Goal: Transaction & Acquisition: Purchase product/service

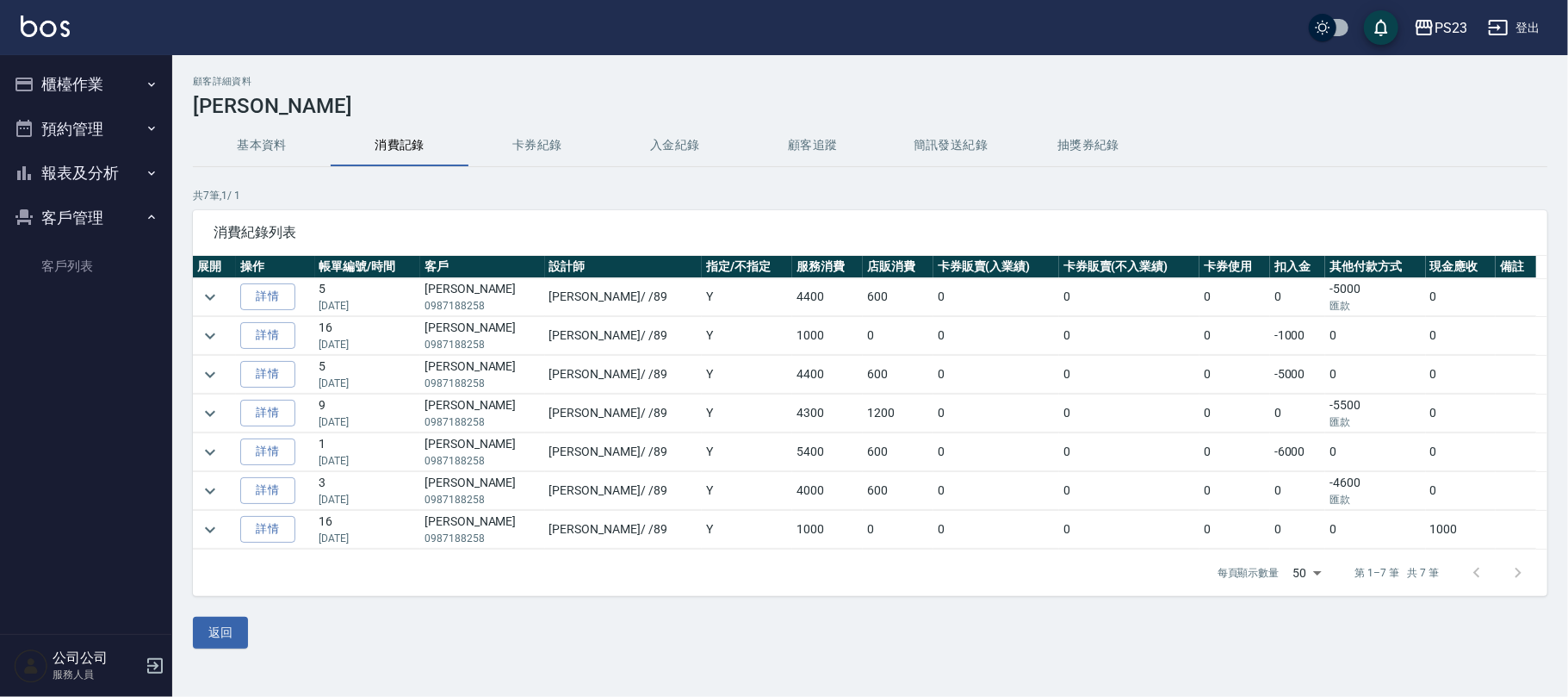
click at [102, 85] on button "櫃檯作業" at bounding box center [87, 84] width 158 height 45
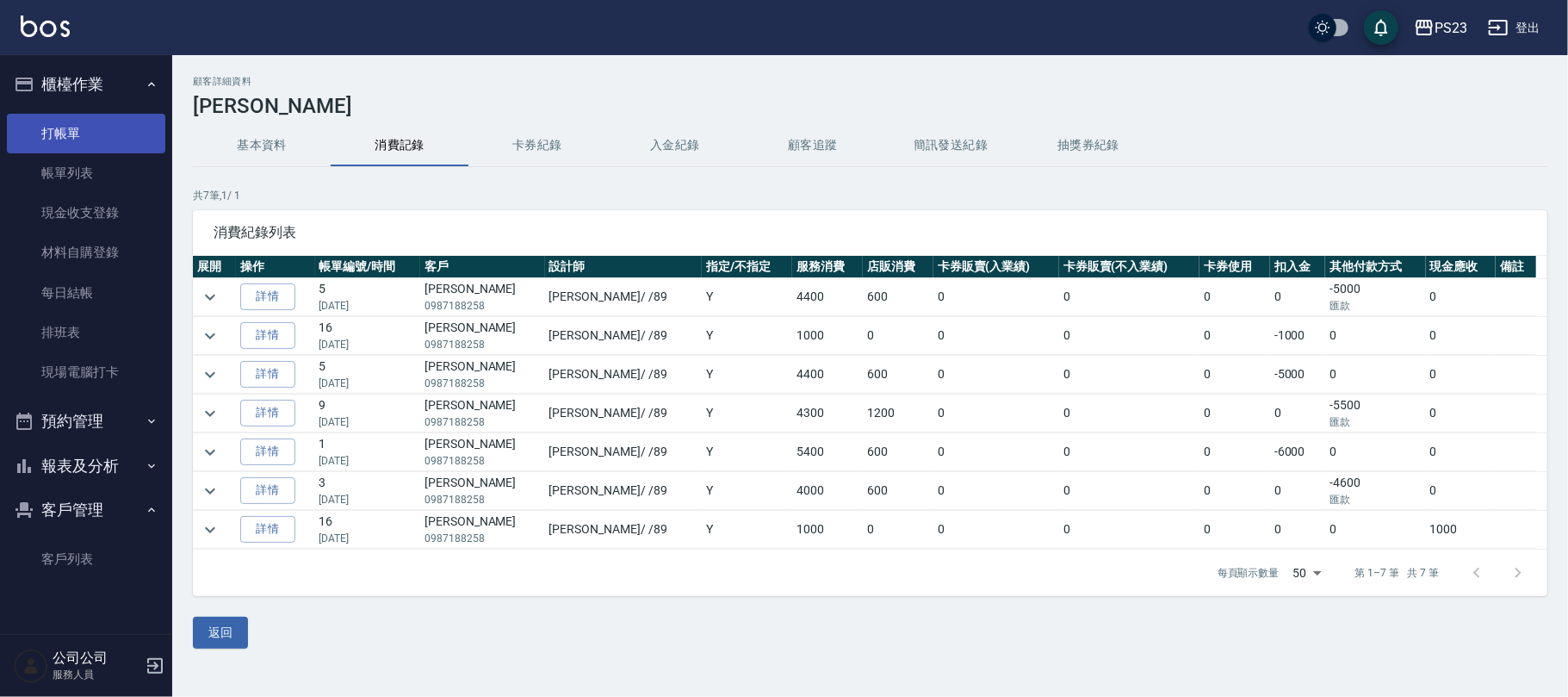
click at [84, 131] on link "打帳單" at bounding box center [87, 133] width 158 height 39
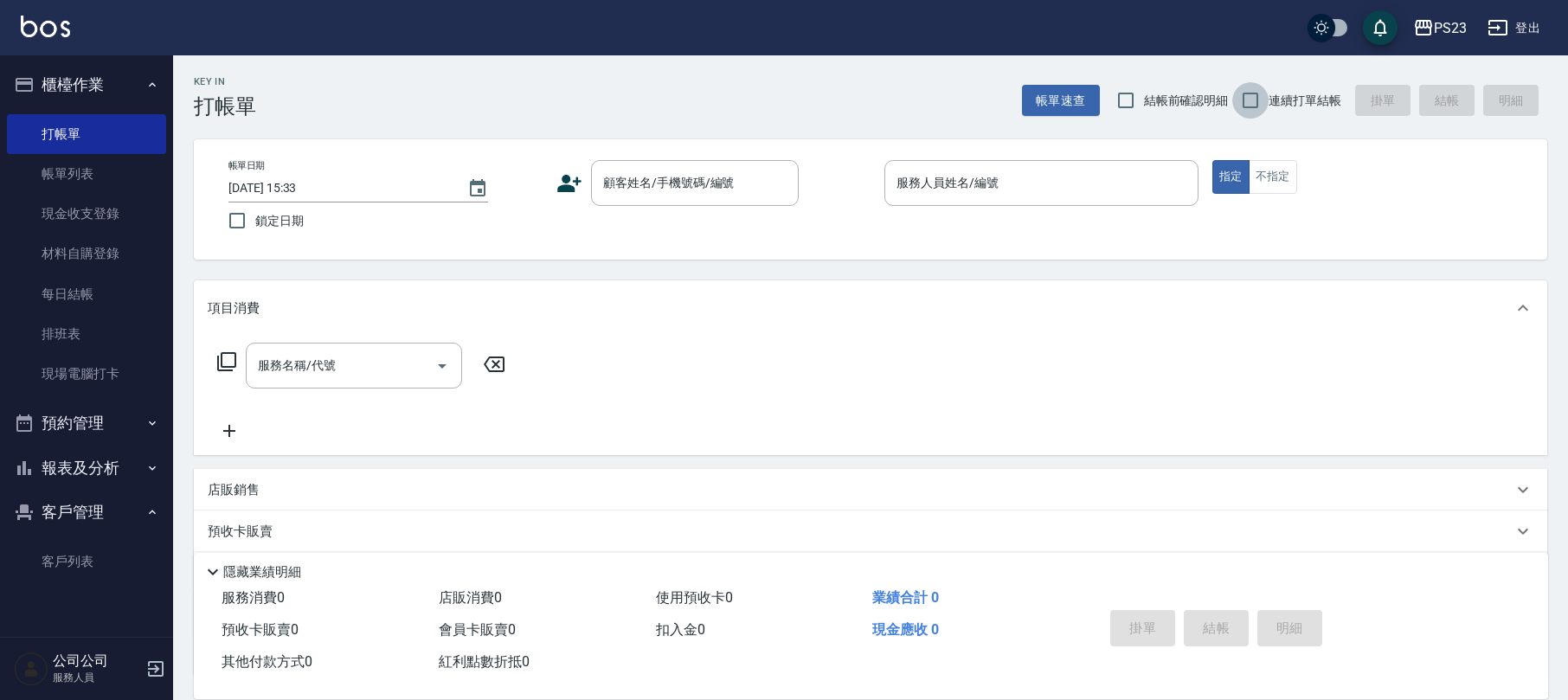
click at [1261, 104] on input "連續打單結帳" at bounding box center [1250, 101] width 37 height 37
checkbox input "true"
click at [692, 173] on div "顧客姓名/手機號碼/編號 顧客姓名/手機號碼/編號" at bounding box center [695, 183] width 208 height 46
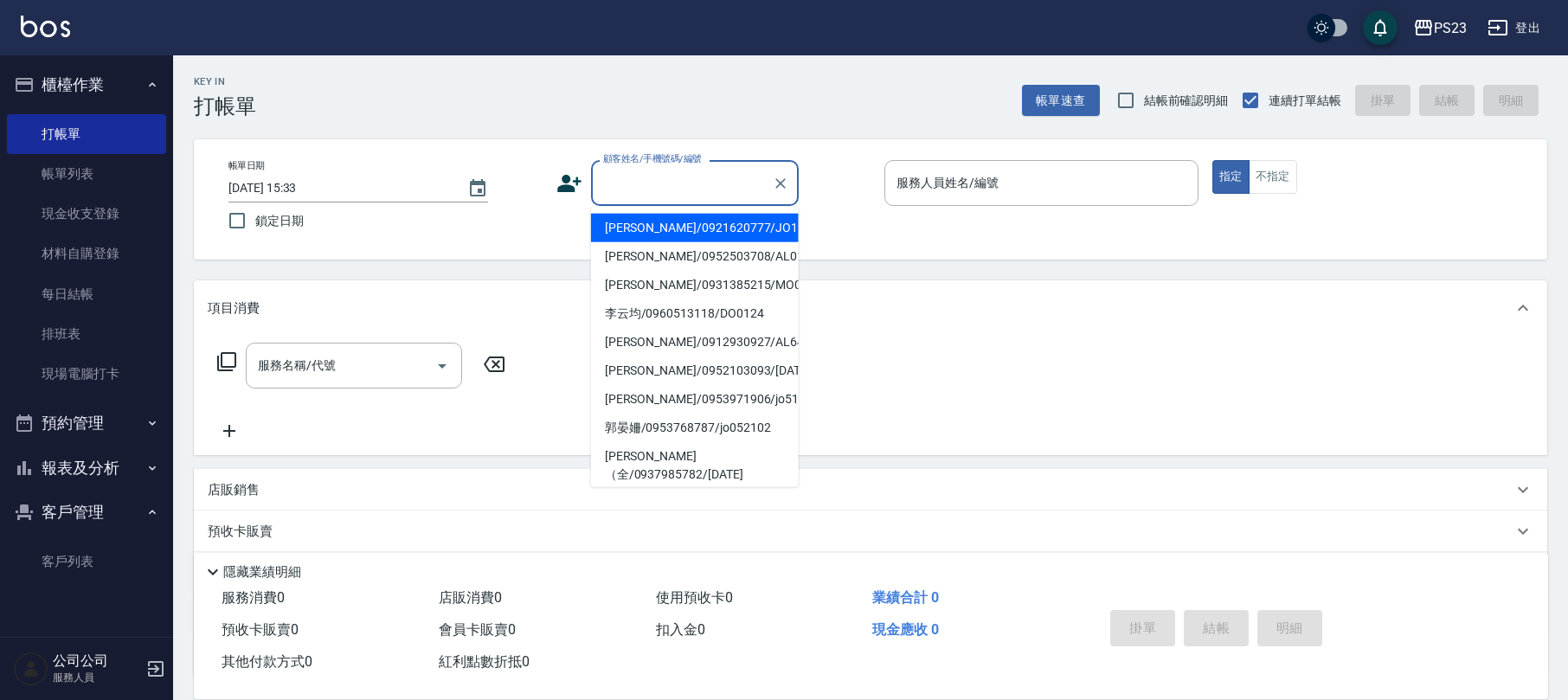
drag, startPoint x: 628, startPoint y: 177, endPoint x: 637, endPoint y: 161, distance: 18.4
click at [635, 167] on input "顧客姓名/手機號碼/編號" at bounding box center [682, 182] width 167 height 30
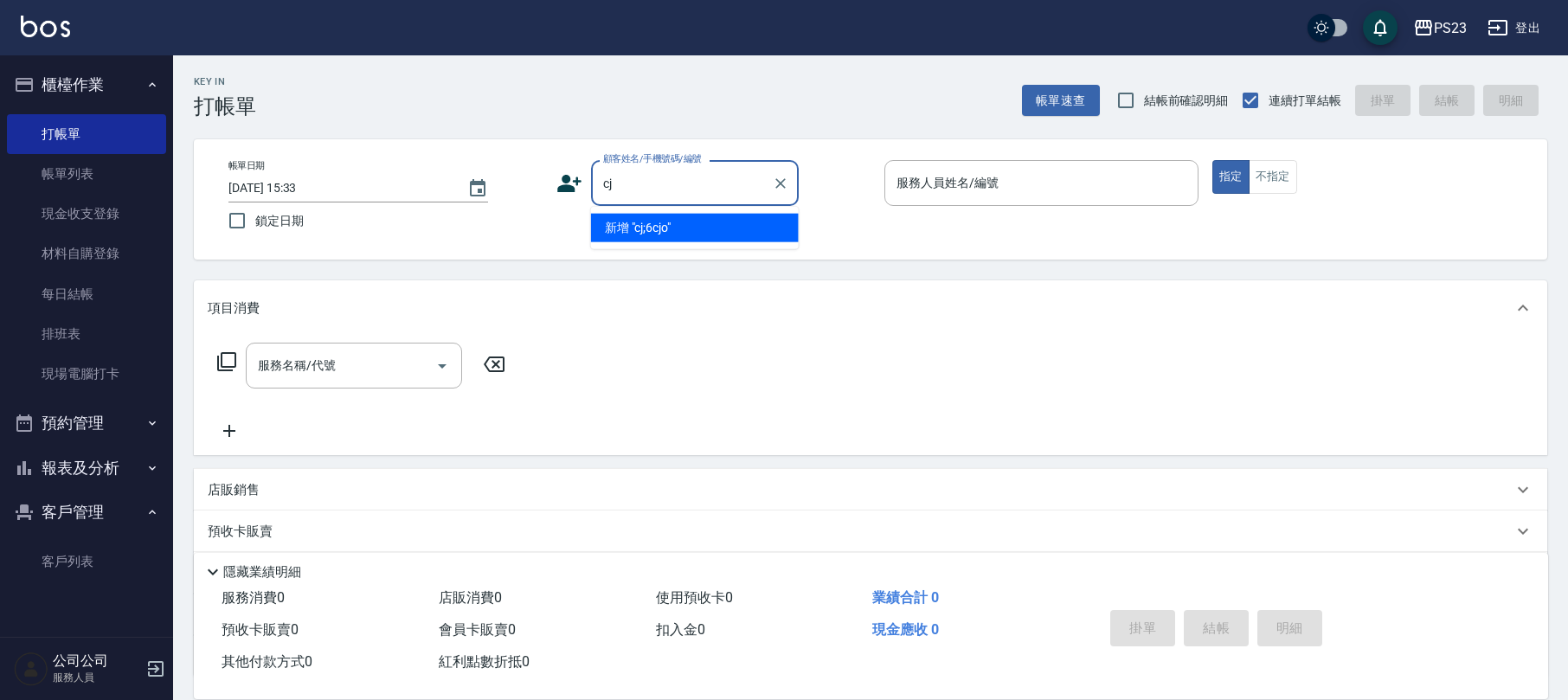
type input "c"
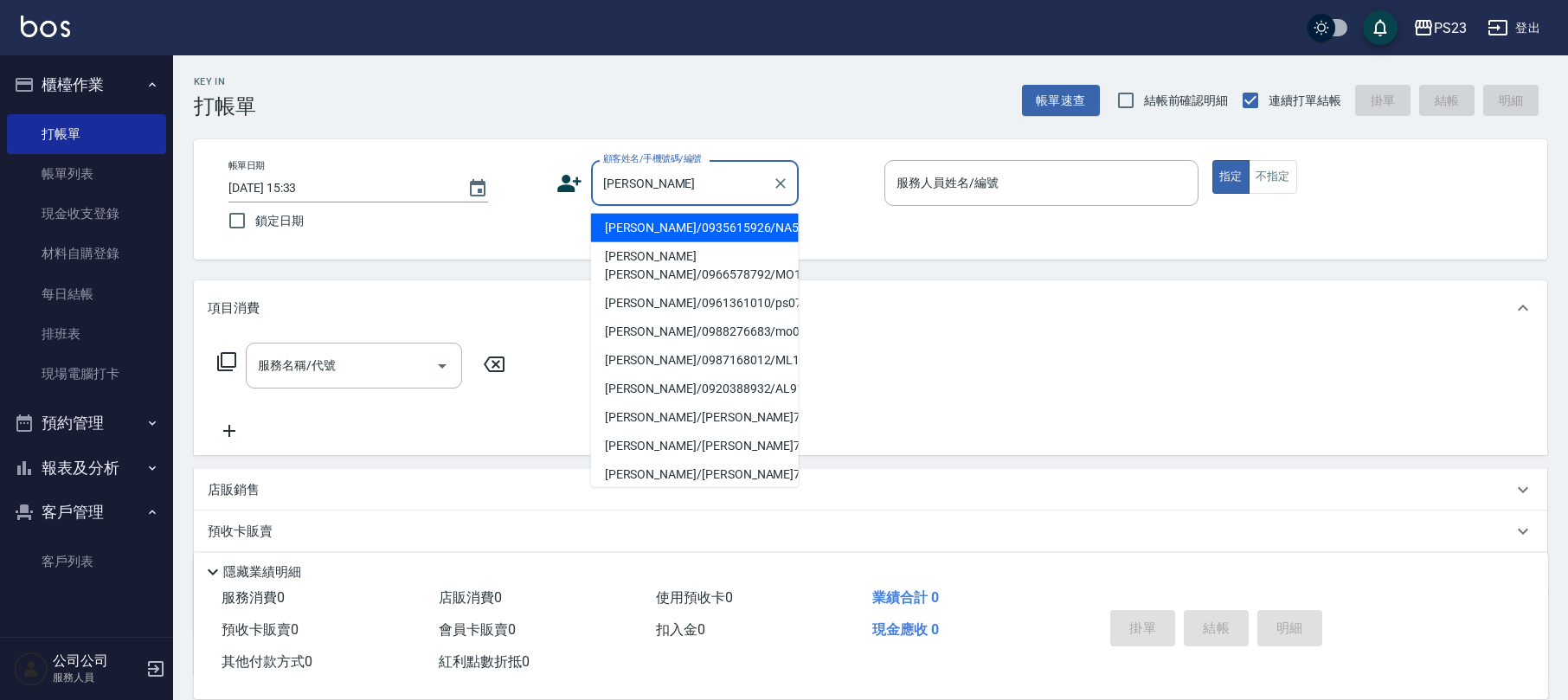
click at [704, 226] on li "[PERSON_NAME]/0935615926/NA591219" at bounding box center [695, 228] width 208 height 28
type input "[PERSON_NAME]/0935615926/NA591219"
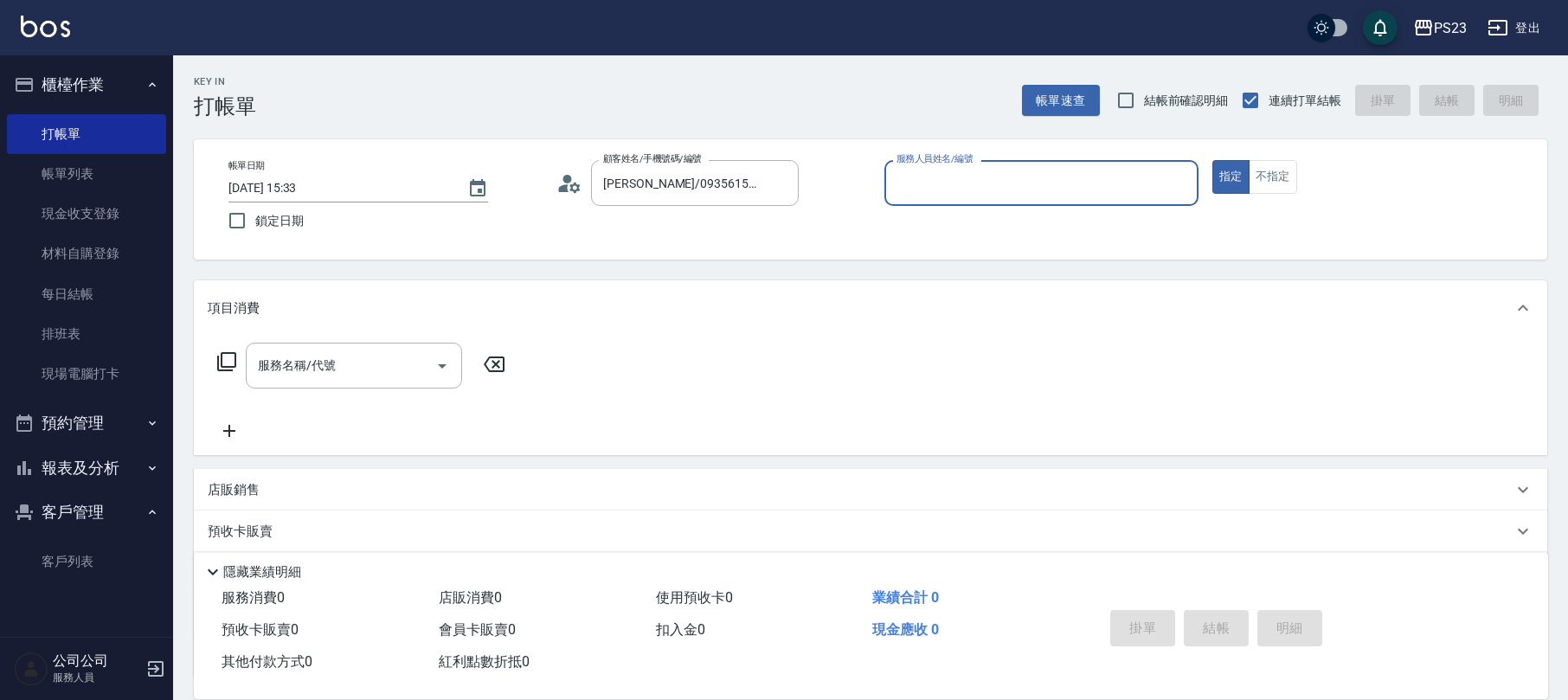
type input "Nanako-59"
click at [230, 363] on icon at bounding box center [226, 361] width 21 height 21
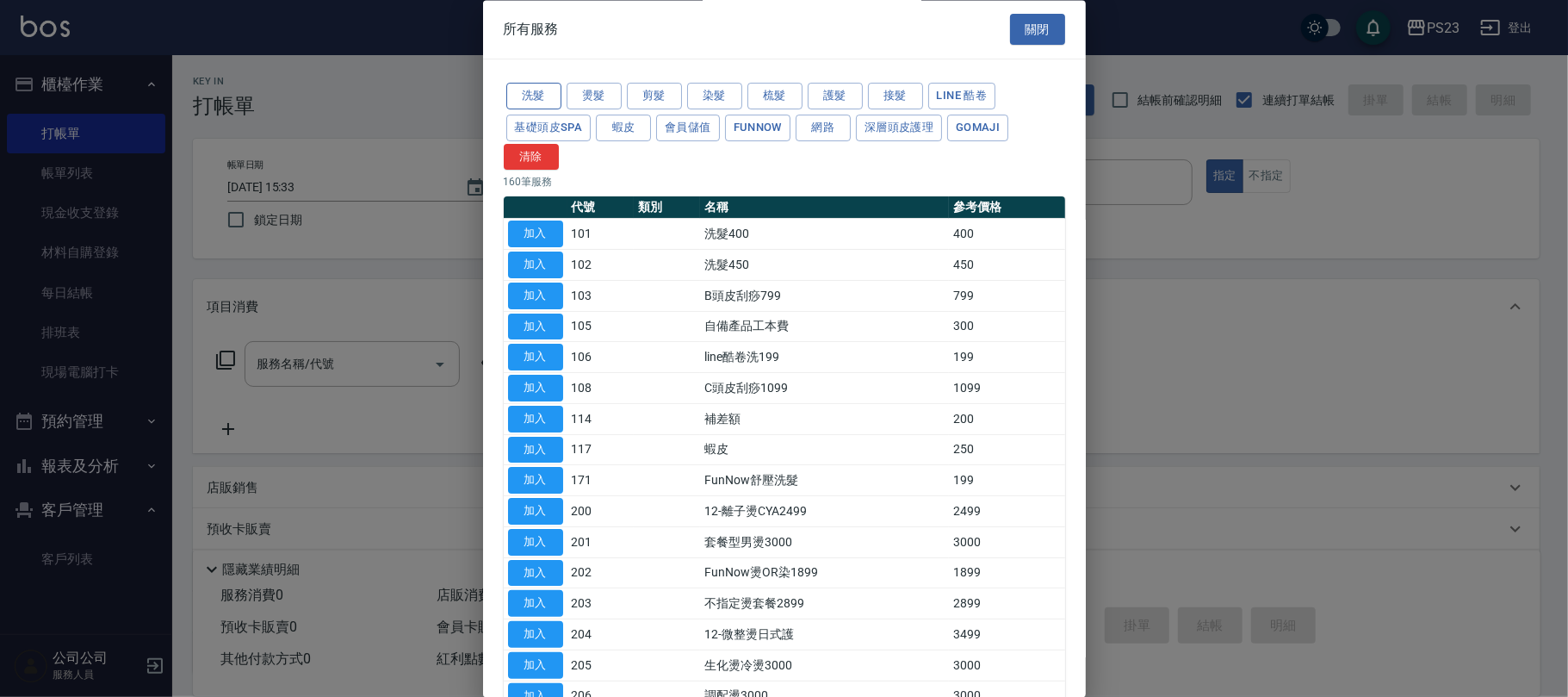
click at [548, 98] on button "洗髮" at bounding box center [534, 97] width 56 height 26
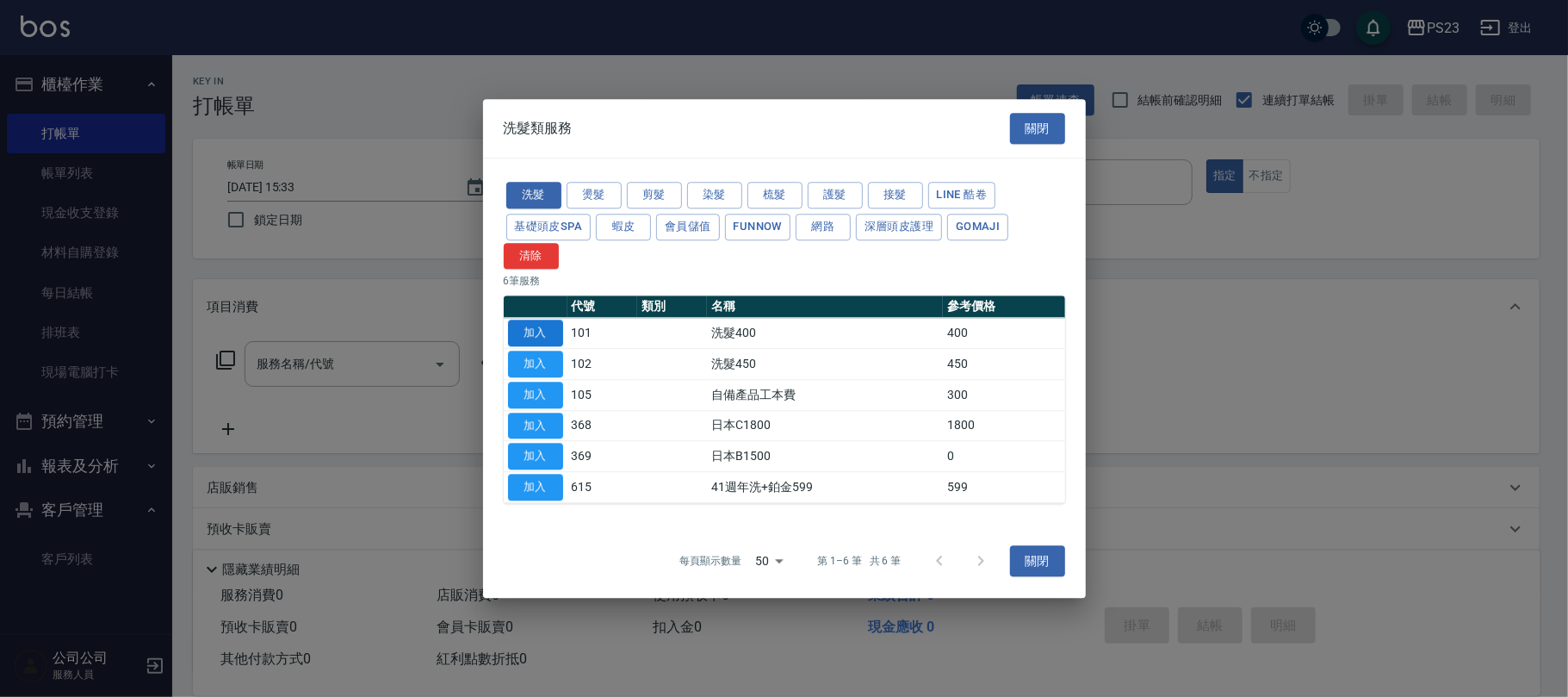
click at [543, 327] on button "加入" at bounding box center [535, 333] width 56 height 26
type input "洗髮400(101)"
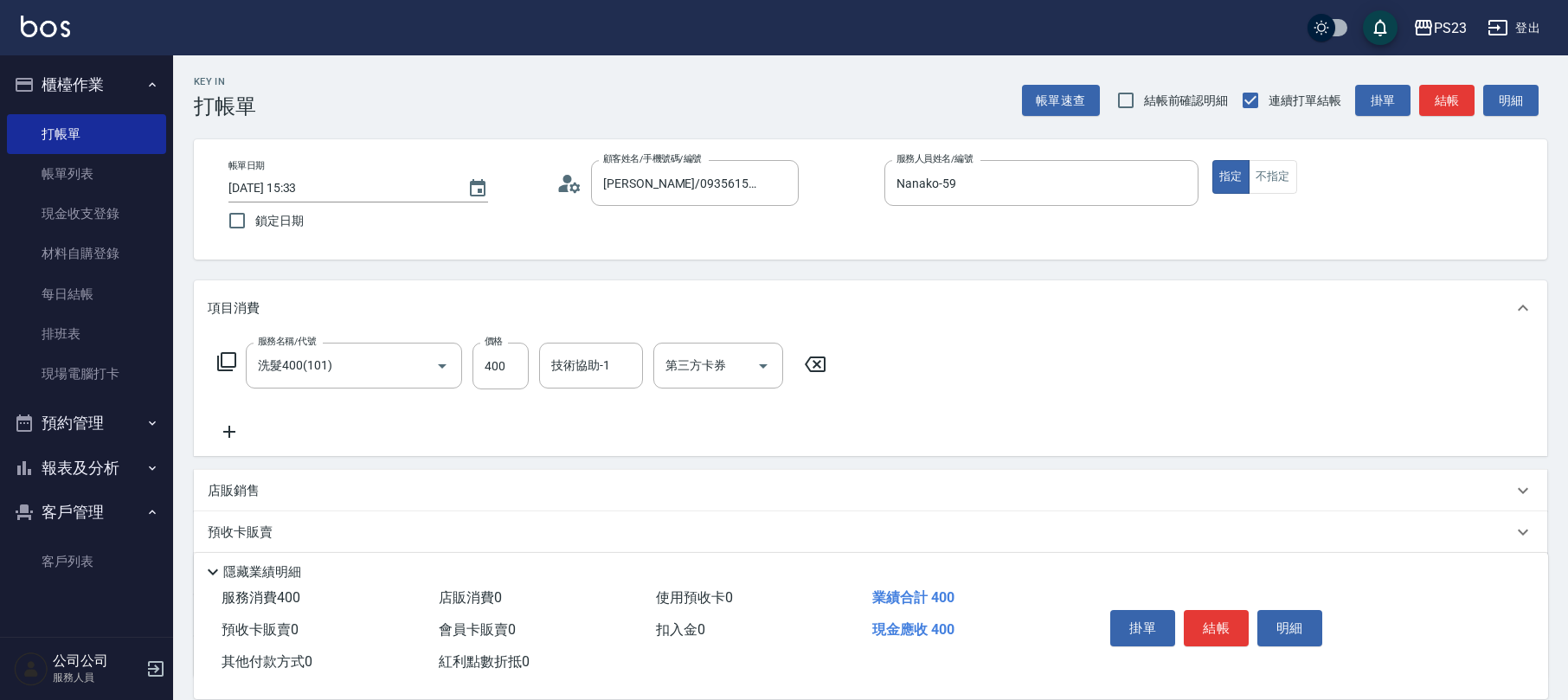
click at [220, 358] on icon at bounding box center [226, 361] width 21 height 21
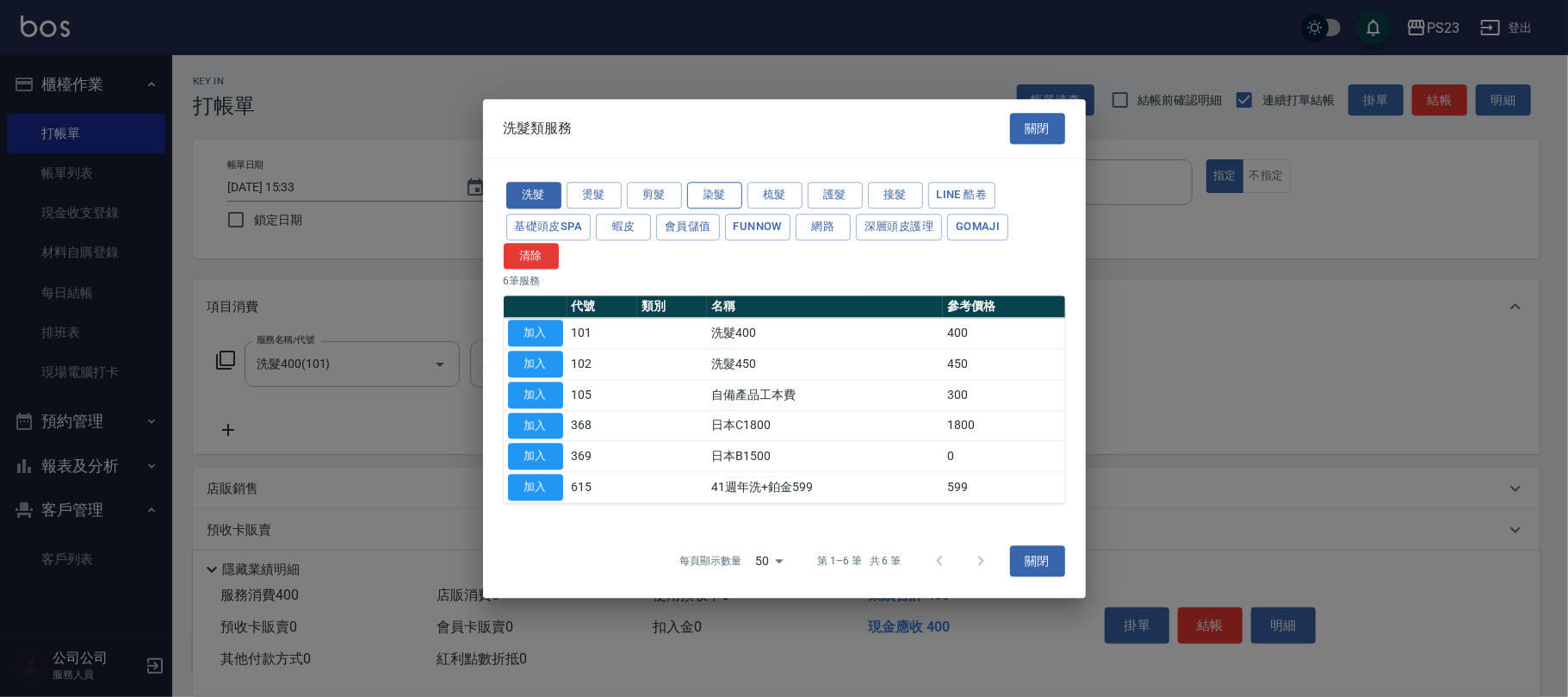
click at [724, 198] on button "染髮" at bounding box center [715, 195] width 56 height 26
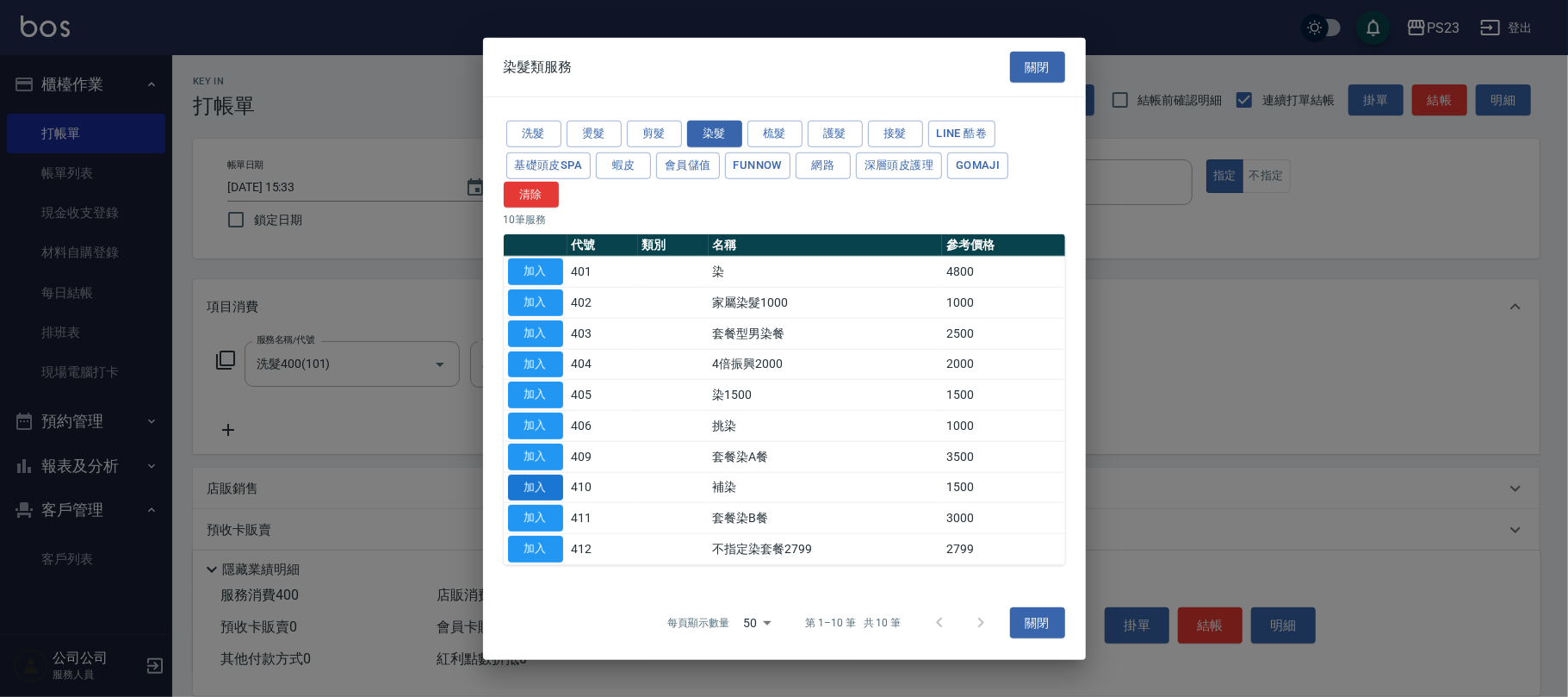
click at [528, 486] on button "加入" at bounding box center [535, 487] width 56 height 26
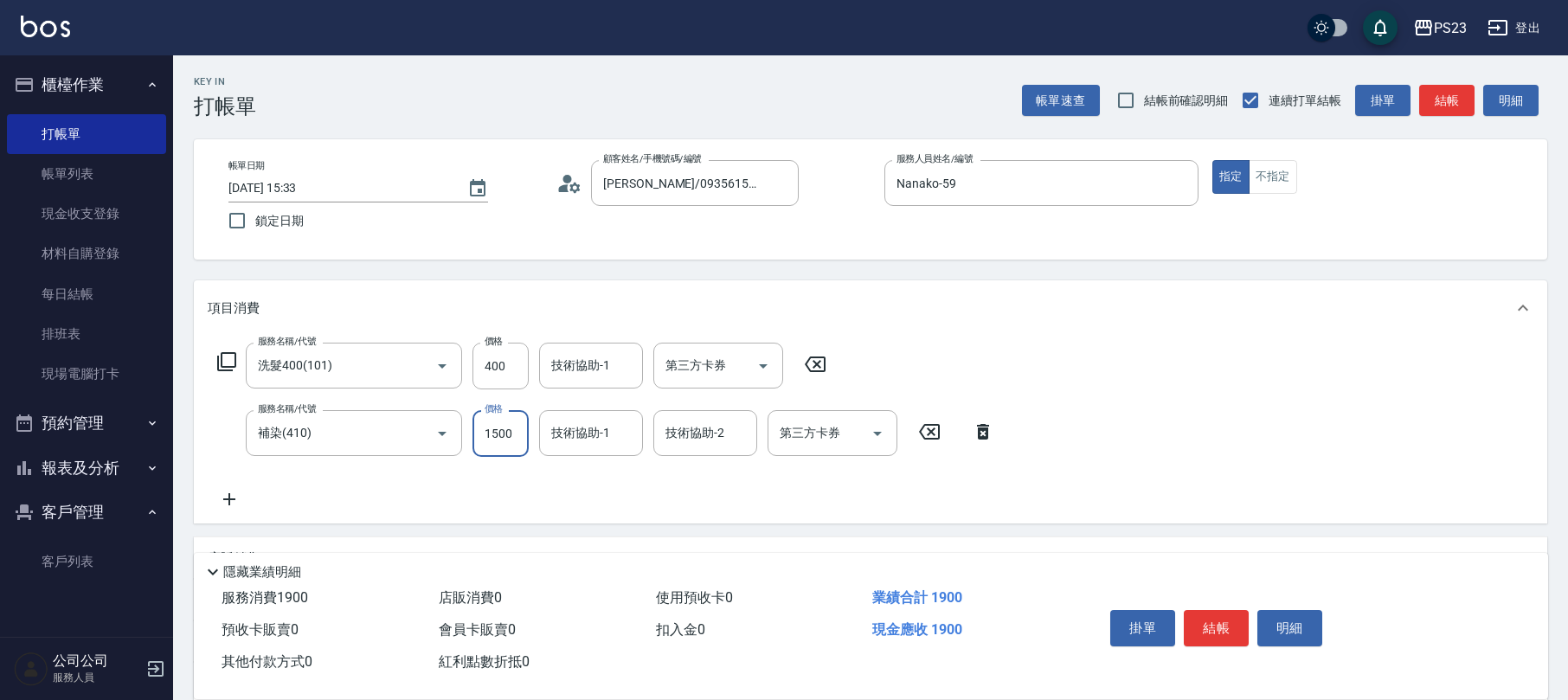
click at [483, 421] on input "1500" at bounding box center [500, 433] width 56 height 47
click at [517, 358] on input "400" at bounding box center [500, 365] width 56 height 47
type input "475"
type input "Nanako-59"
click at [593, 448] on div "技術協助-1" at bounding box center [590, 433] width 103 height 46
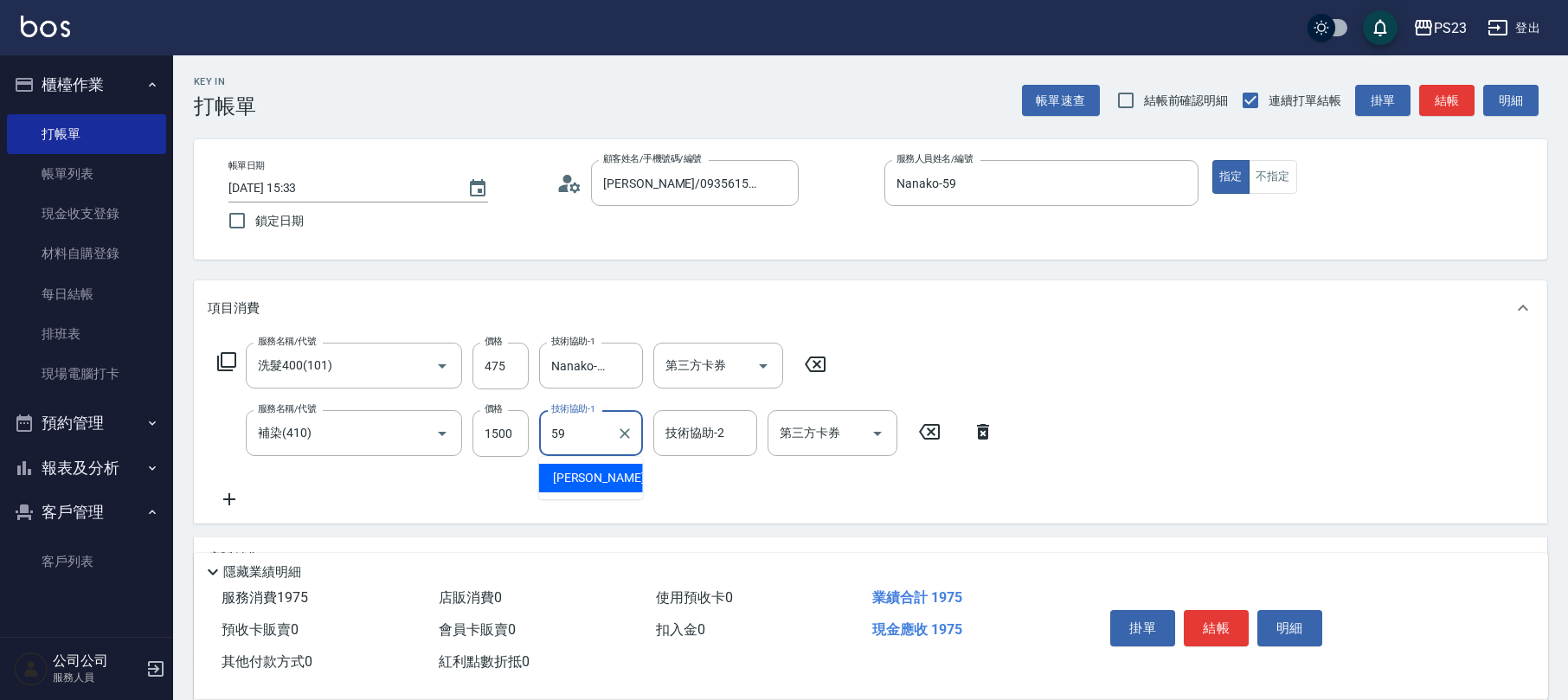
type input "Nanako-59"
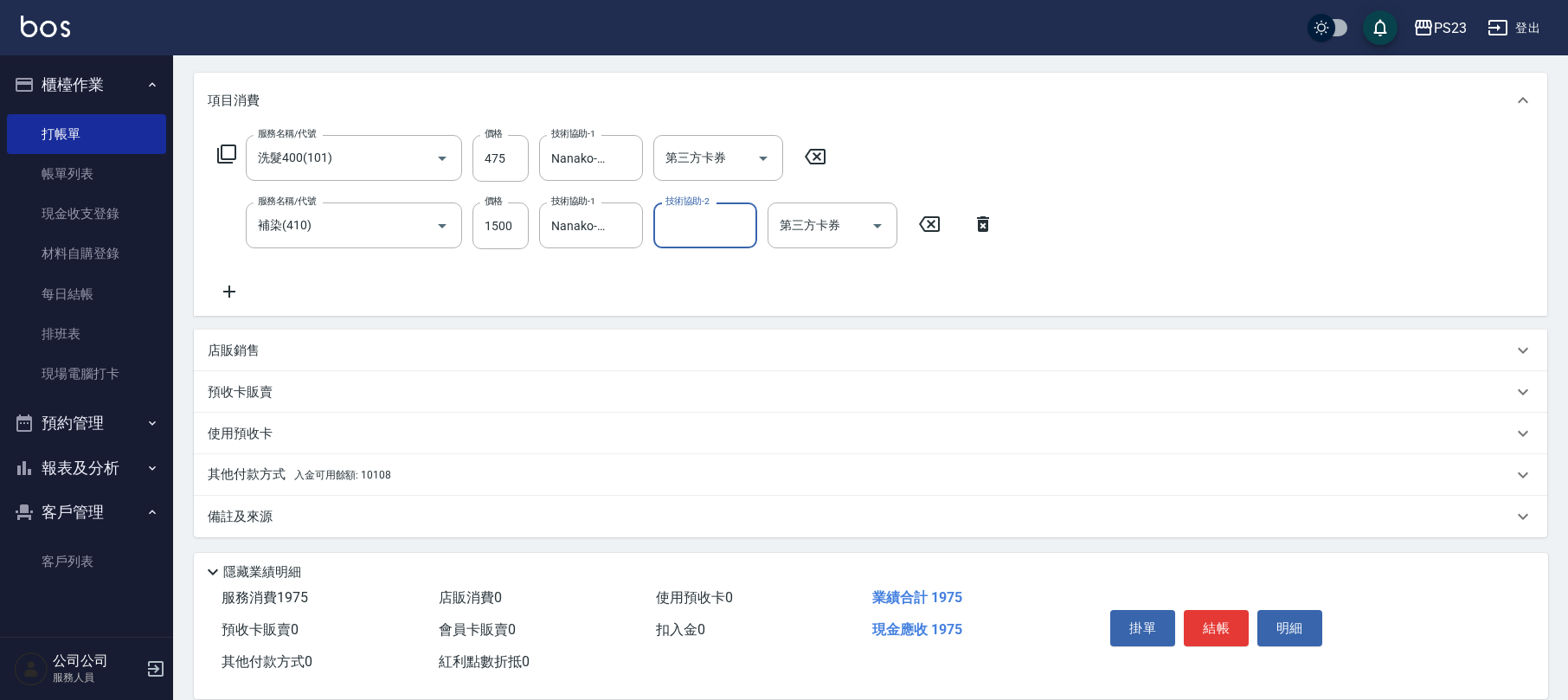
click at [449, 465] on div "其他付款方式 入金可用餘額: 10108" at bounding box center [871, 474] width 1354 height 41
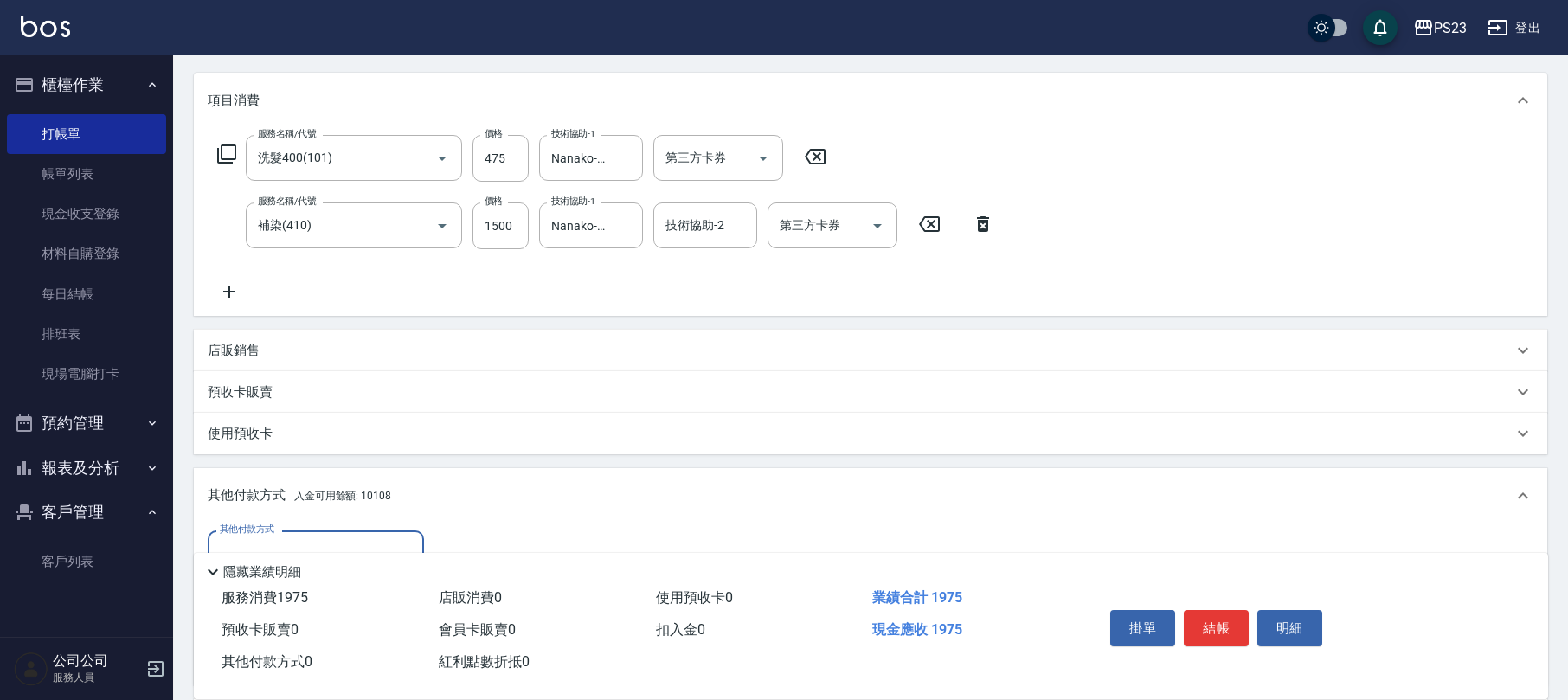
scroll to position [405, 0]
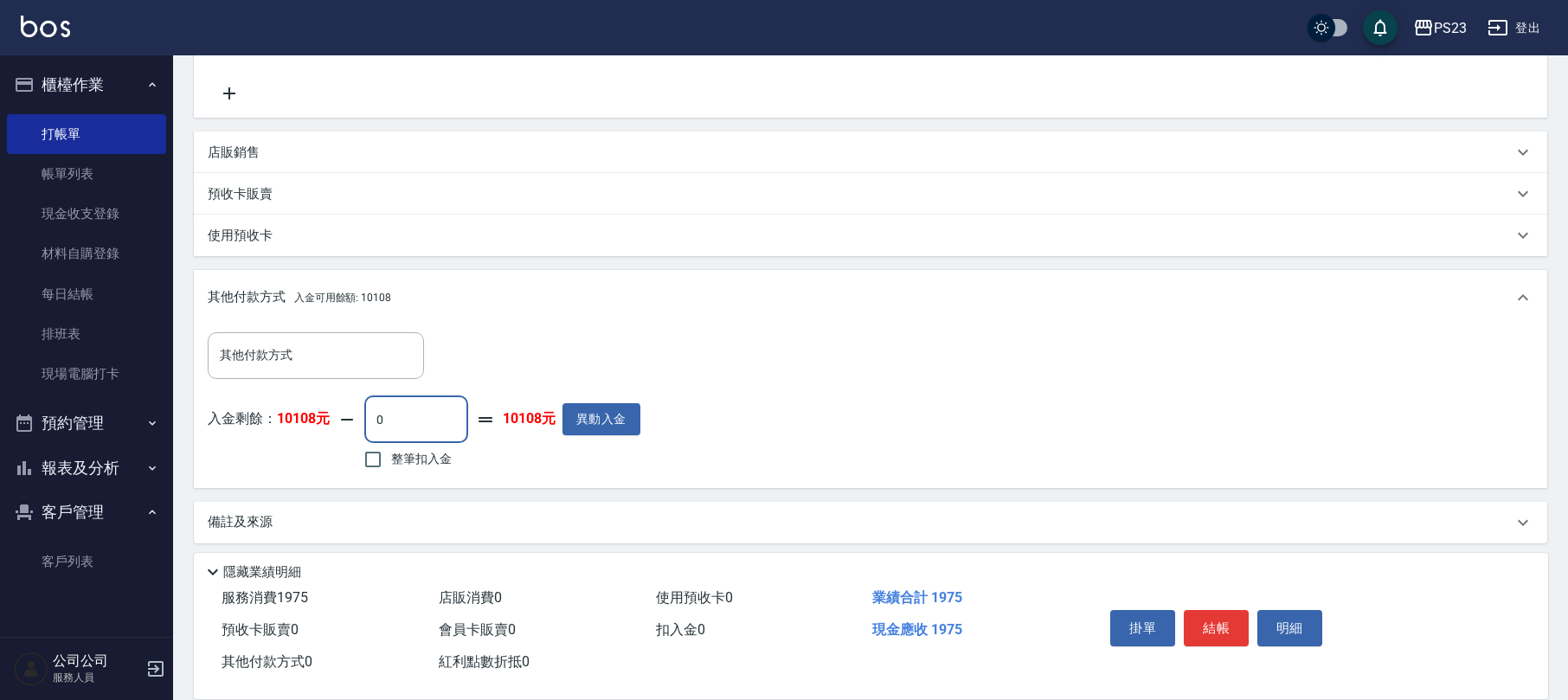
click at [385, 422] on input "0" at bounding box center [416, 419] width 103 height 47
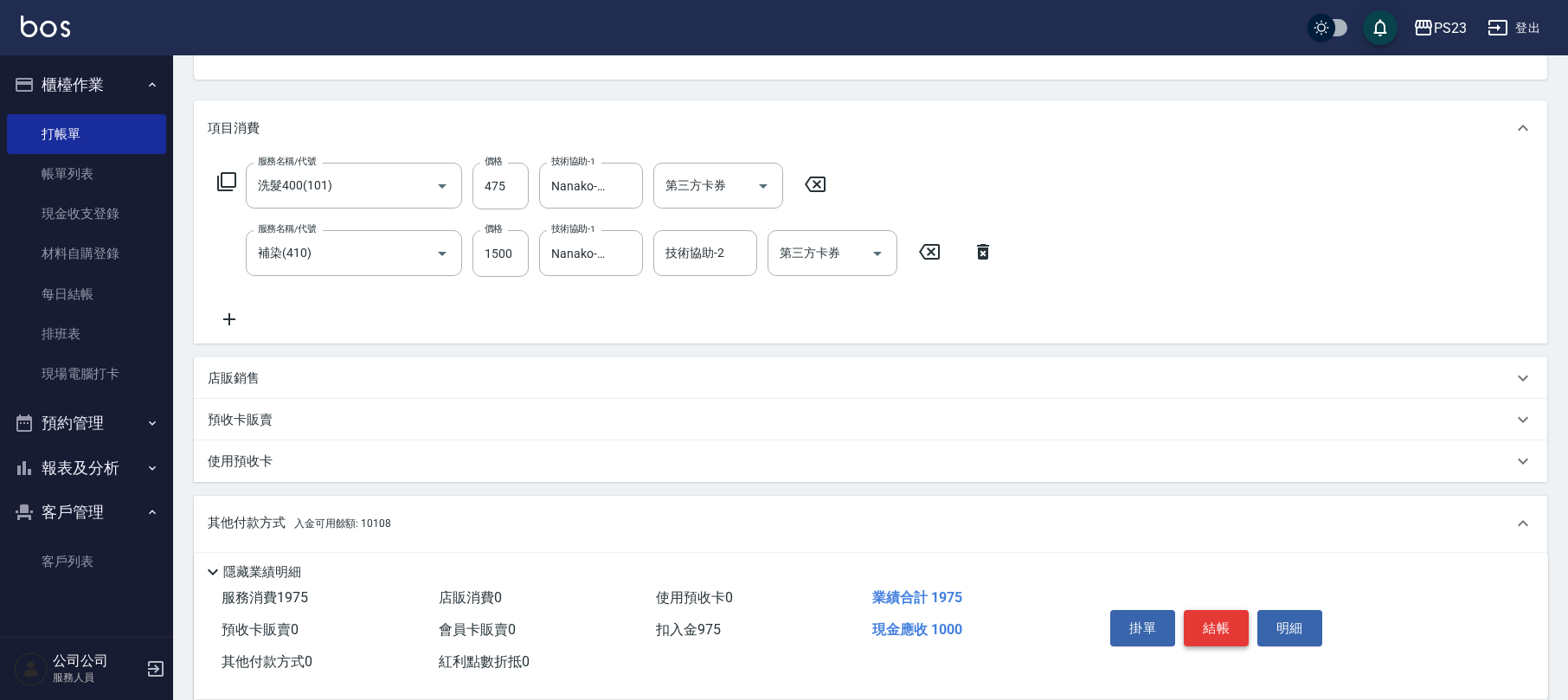
type input "975"
click at [1224, 630] on button "結帳" at bounding box center [1217, 629] width 65 height 37
type input "[DATE] 15:39"
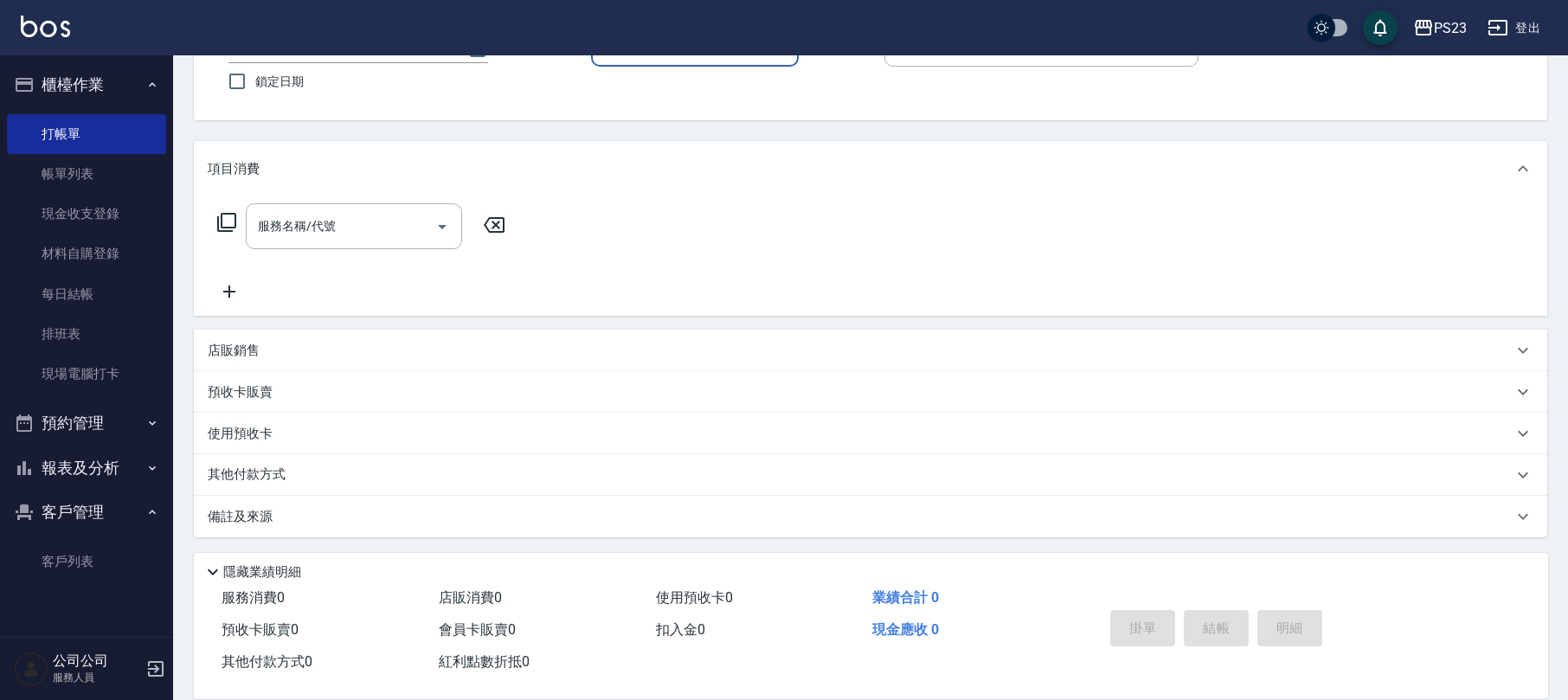
scroll to position [0, 0]
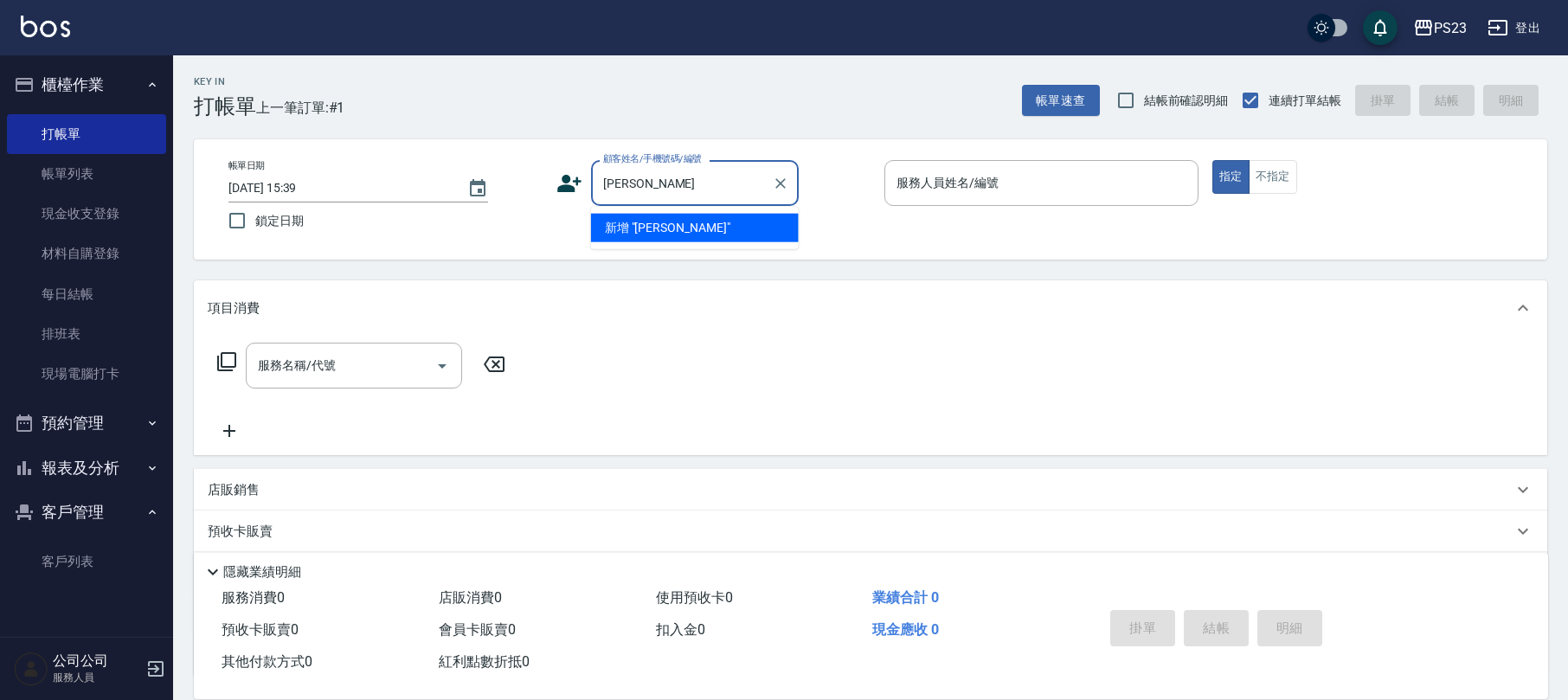
click at [718, 180] on input "[PERSON_NAME]" at bounding box center [682, 182] width 167 height 30
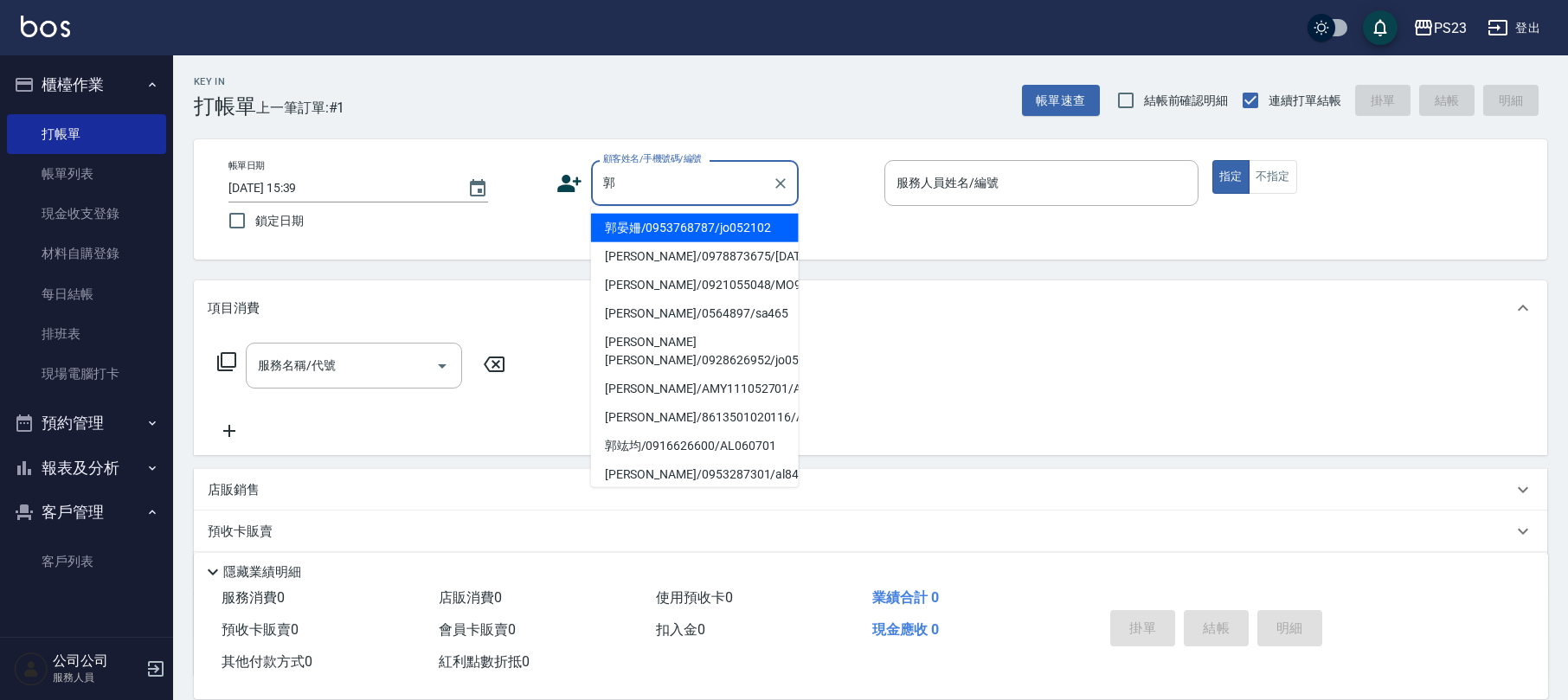
click at [673, 191] on input "郭" at bounding box center [682, 182] width 167 height 30
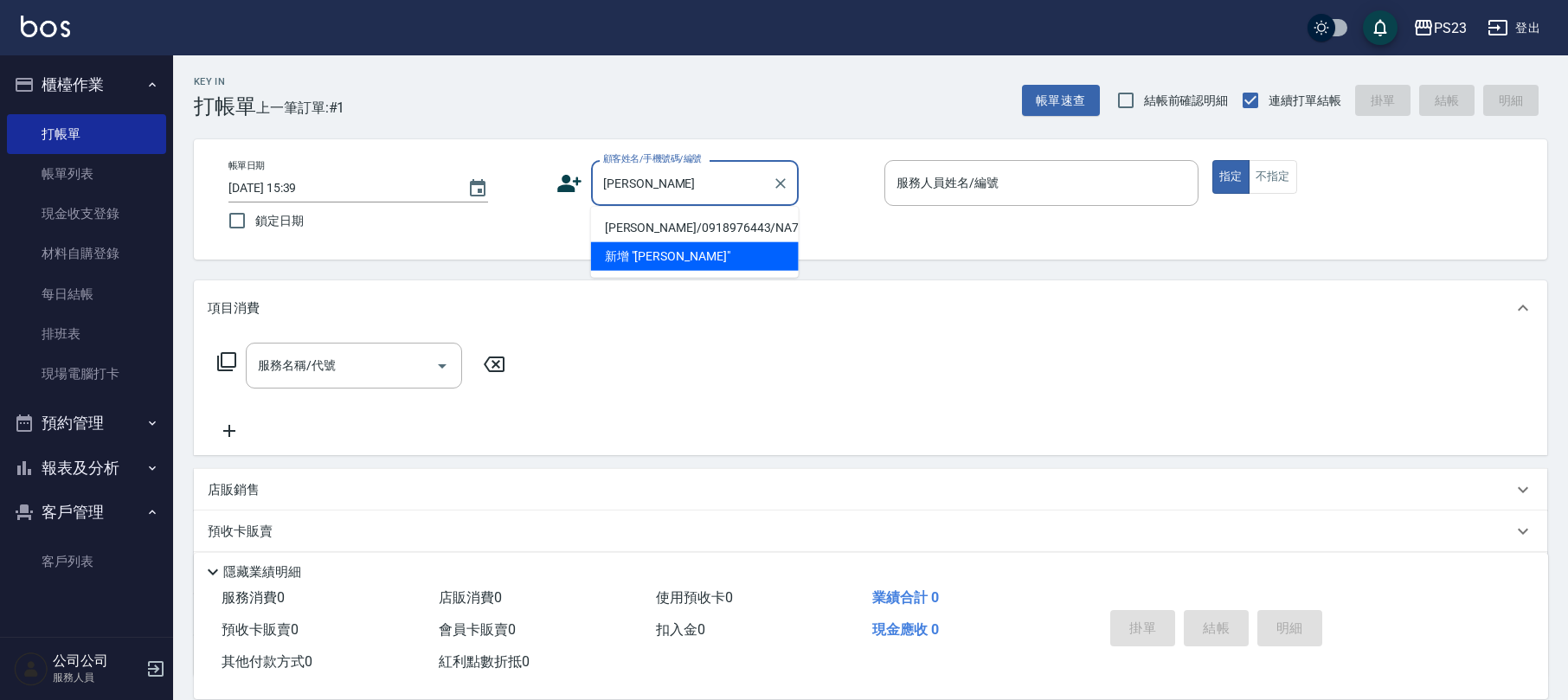
click at [673, 226] on li "[PERSON_NAME]/0918976443/NA740224" at bounding box center [695, 228] width 208 height 28
type input "[PERSON_NAME]/0918976443/NA740224"
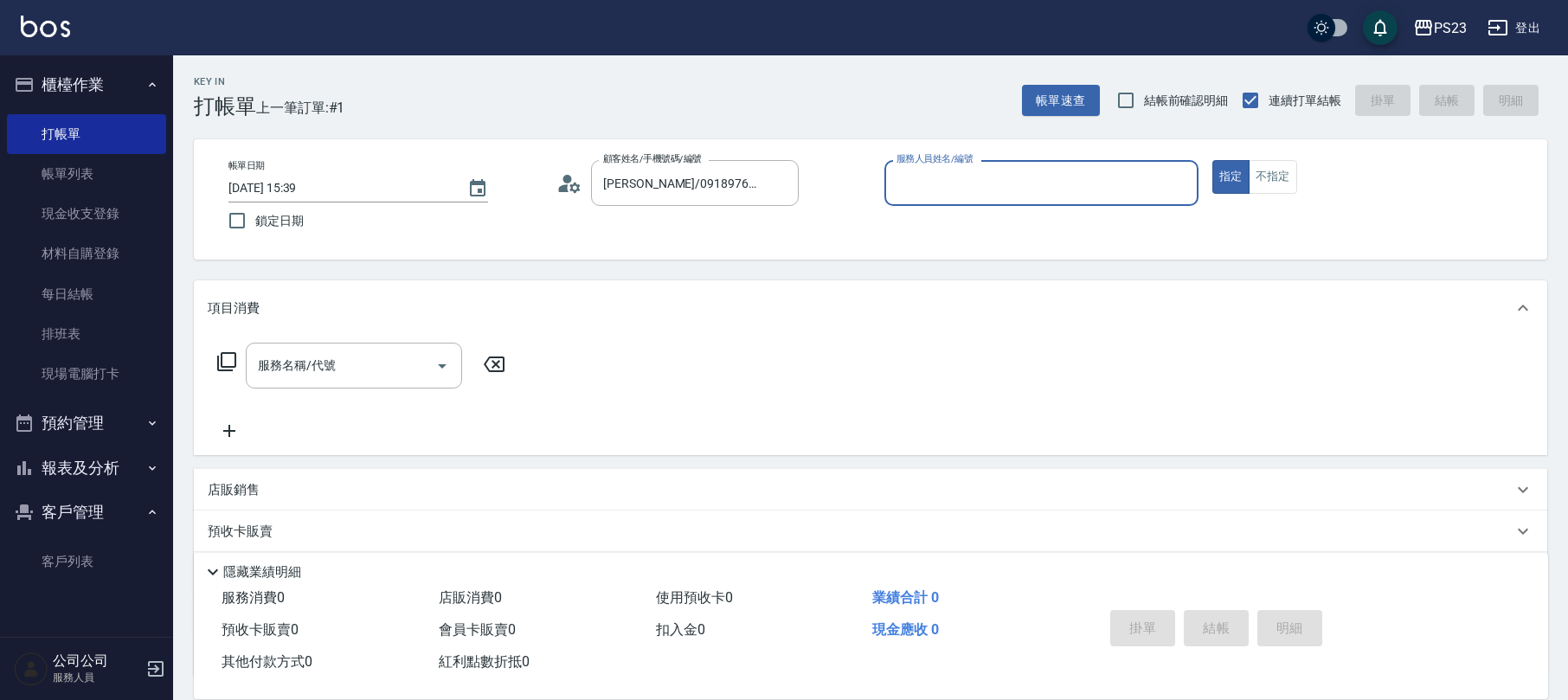
click at [568, 178] on circle at bounding box center [568, 178] width 8 height 8
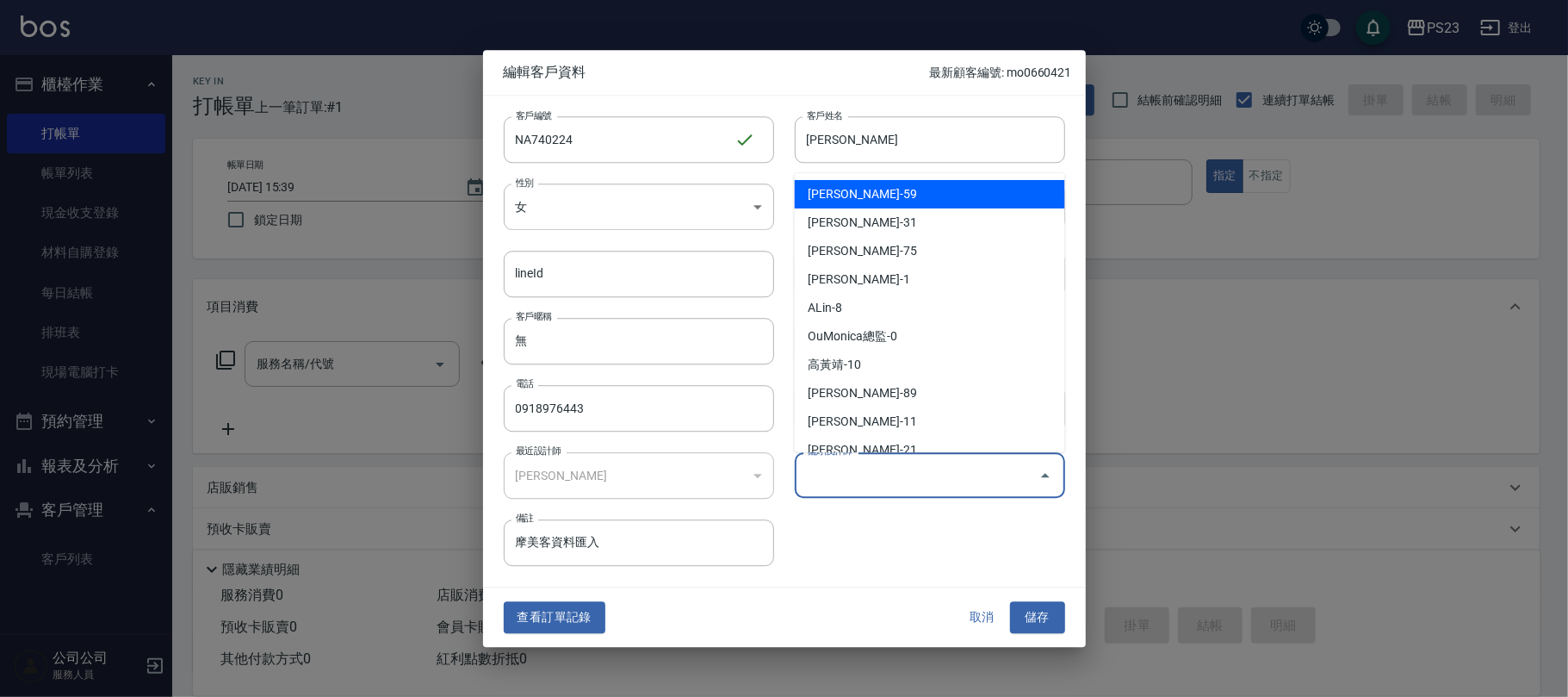
click at [873, 474] on input "偏好設計師" at bounding box center [917, 475] width 229 height 30
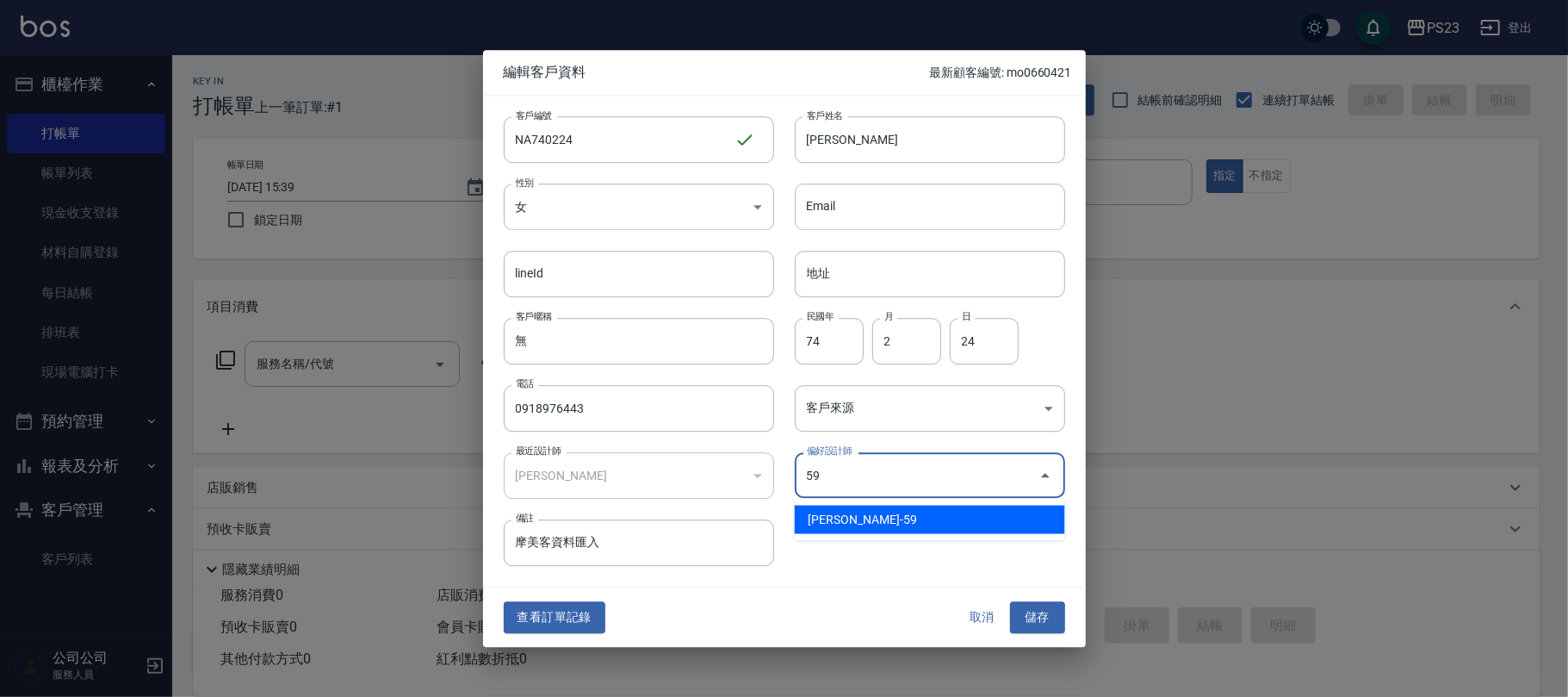
type input "[PERSON_NAME]"
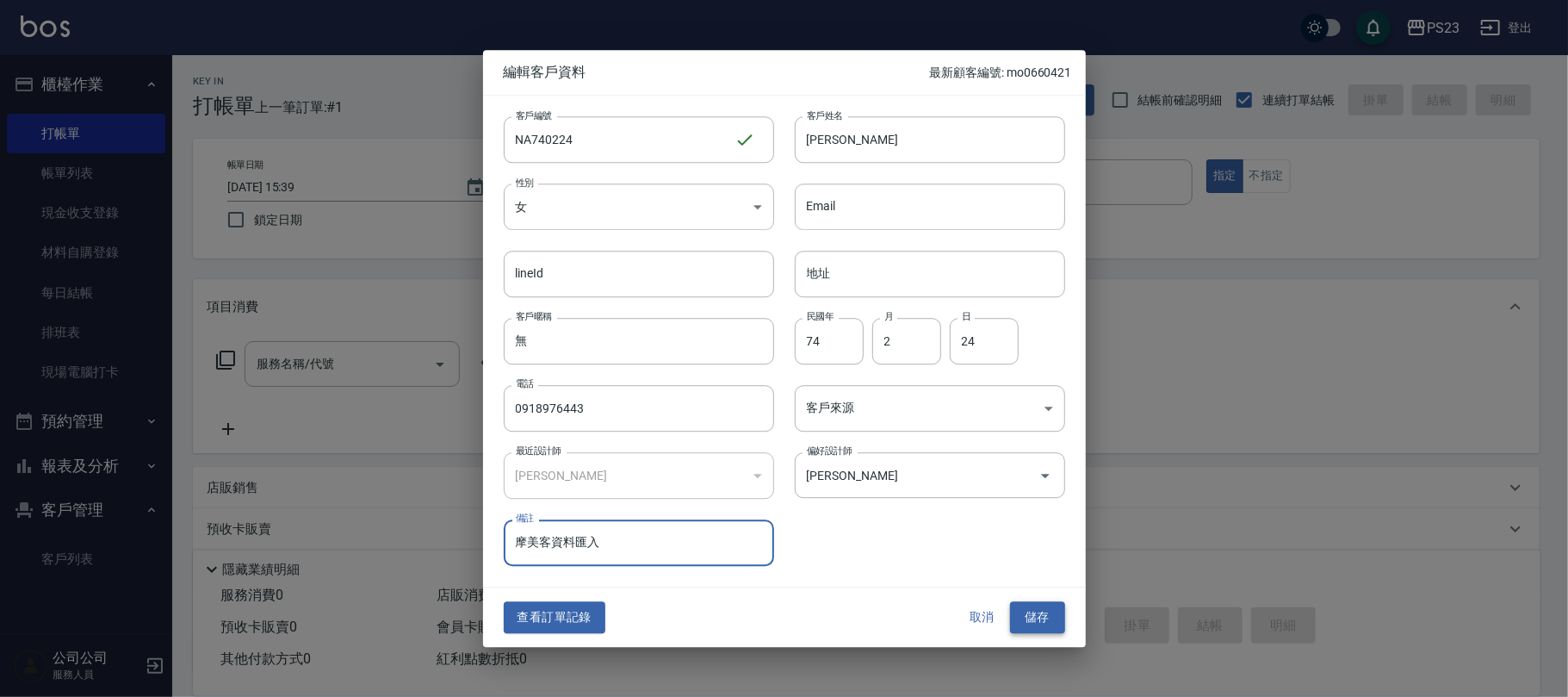
click at [1035, 619] on button "儲存" at bounding box center [1037, 618] width 56 height 32
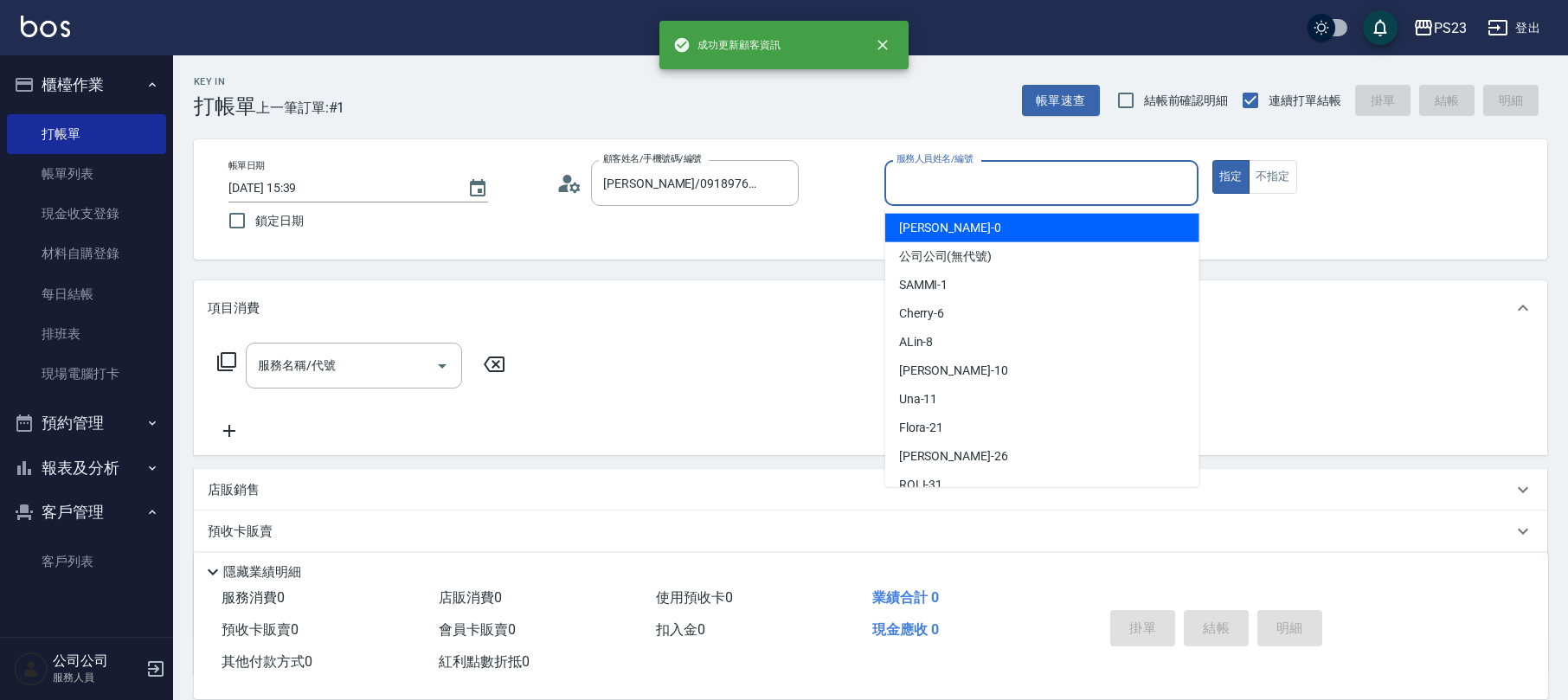
click at [1066, 191] on input "服務人員姓名/編號" at bounding box center [1042, 182] width 298 height 30
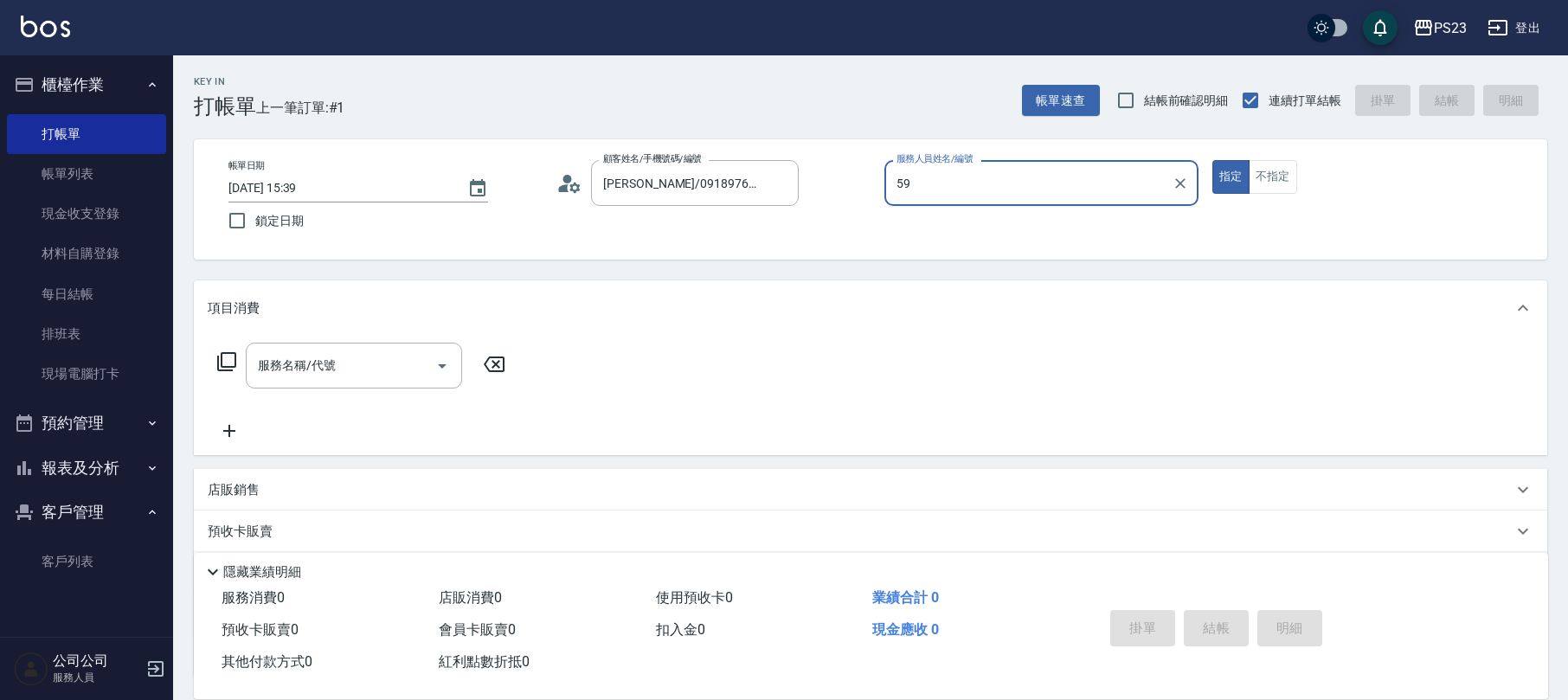
type input "Nanako-59"
type button "true"
click at [226, 350] on div "服務名稱/代號 服務名稱/代號" at bounding box center [362, 365] width 308 height 46
click at [229, 358] on icon at bounding box center [226, 361] width 21 height 21
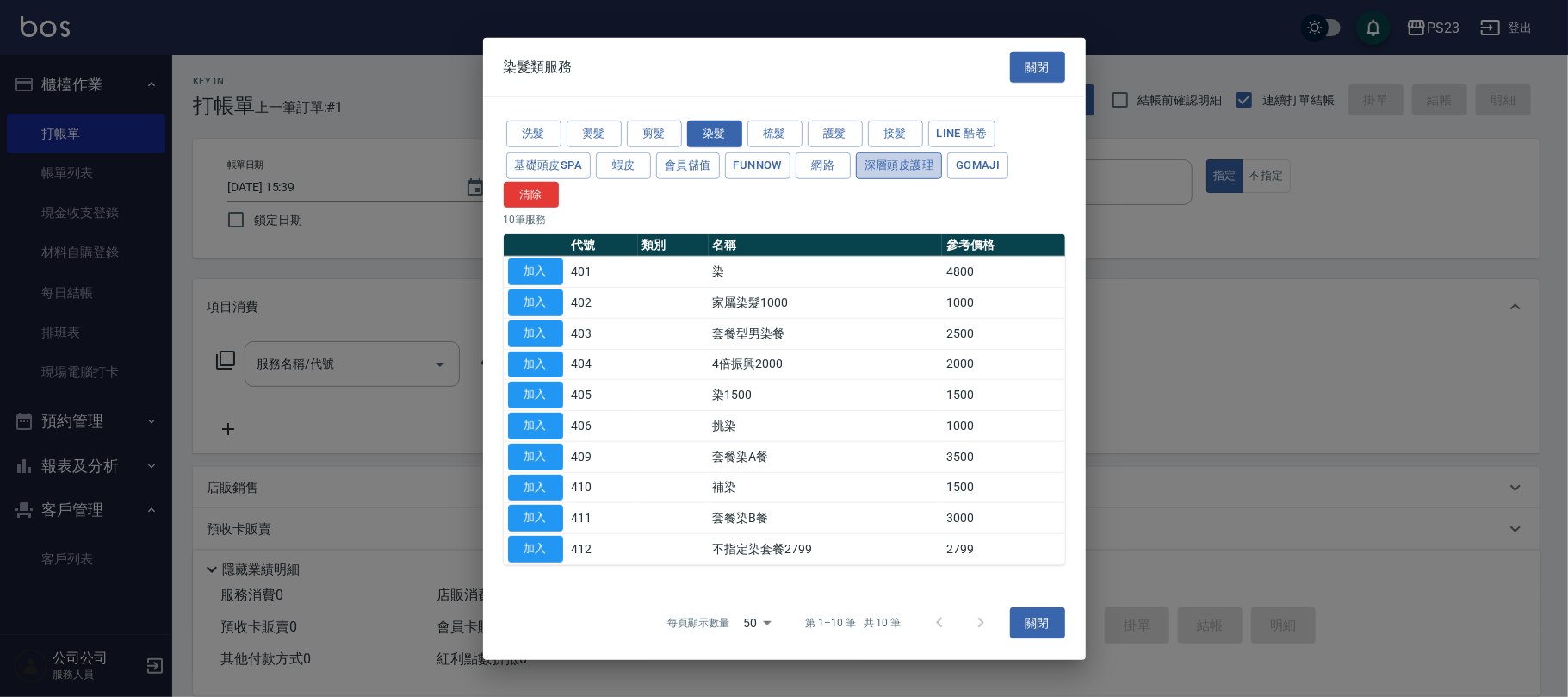
click at [924, 169] on button "深層頭皮護理" at bounding box center [899, 165] width 87 height 26
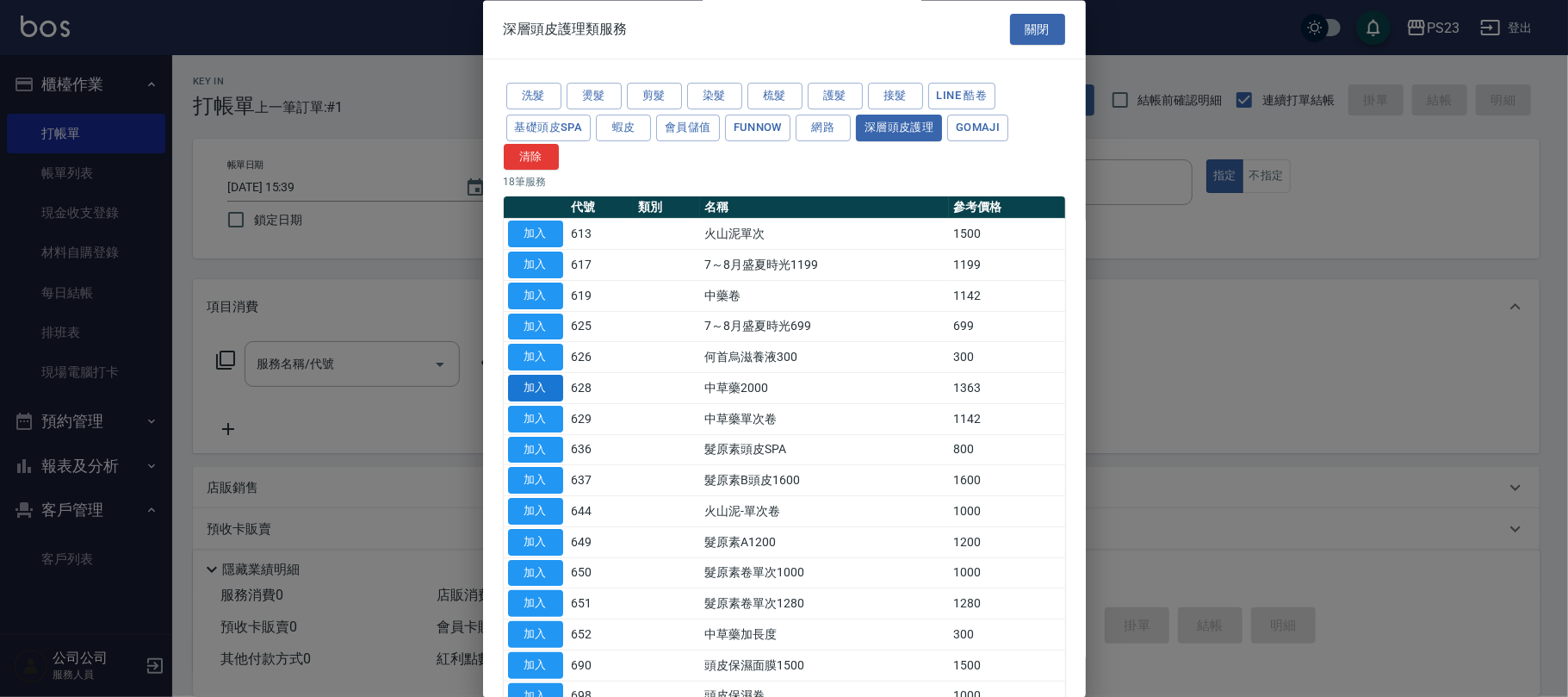
click at [539, 388] on button "加入" at bounding box center [535, 388] width 56 height 26
type input "中草藥2000(628)"
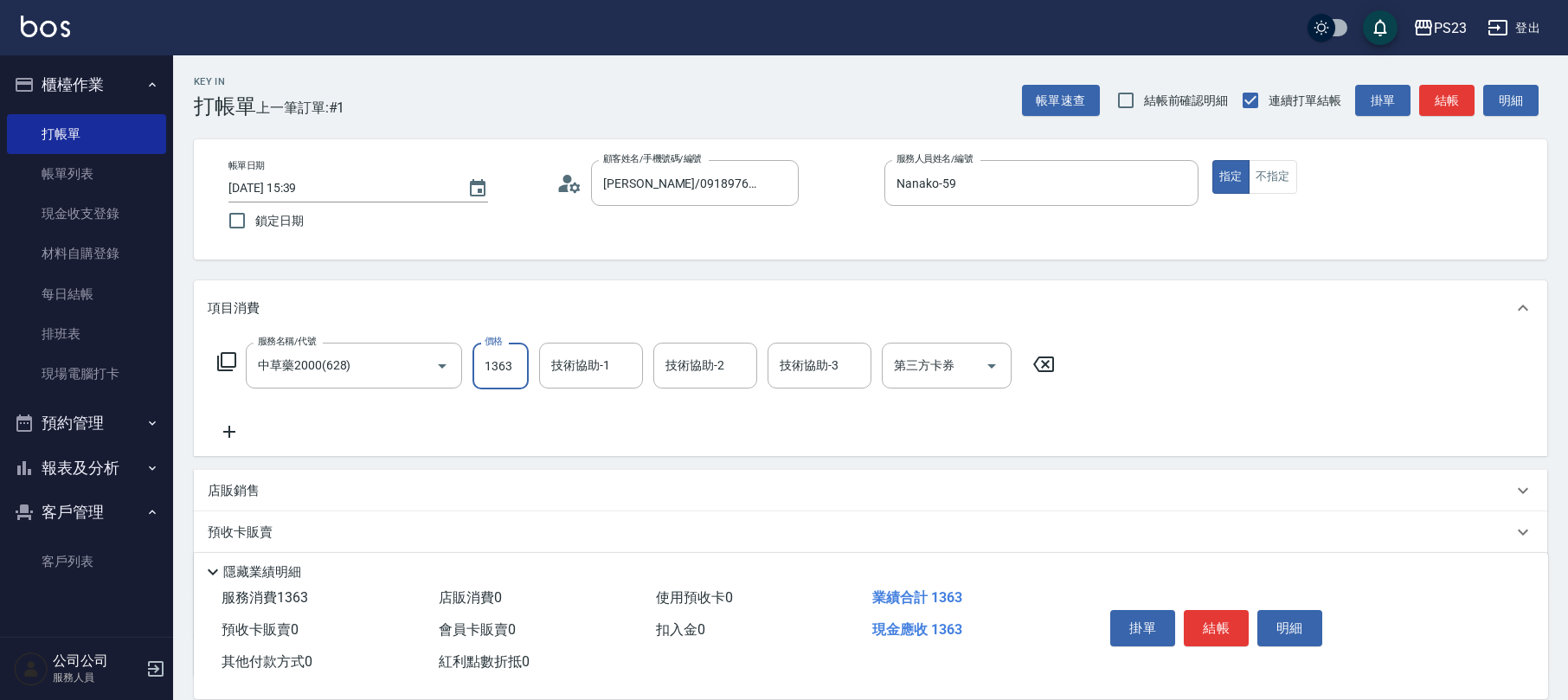
click at [514, 371] on input "1363" at bounding box center [500, 365] width 56 height 47
type input "1500"
type input "Flora-21"
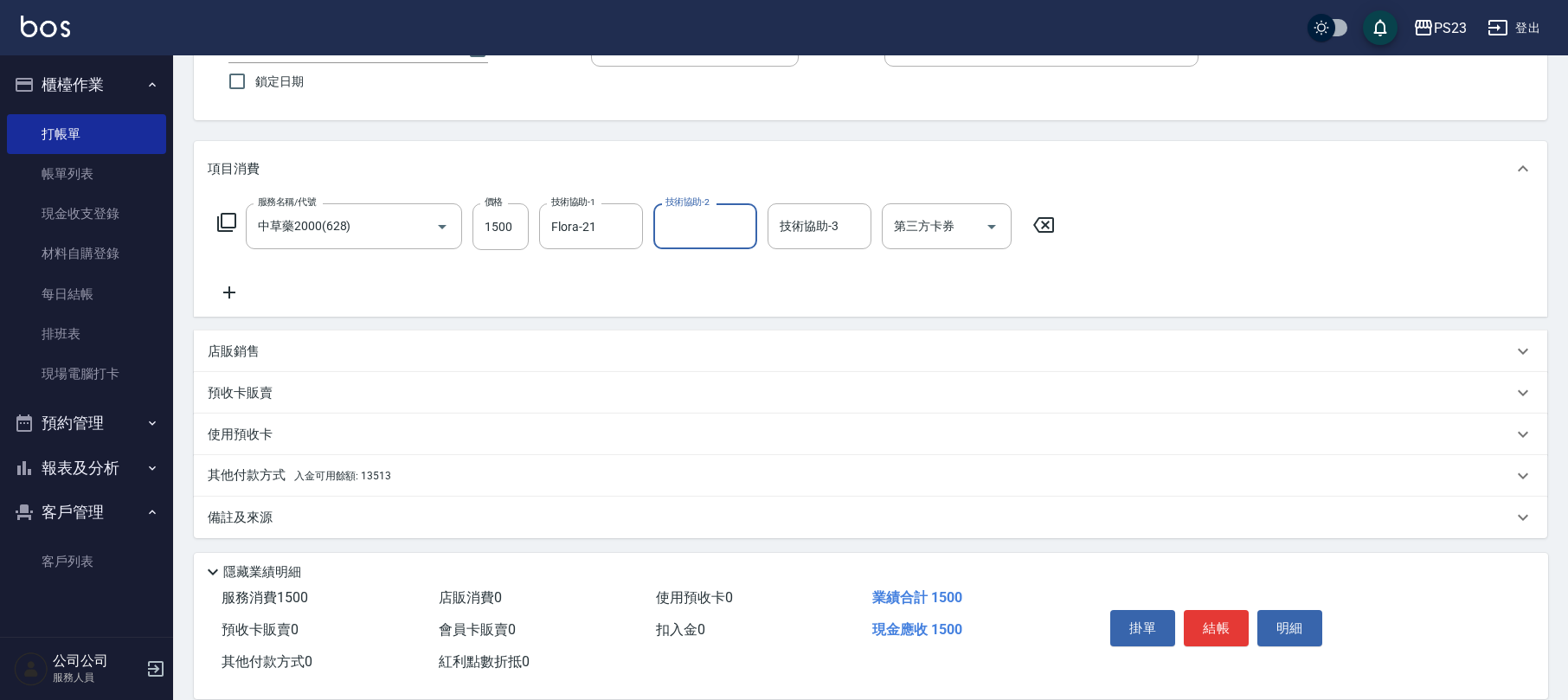
click at [444, 467] on div "其他付款方式 入金可用餘額: 13513" at bounding box center [860, 476] width 1305 height 19
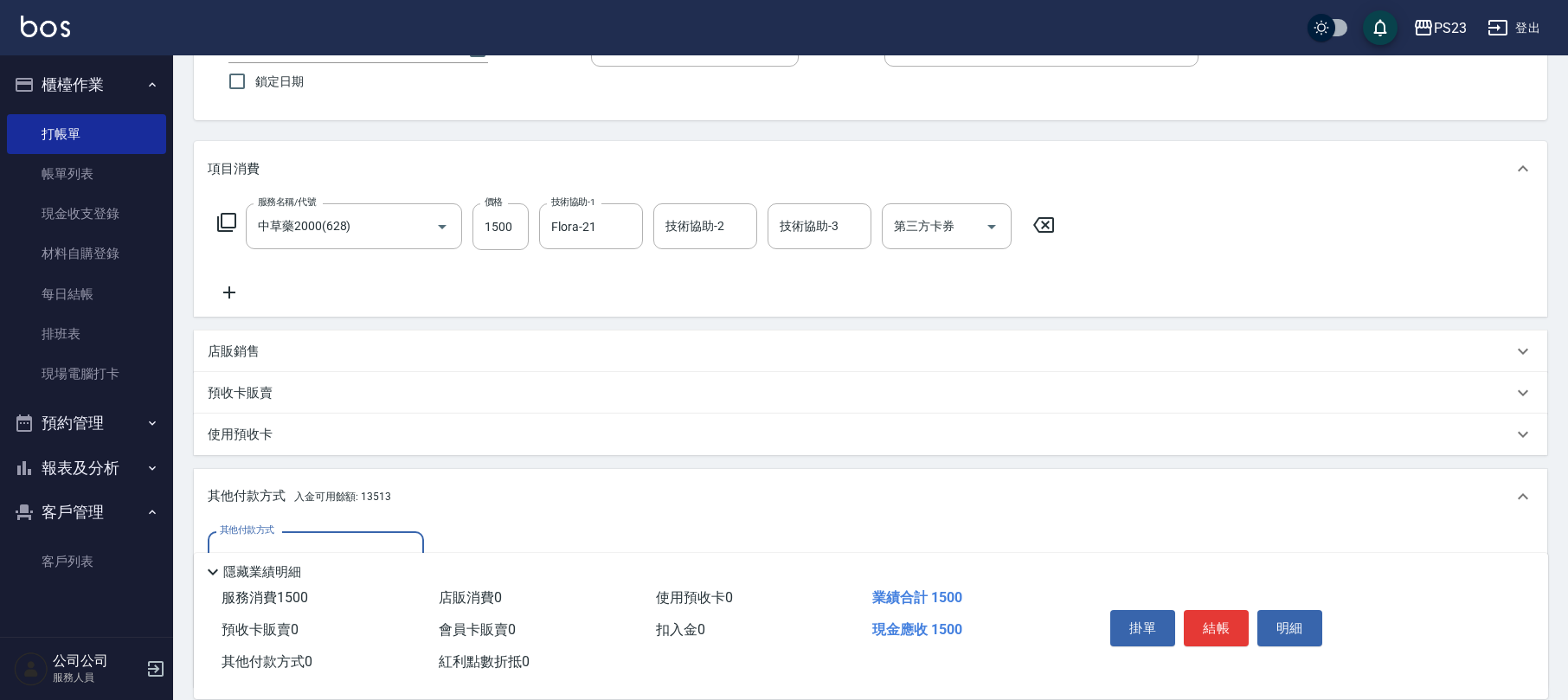
scroll to position [343, 0]
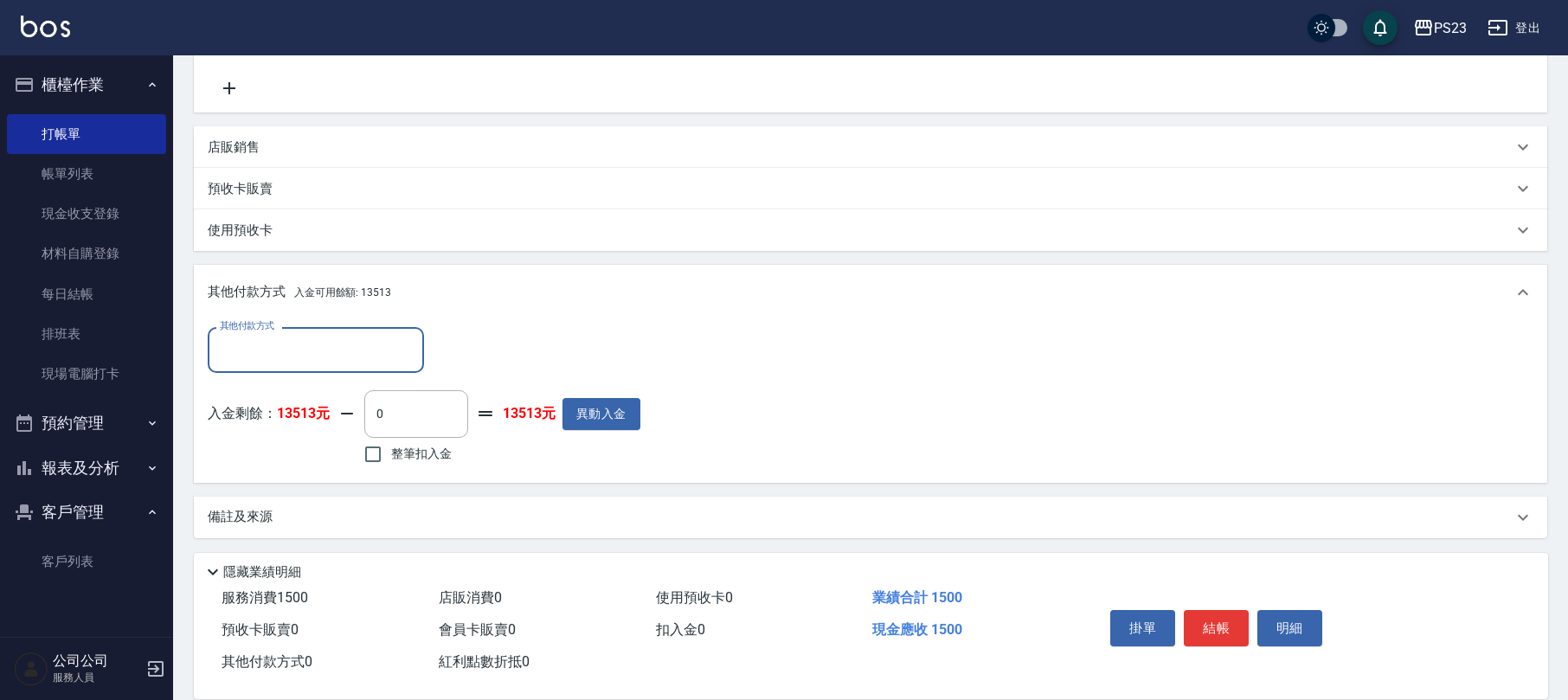
click at [391, 471] on div "其他付款方式 其他付款方式 入金剩餘： 13513元 0 ​ 整筆扣入金 13513元 異動入金" at bounding box center [871, 401] width 1354 height 162
click at [369, 444] on input "整筆扣入金" at bounding box center [373, 455] width 37 height 37
checkbox input "true"
type input "1500"
click at [1206, 627] on button "結帳" at bounding box center [1217, 629] width 65 height 37
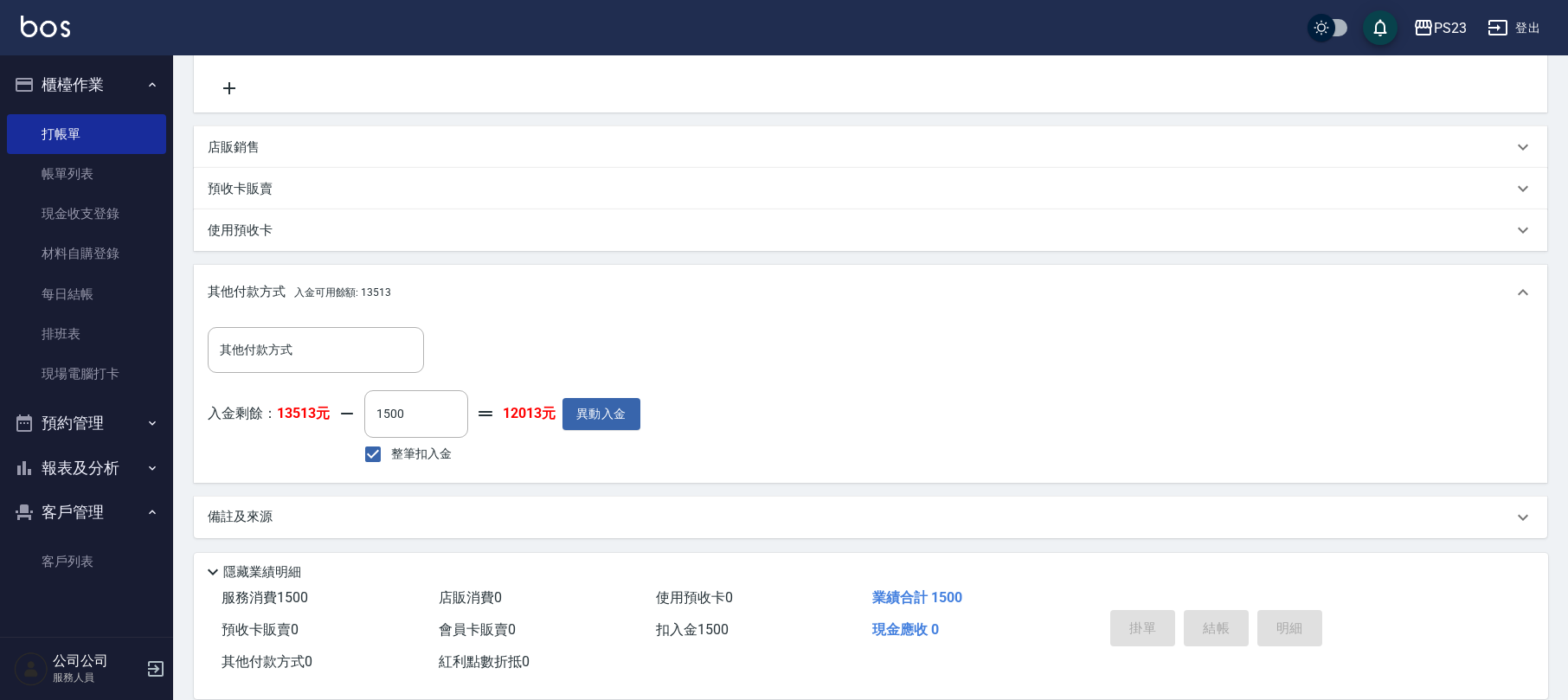
type input "[DATE] 15:41"
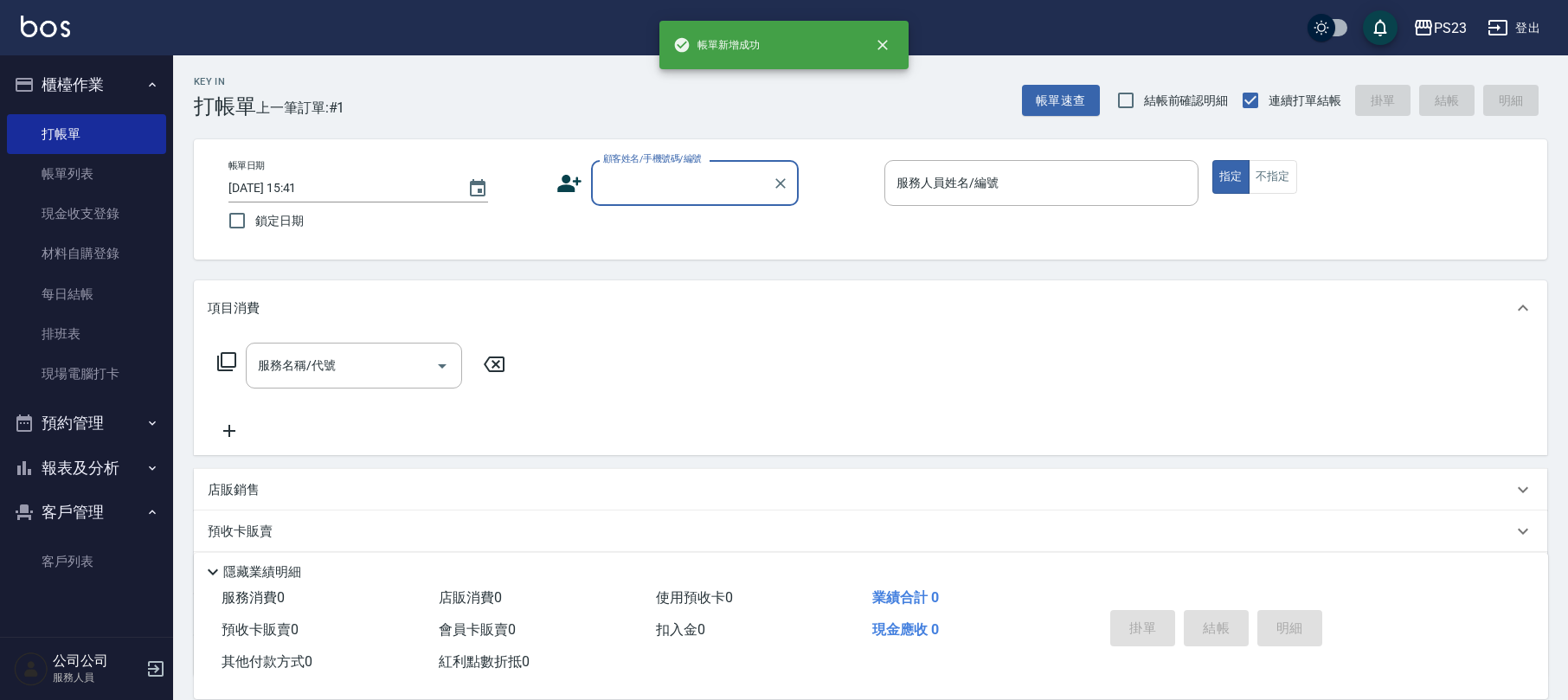
scroll to position [0, 0]
click at [727, 188] on input "顧客姓名/手機號碼/編號" at bounding box center [682, 182] width 167 height 30
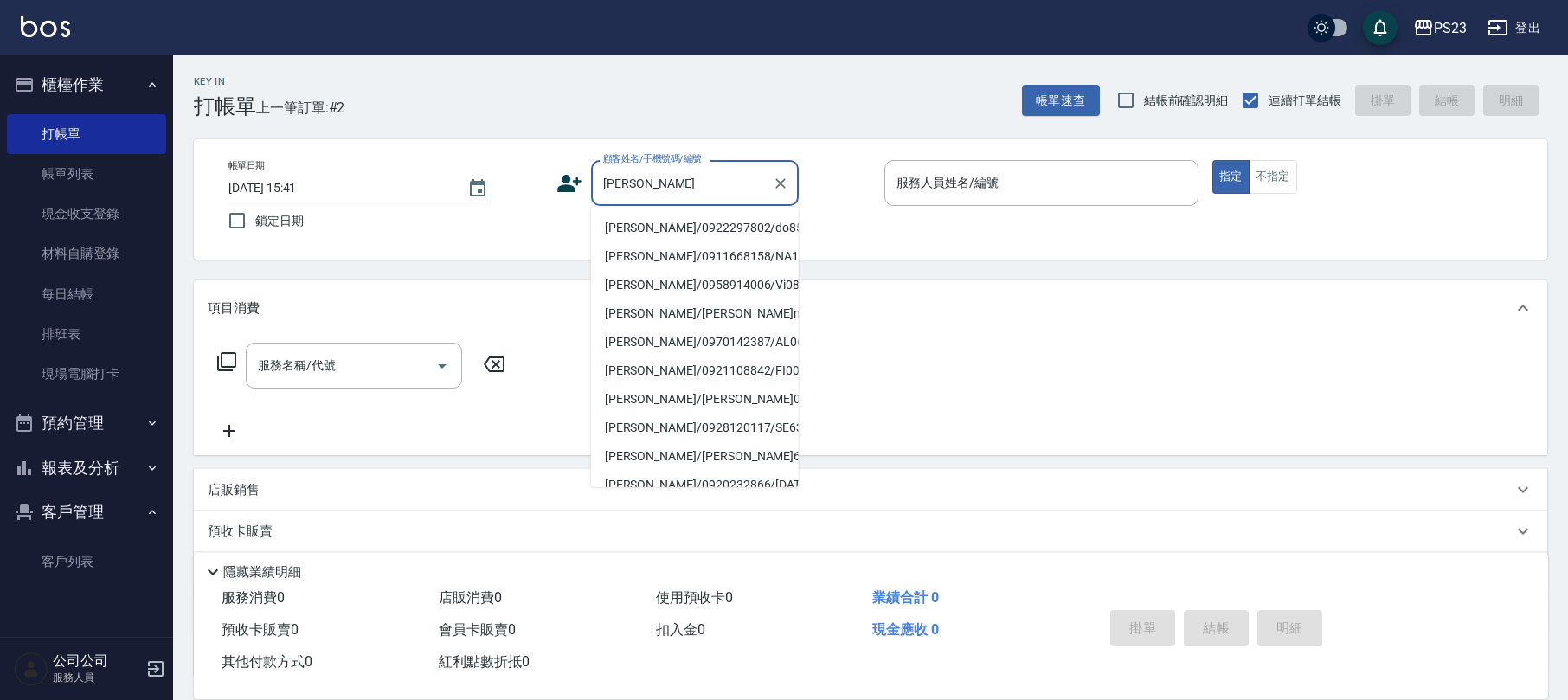
click at [682, 226] on li "[PERSON_NAME]/0922297802/do850110" at bounding box center [695, 228] width 208 height 28
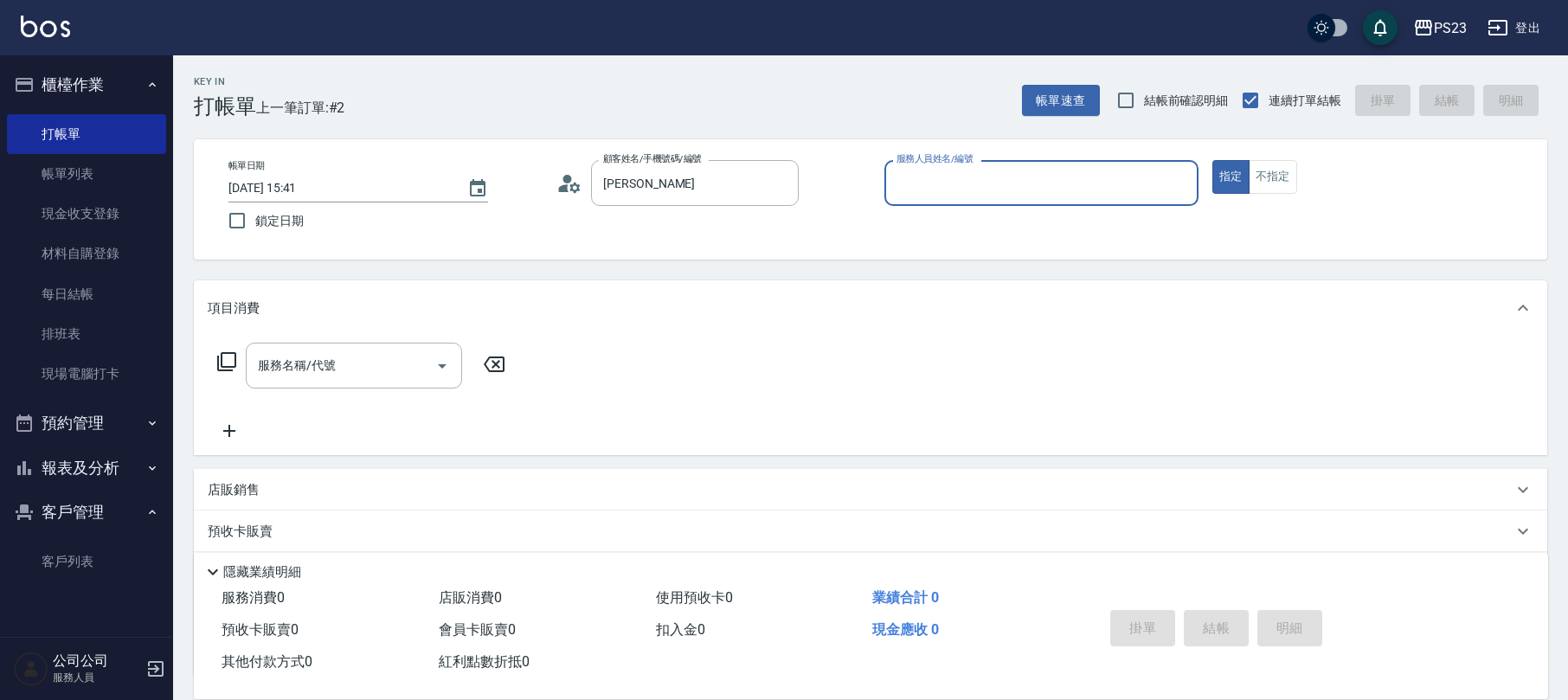
type input "[PERSON_NAME]/0922297802/do850110"
click at [576, 181] on icon at bounding box center [569, 183] width 26 height 26
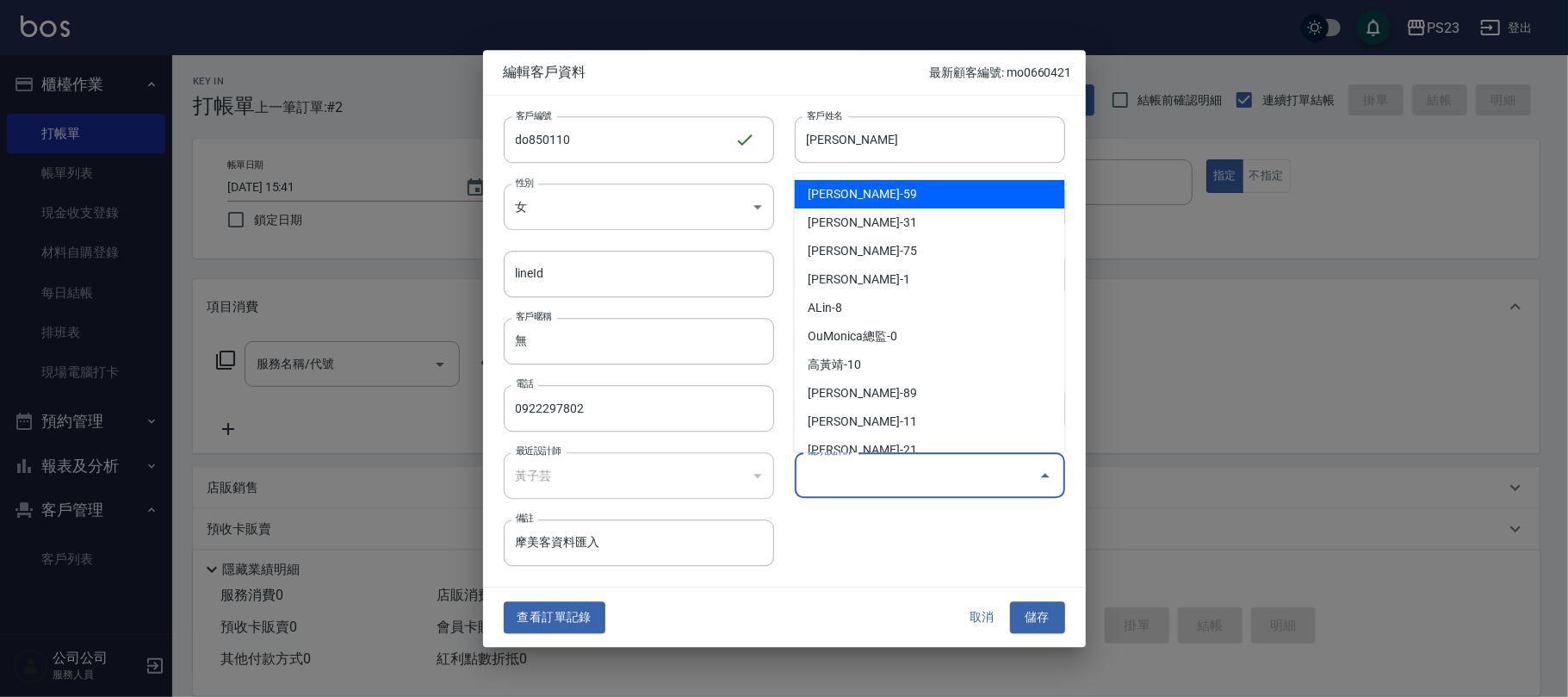
click at [870, 473] on input "偏好設計師" at bounding box center [917, 475] width 229 height 30
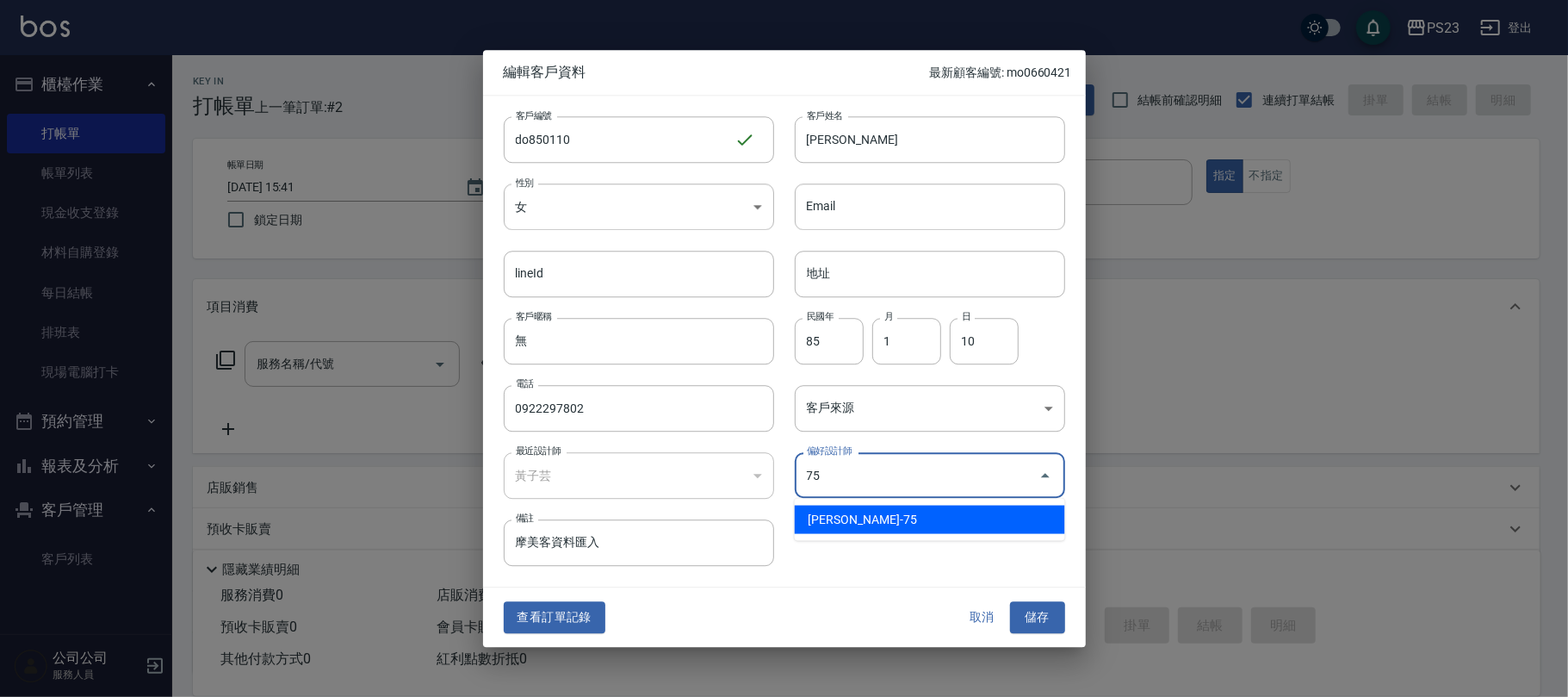
type input "黃子芸"
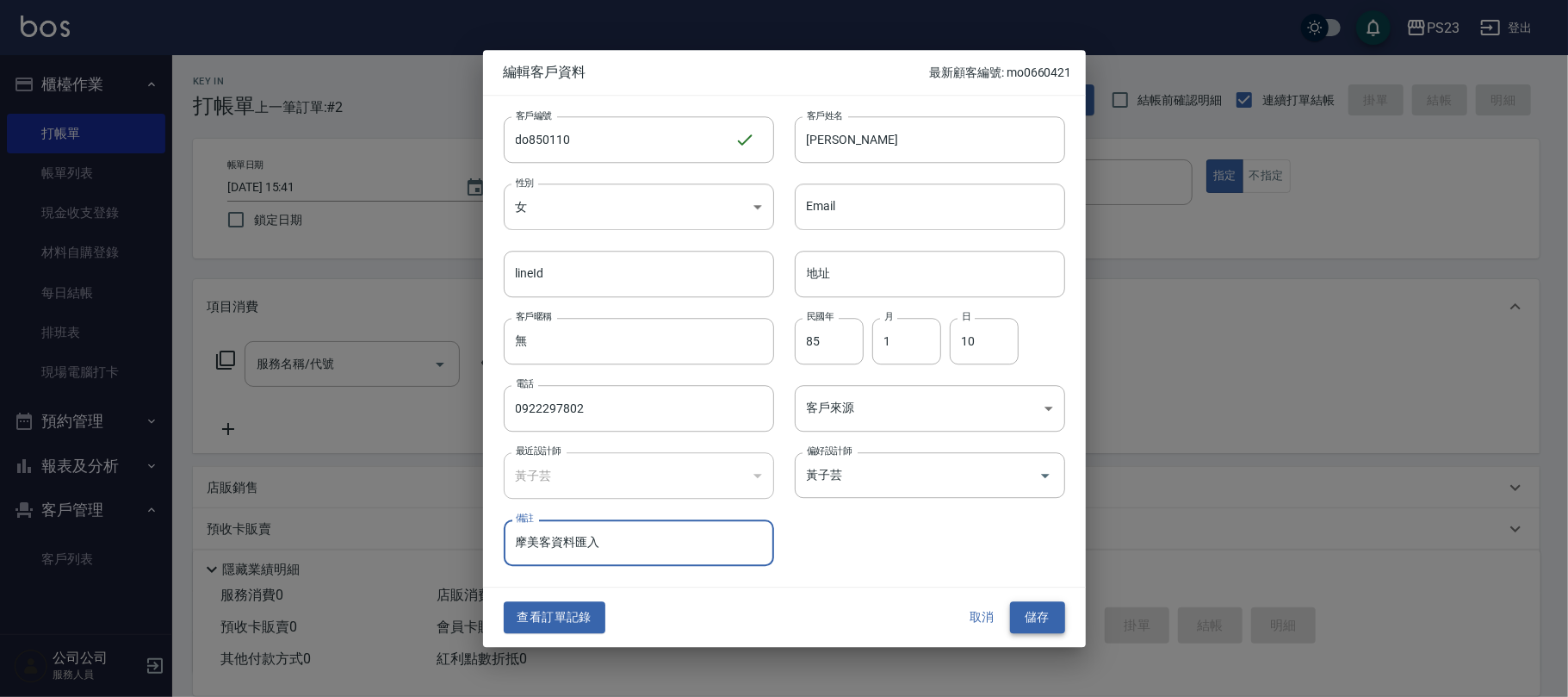
click at [1027, 619] on button "儲存" at bounding box center [1037, 618] width 56 height 32
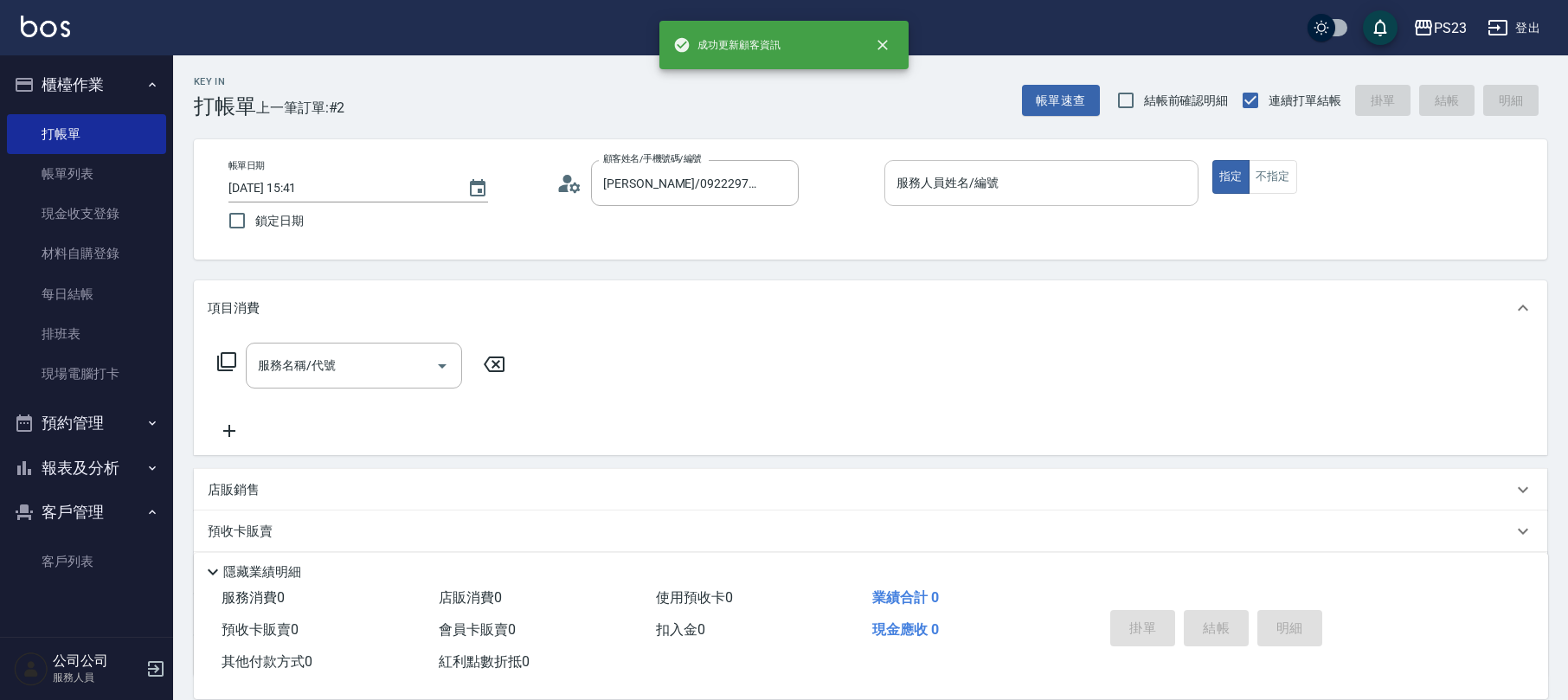
click at [1014, 161] on div "服務人員姓名/編號" at bounding box center [1041, 183] width 314 height 46
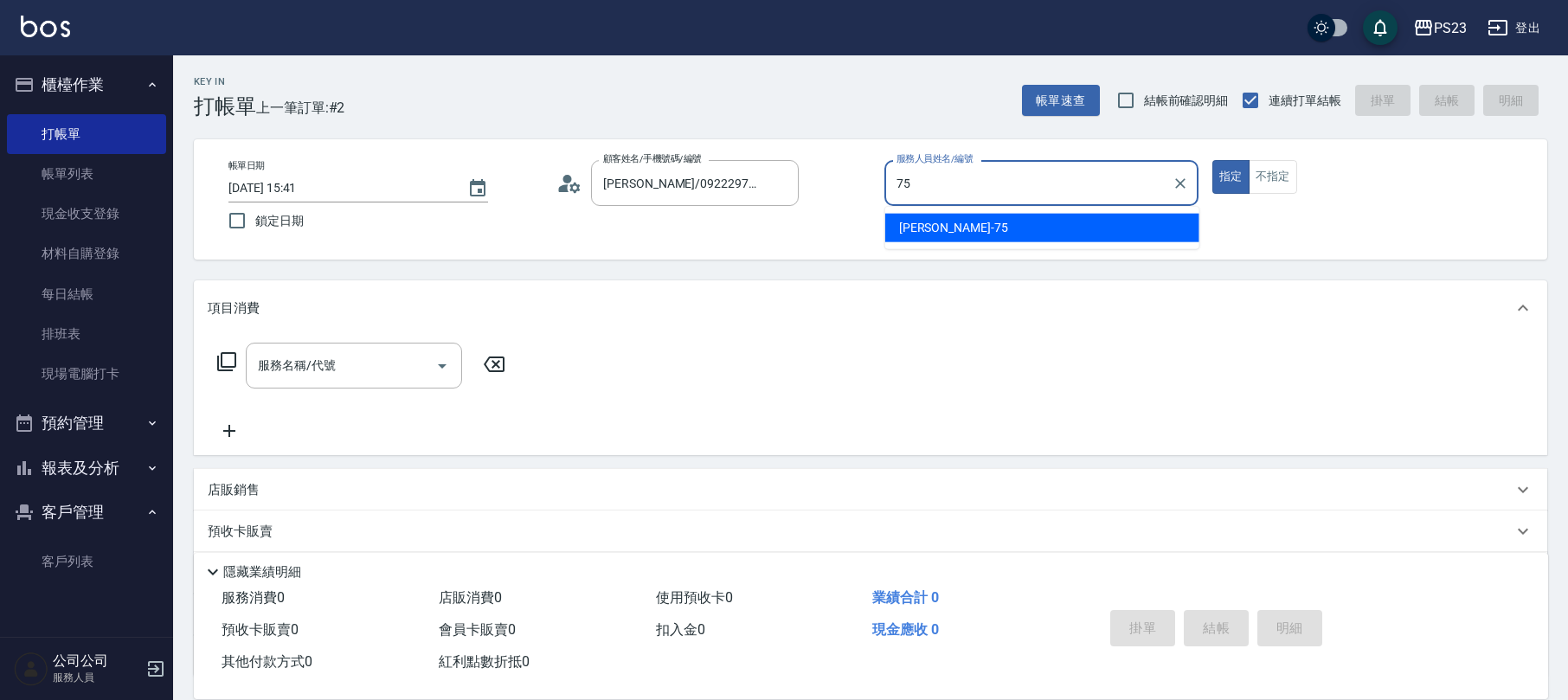
type input "Donna-75"
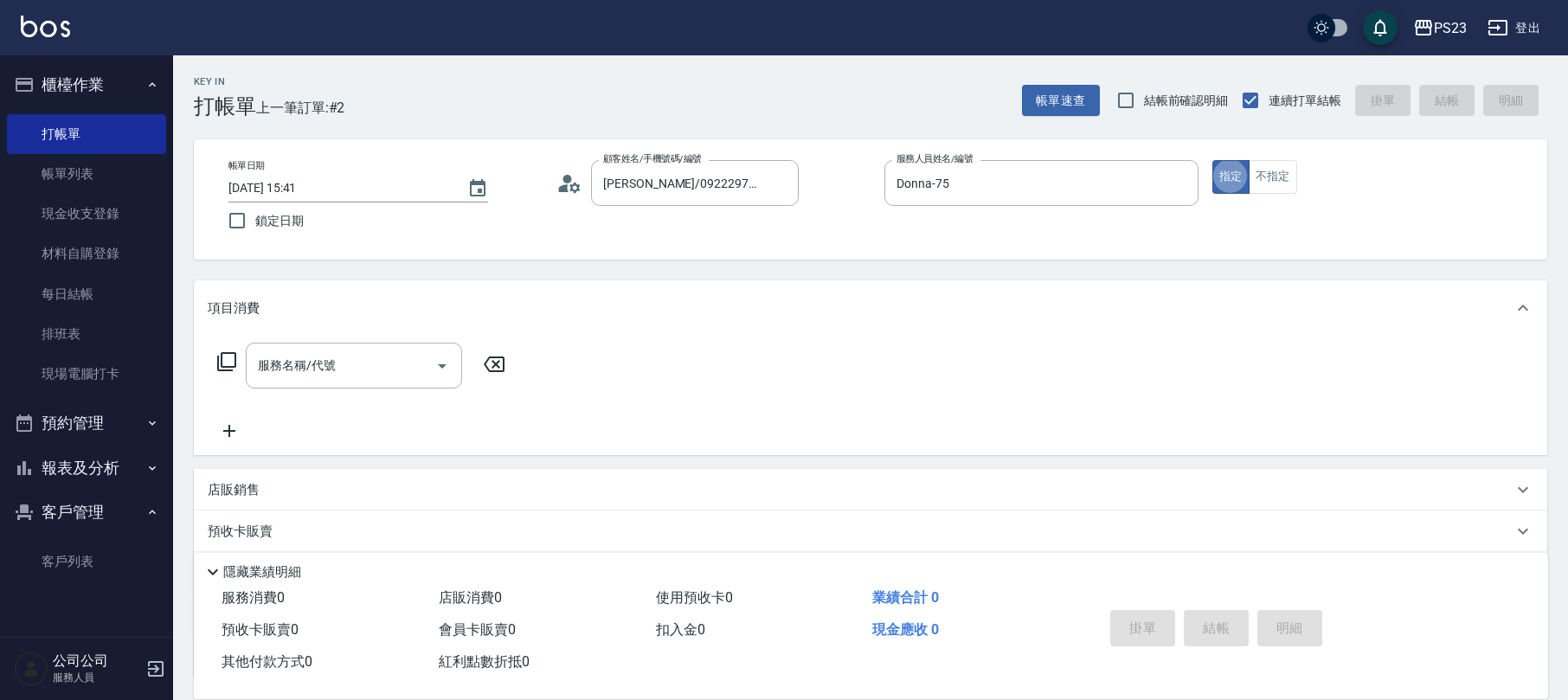
scroll to position [139, 0]
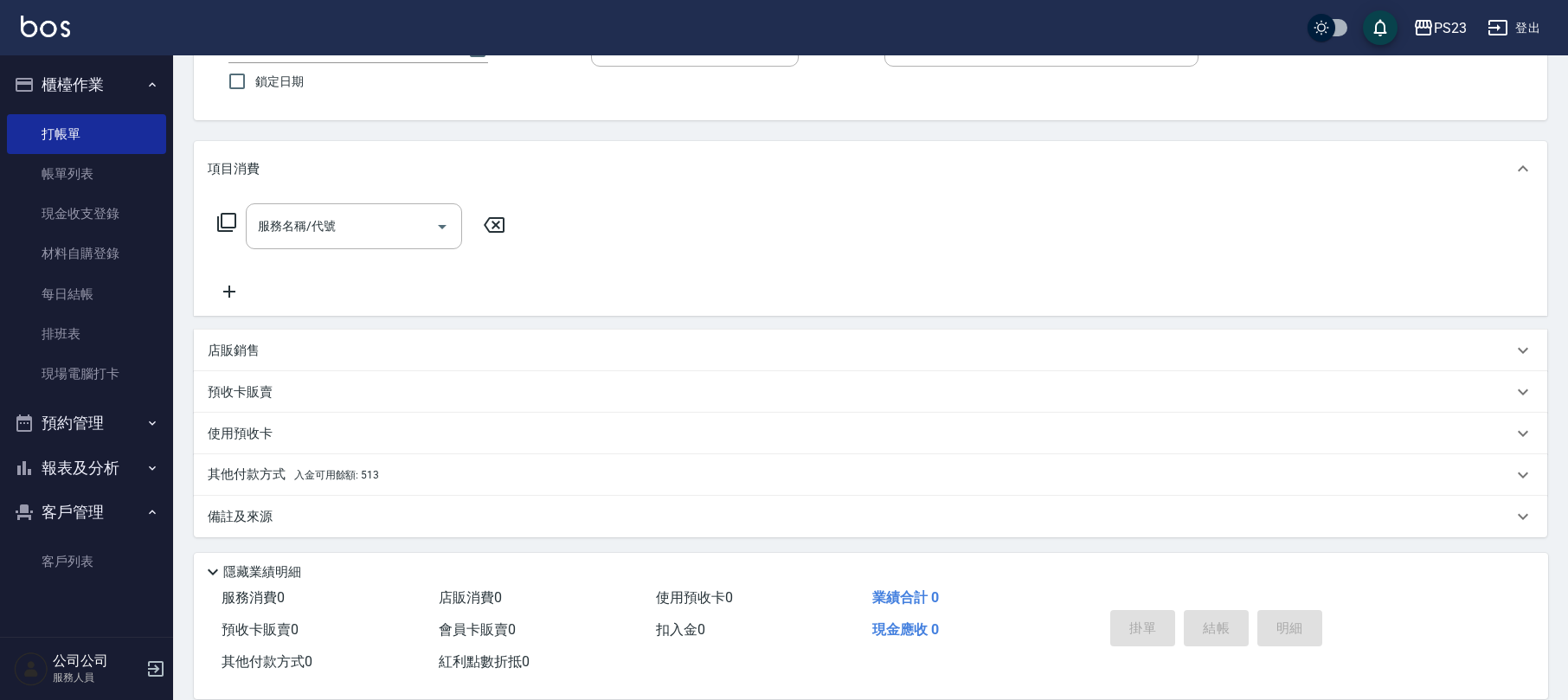
click at [532, 512] on div "備註及來源" at bounding box center [860, 517] width 1305 height 18
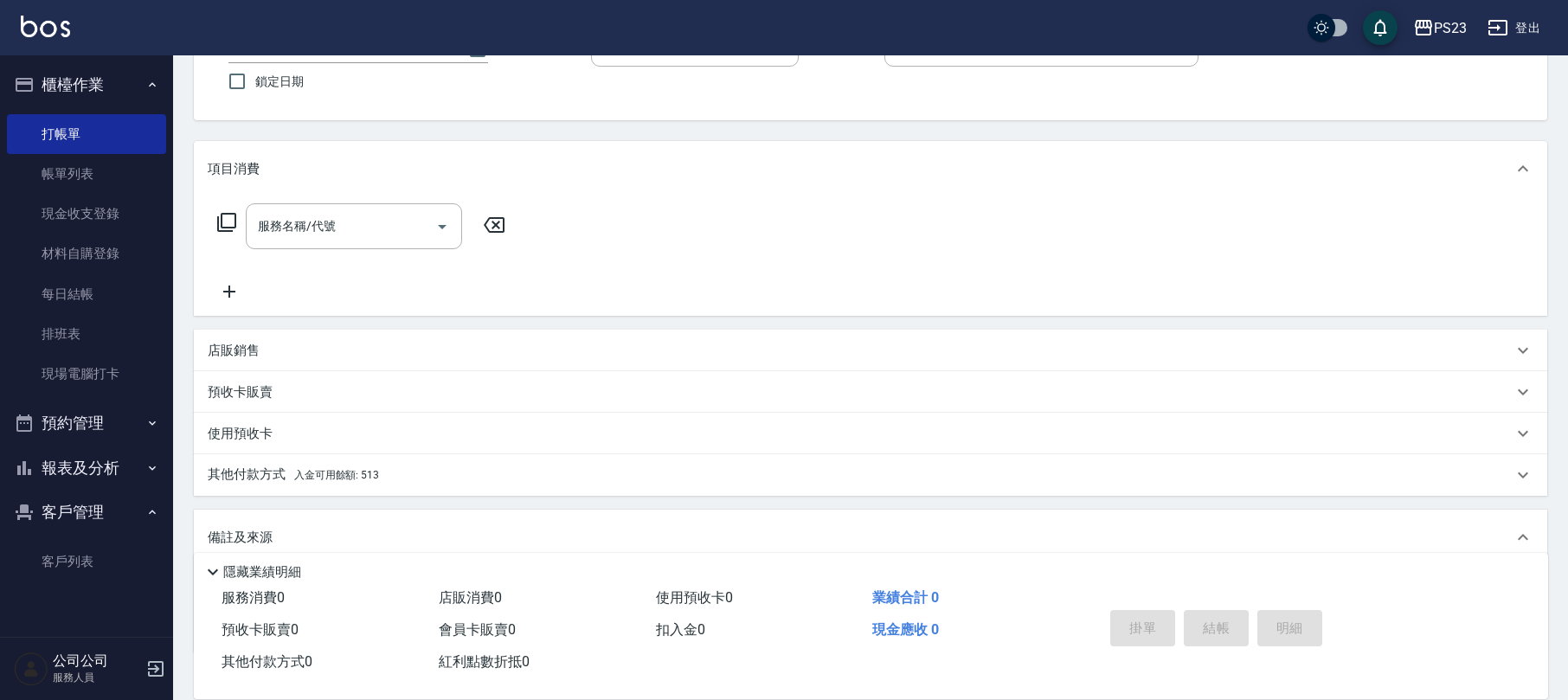
scroll to position [254, 0]
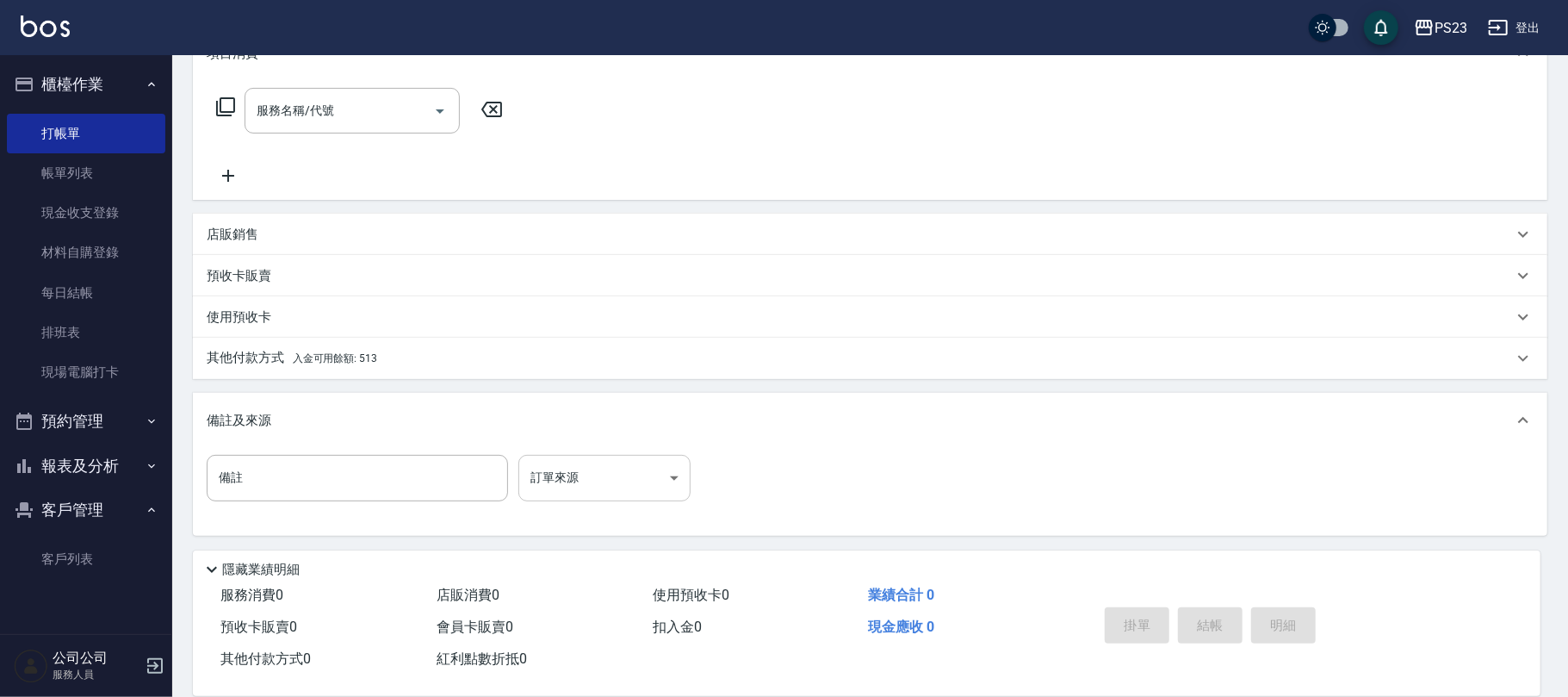
click at [661, 463] on body "PS23 登出 櫃檯作業 打帳單 帳單列表 現金收支登錄 材料自購登錄 每日結帳 排班表 現場電腦打卡 預約管理 預約管理 單日預約紀錄 單週預約紀錄 報表及…" at bounding box center [784, 222] width 1568 height 951
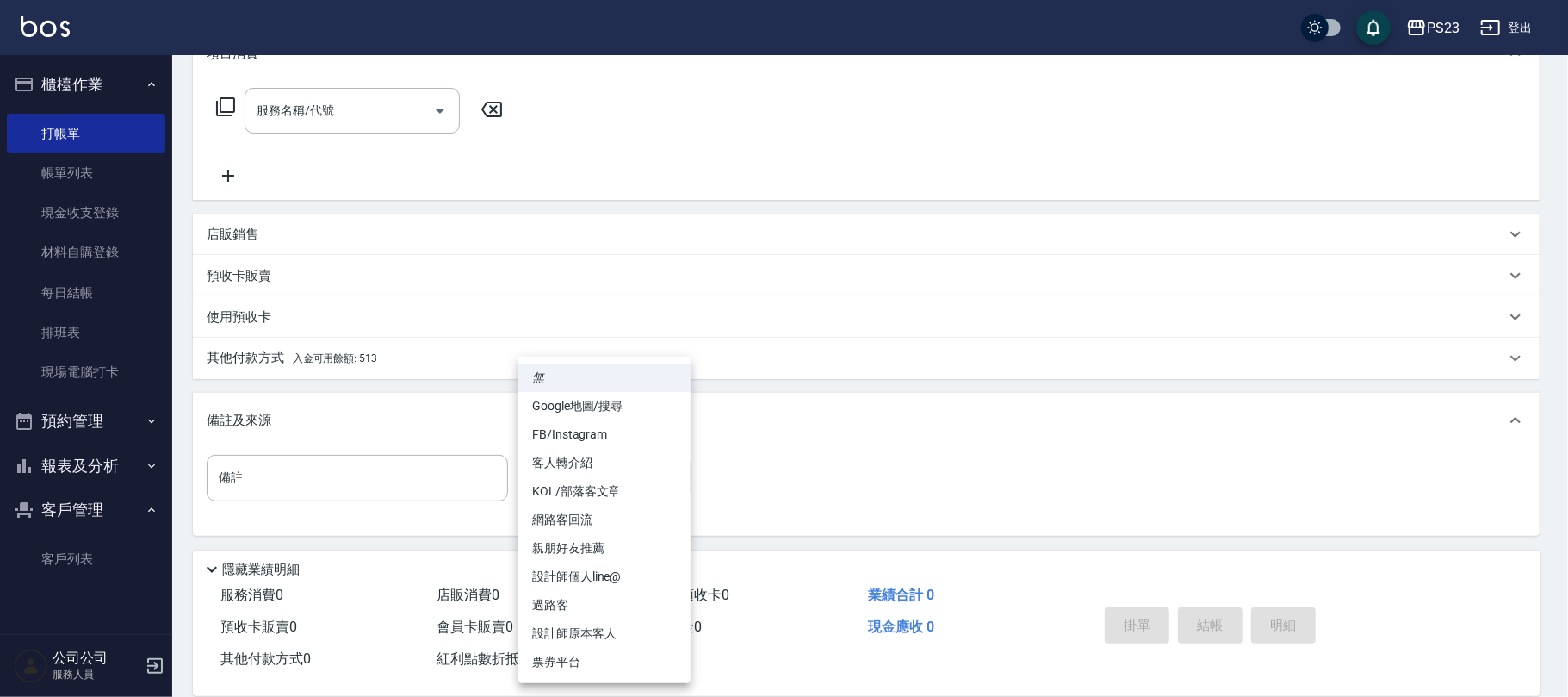
click at [599, 632] on li "設計師原本客人" at bounding box center [604, 633] width 172 height 28
type input "設計師原本客人"
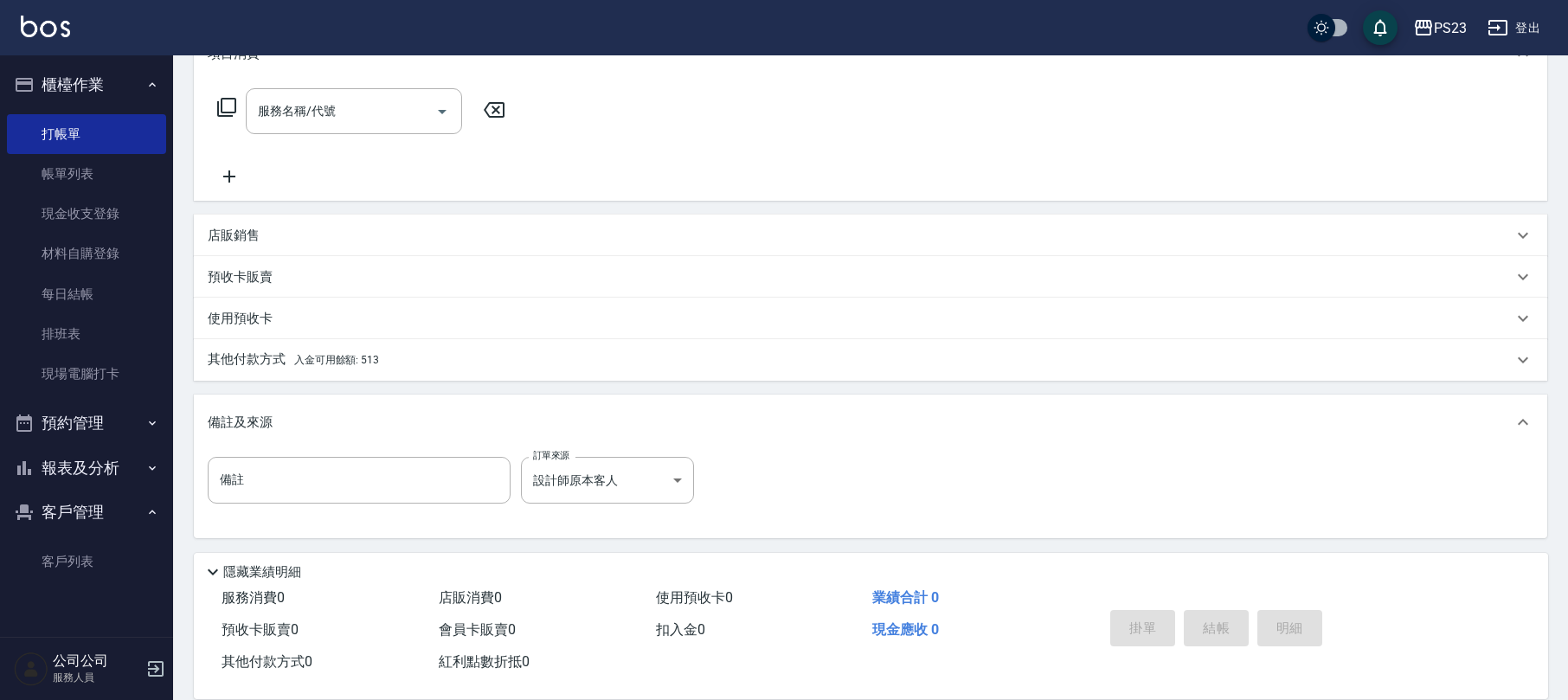
click at [728, 405] on div "備註及來源" at bounding box center [871, 422] width 1354 height 56
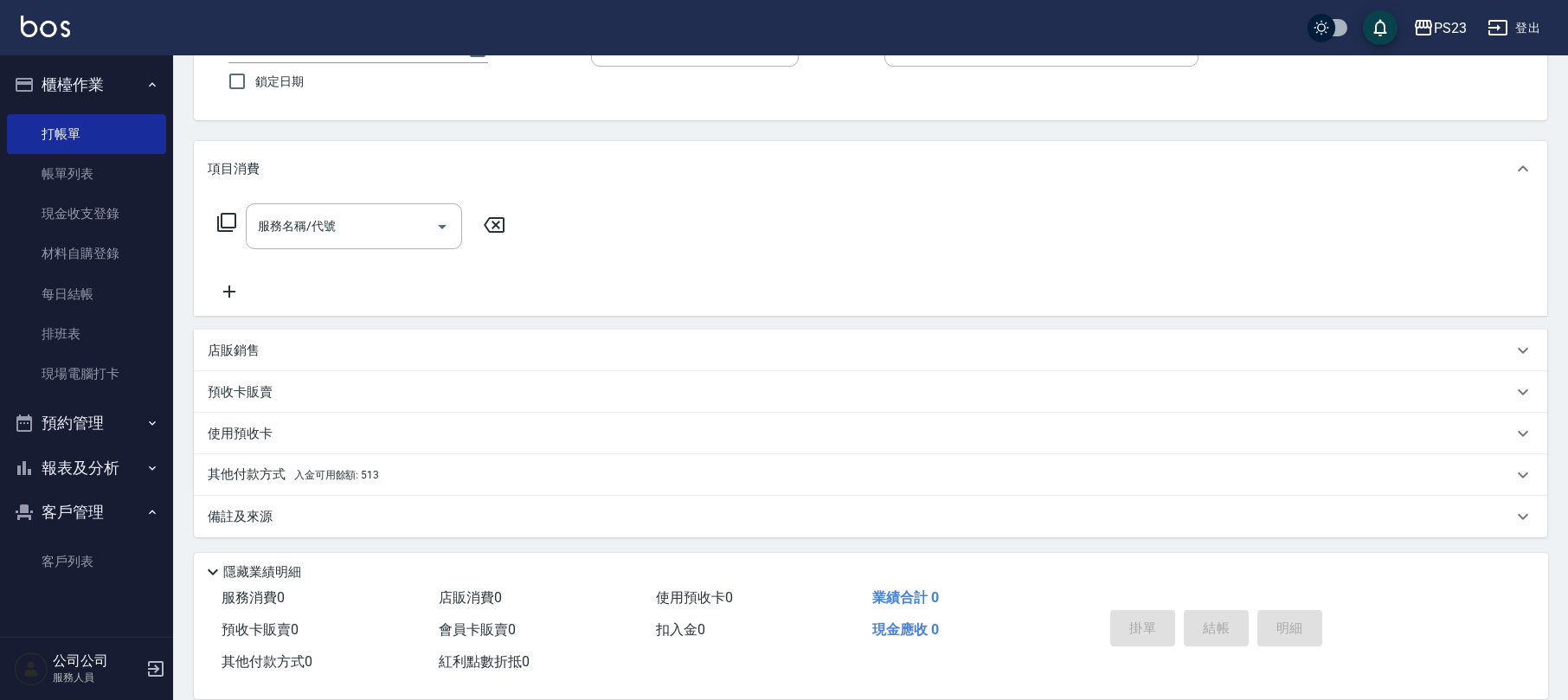
scroll to position [0, 0]
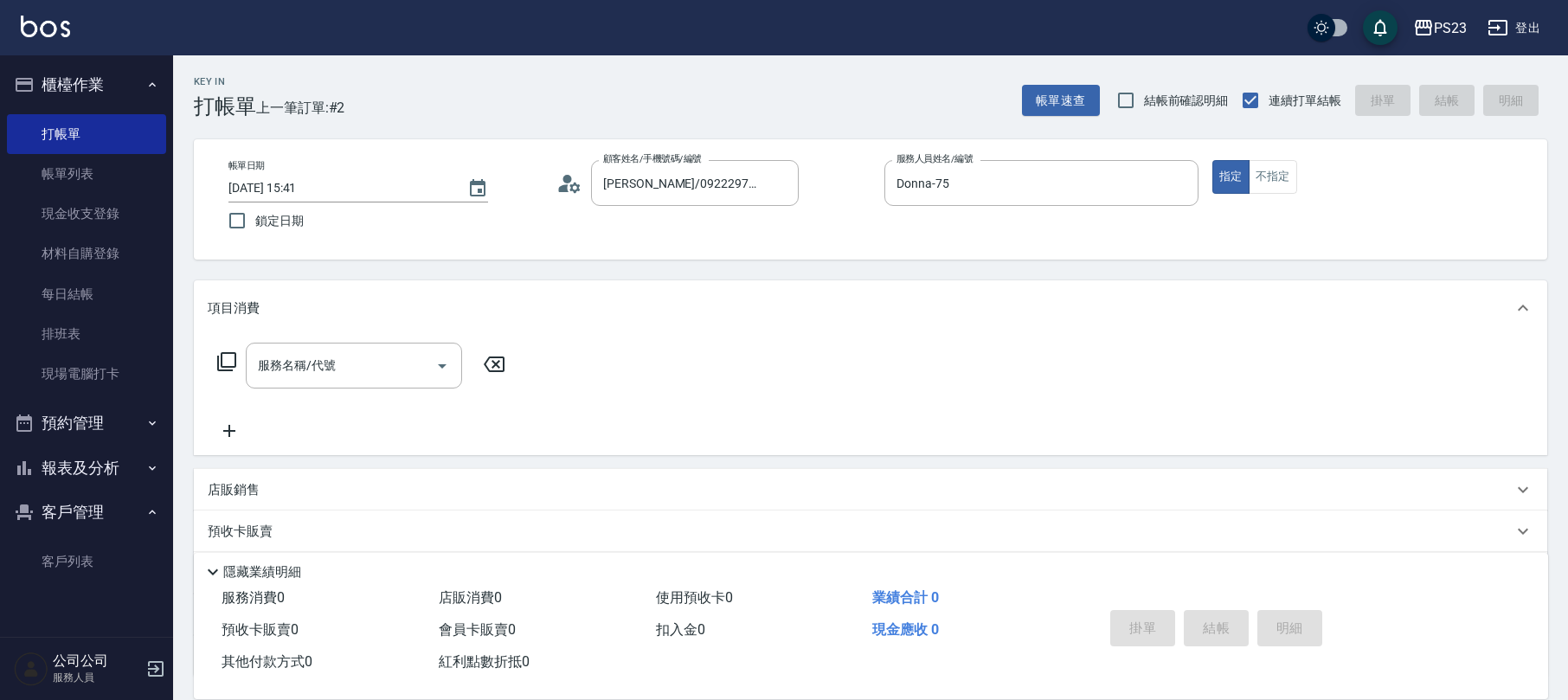
click at [226, 358] on icon at bounding box center [226, 361] width 21 height 21
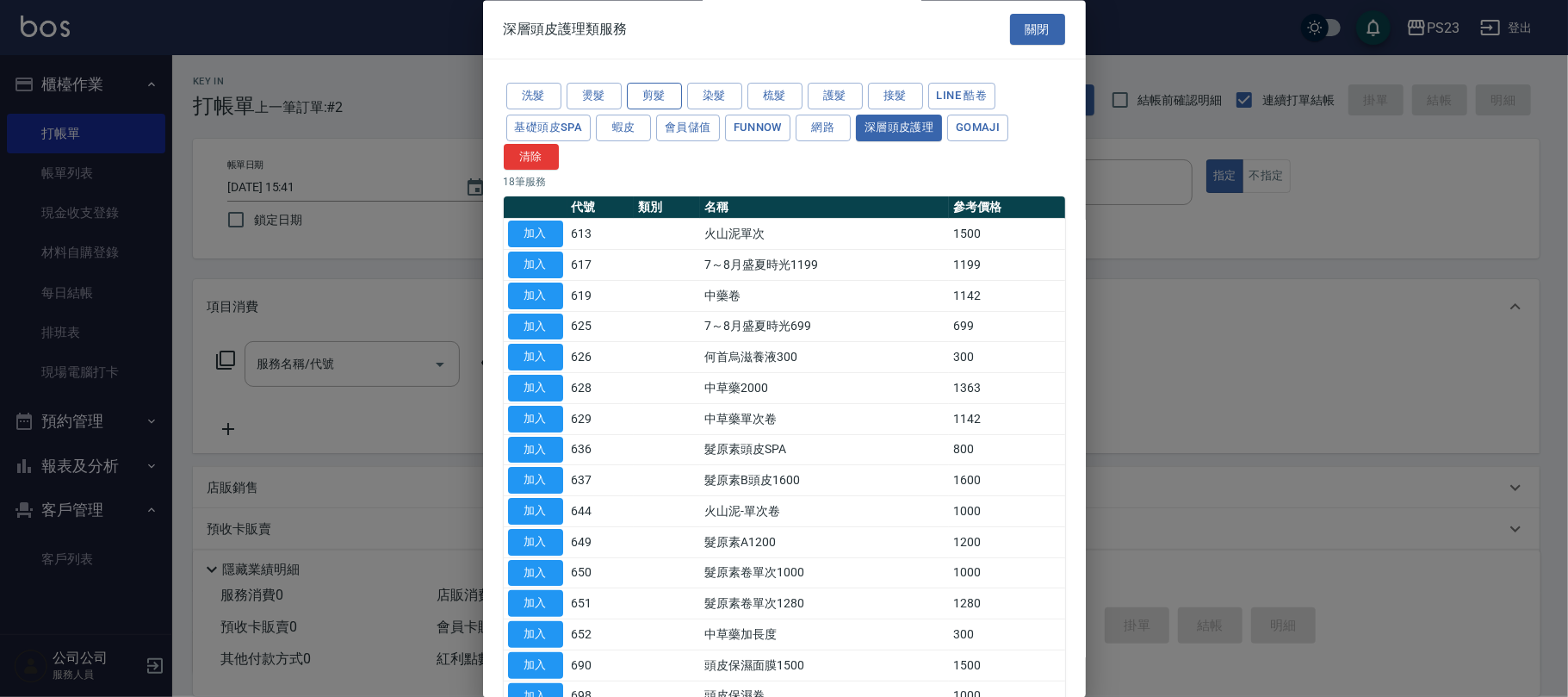
click at [642, 90] on button "剪髮" at bounding box center [654, 97] width 56 height 26
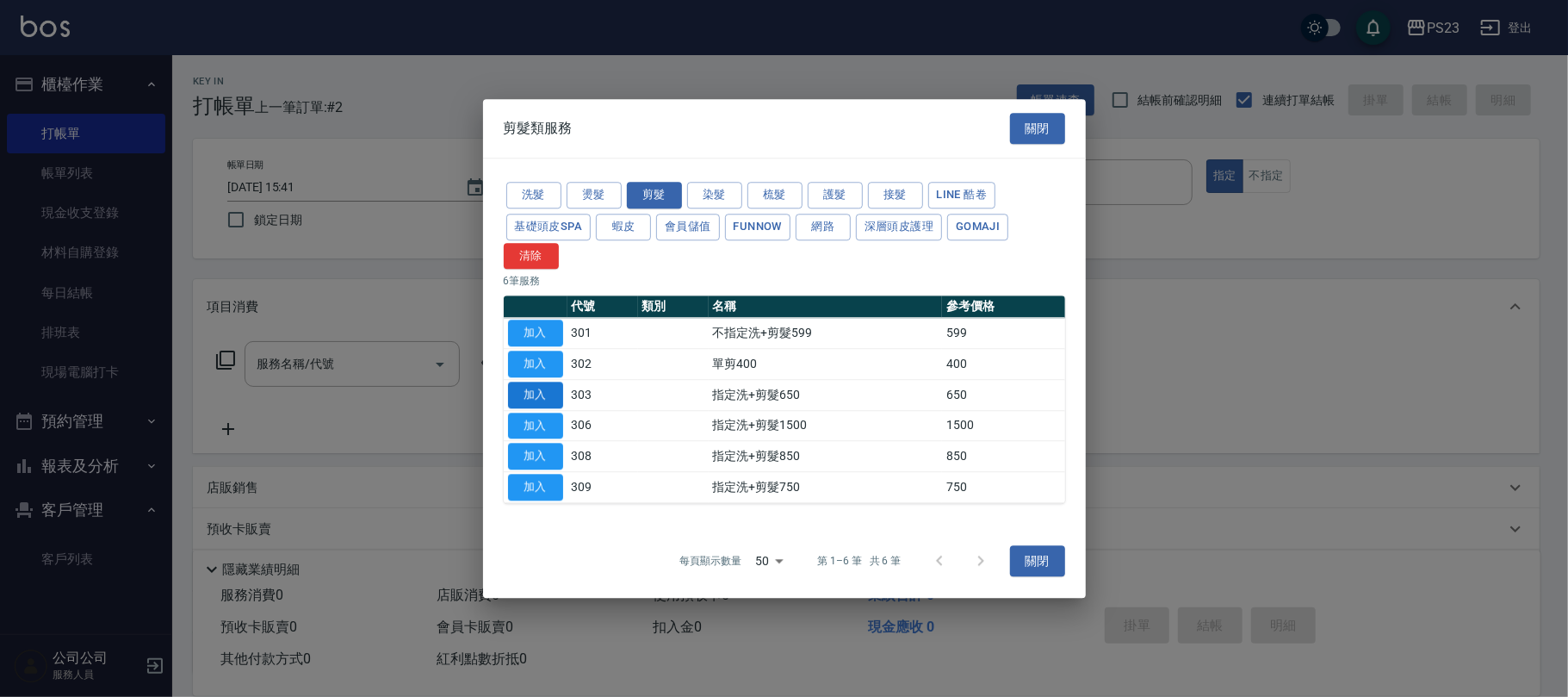
click at [543, 396] on button "加入" at bounding box center [535, 395] width 56 height 26
type input "指定洗+剪髮650(303)"
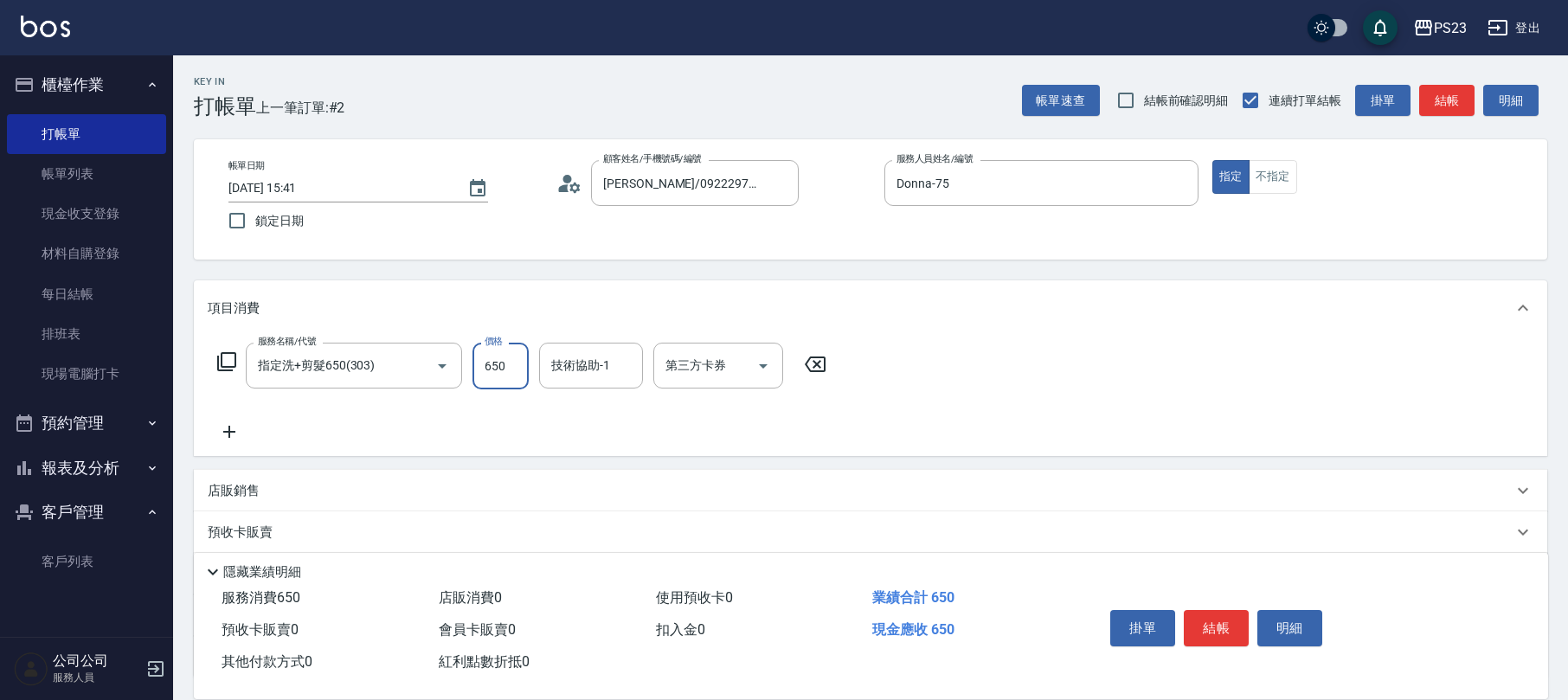
click at [502, 373] on input "650" at bounding box center [500, 365] width 56 height 47
click at [566, 377] on input "技術協助-1" at bounding box center [591, 365] width 88 height 30
type input "Donna-75"
click at [230, 360] on icon at bounding box center [226, 361] width 21 height 21
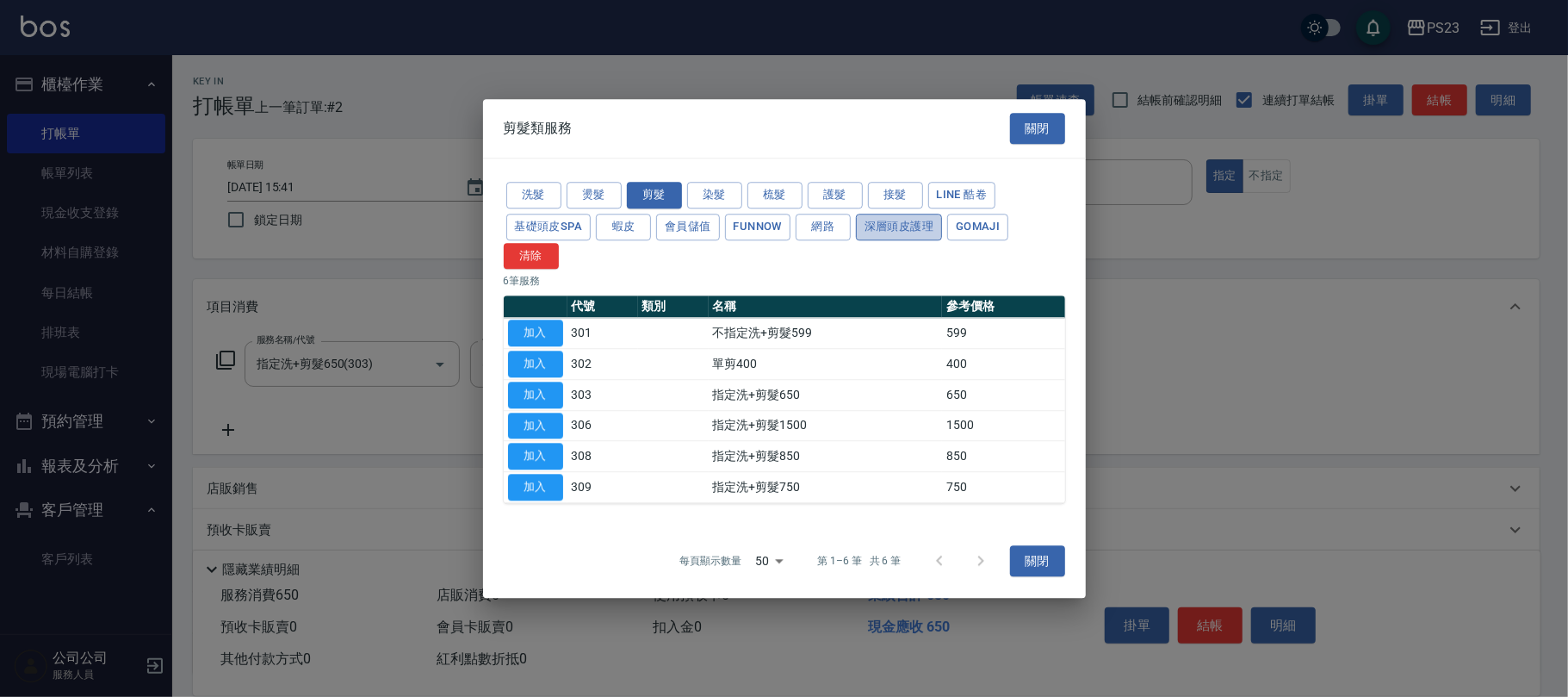
click at [886, 229] on button "深層頭皮護理" at bounding box center [899, 226] width 87 height 26
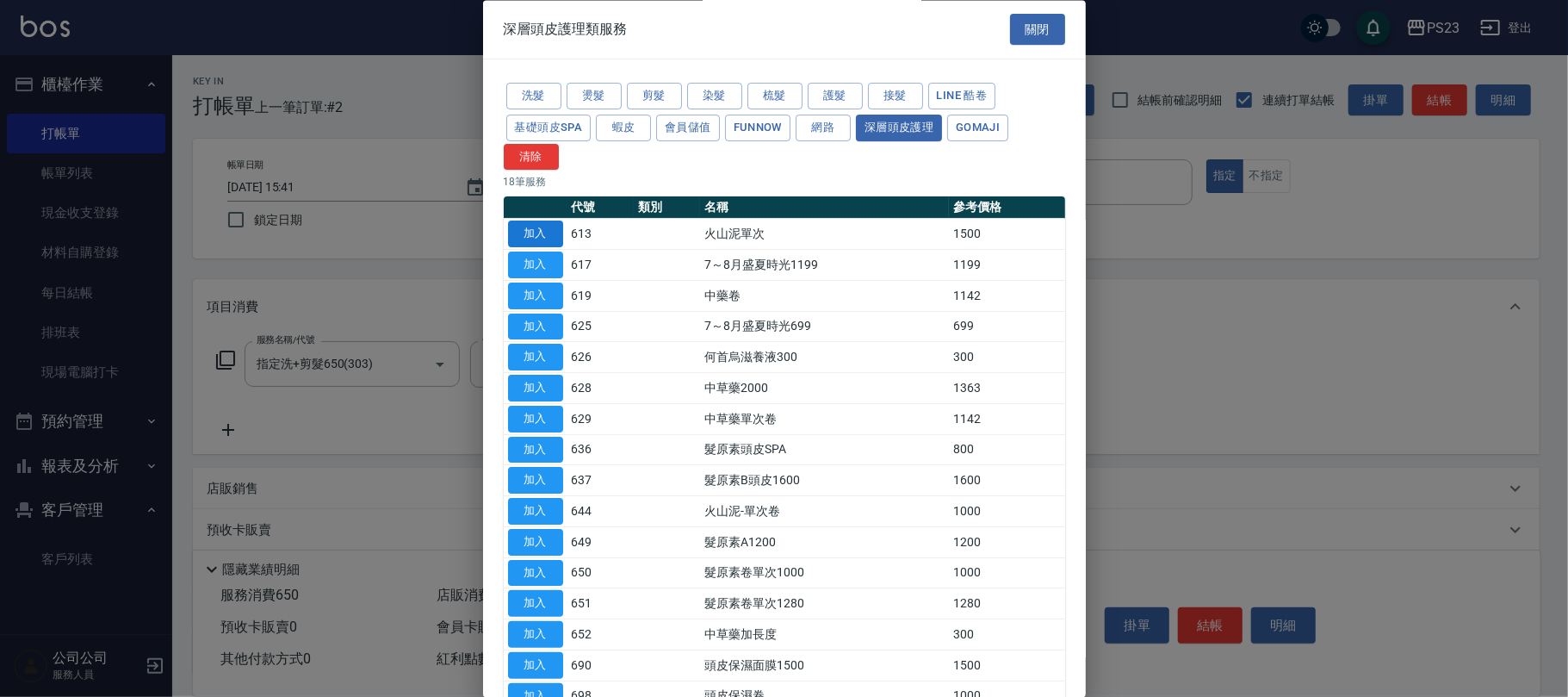
click at [541, 231] on button "加入" at bounding box center [535, 234] width 56 height 26
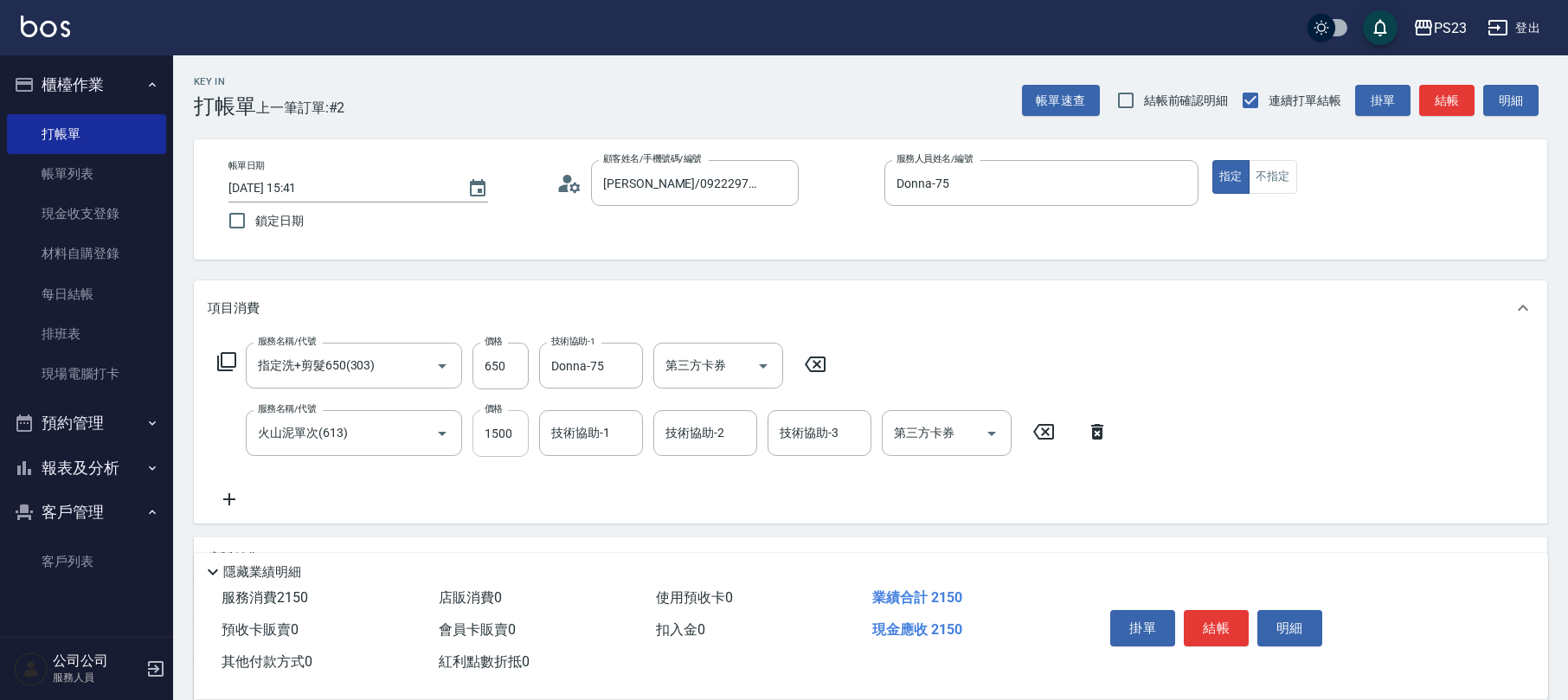
click at [503, 429] on input "1500" at bounding box center [500, 433] width 56 height 47
type input "1530"
type input "Donna-75"
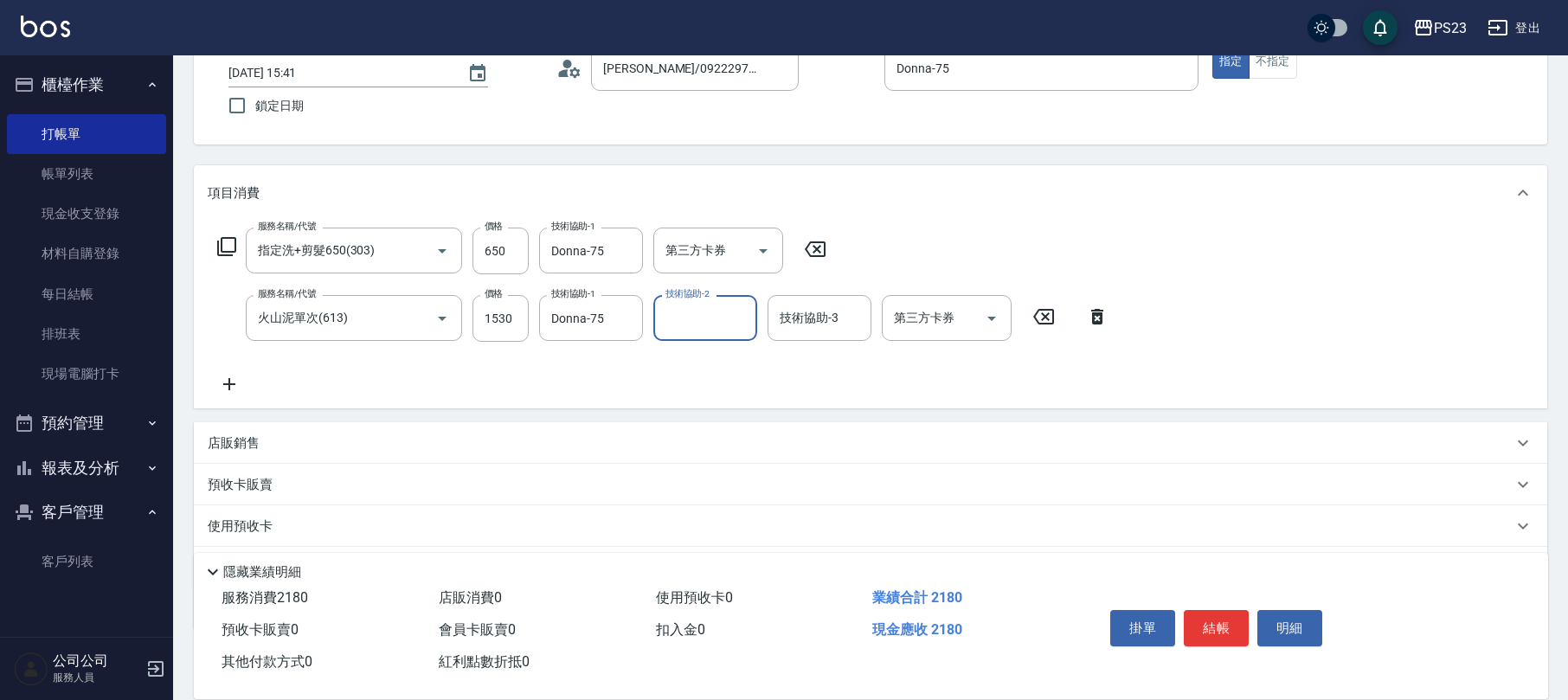
scroll to position [208, 0]
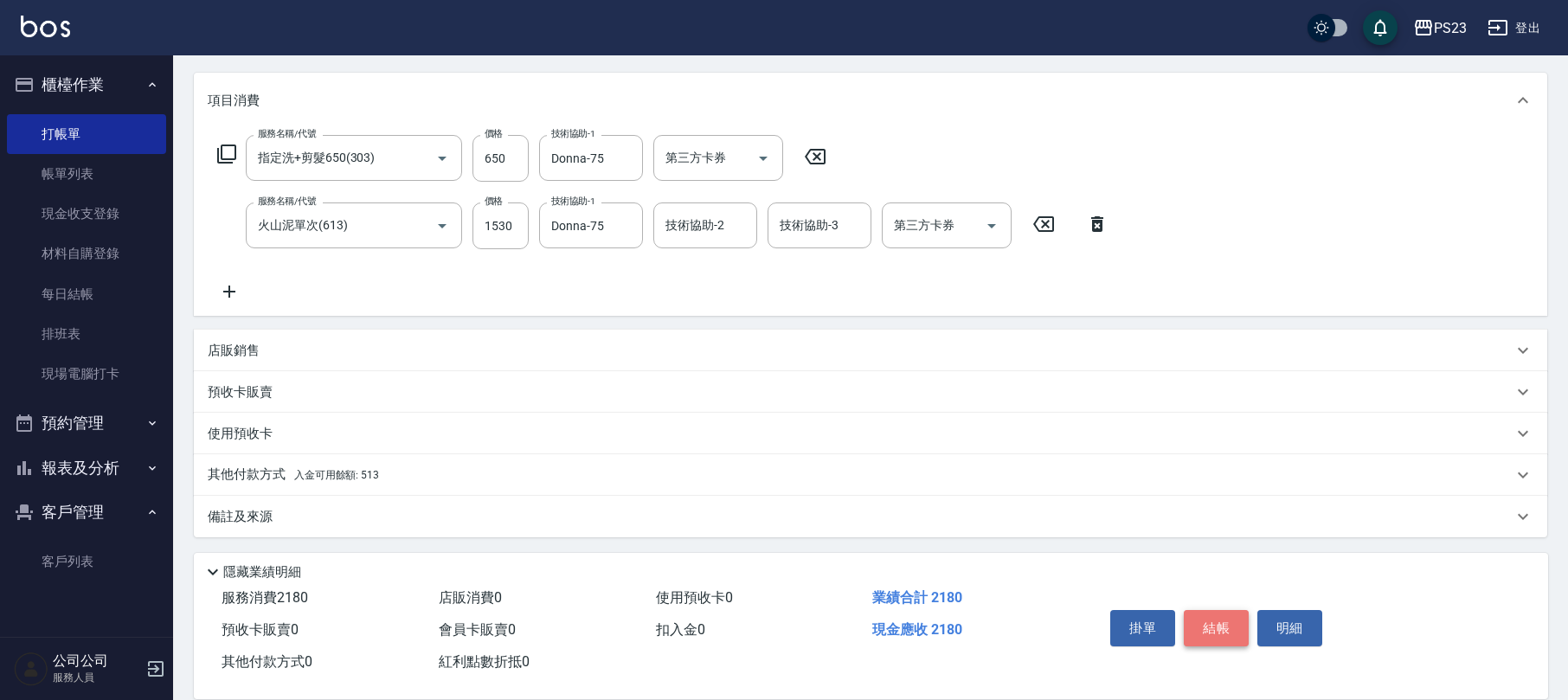
click at [1219, 618] on button "結帳" at bounding box center [1217, 629] width 65 height 37
type input "[DATE] 15:42"
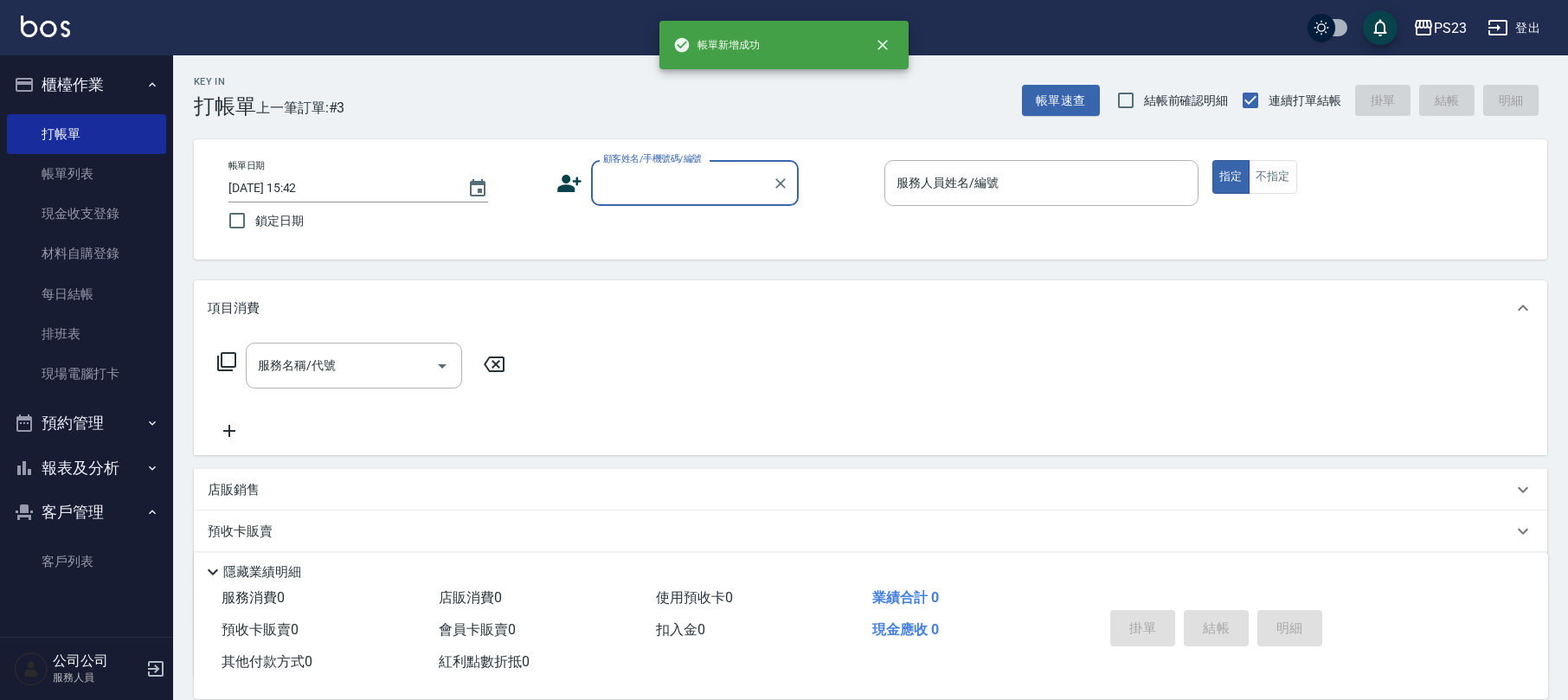
scroll to position [0, 0]
click at [717, 194] on input "顧客姓名/手機號碼/編號" at bounding box center [682, 182] width 167 height 30
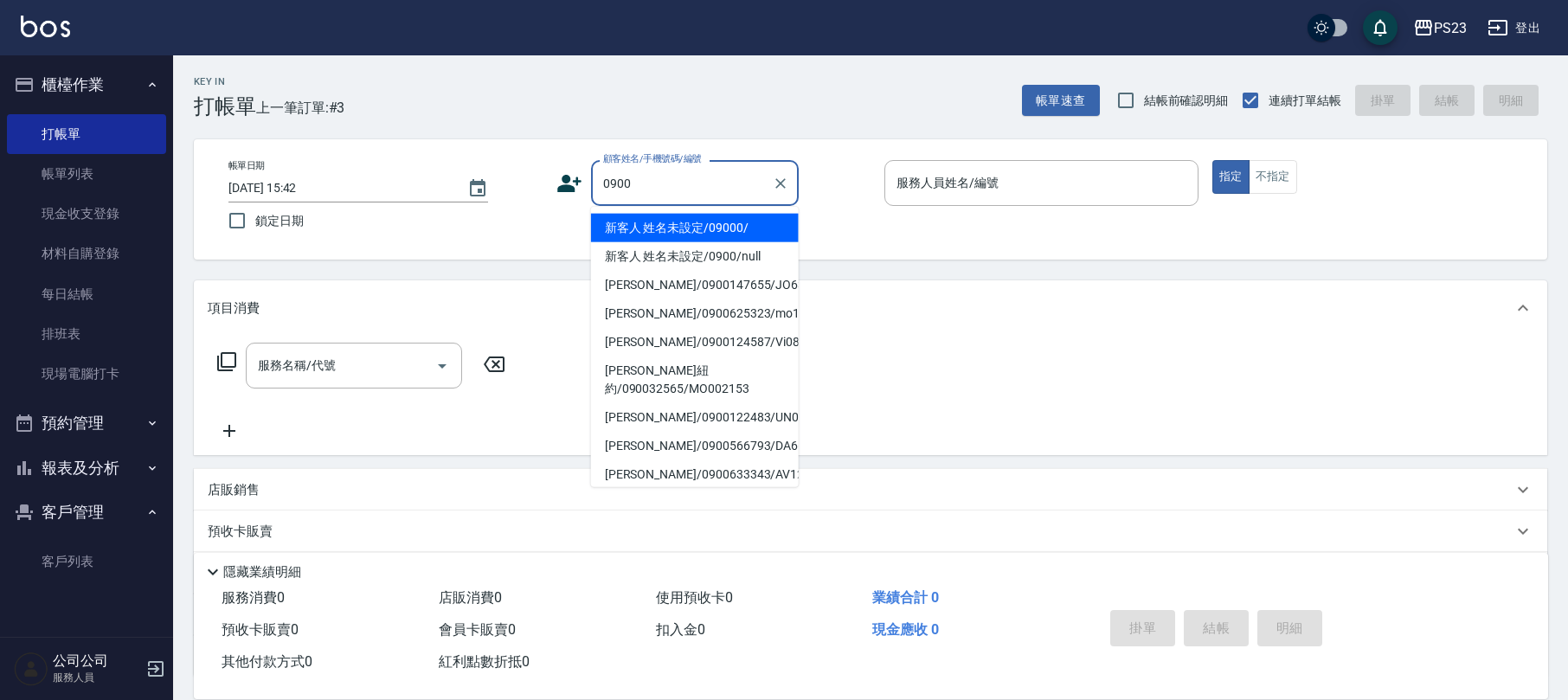
click at [710, 232] on li "新客人 姓名未設定/09000/" at bounding box center [695, 228] width 208 height 28
type input "新客人 姓名未設定/09000/"
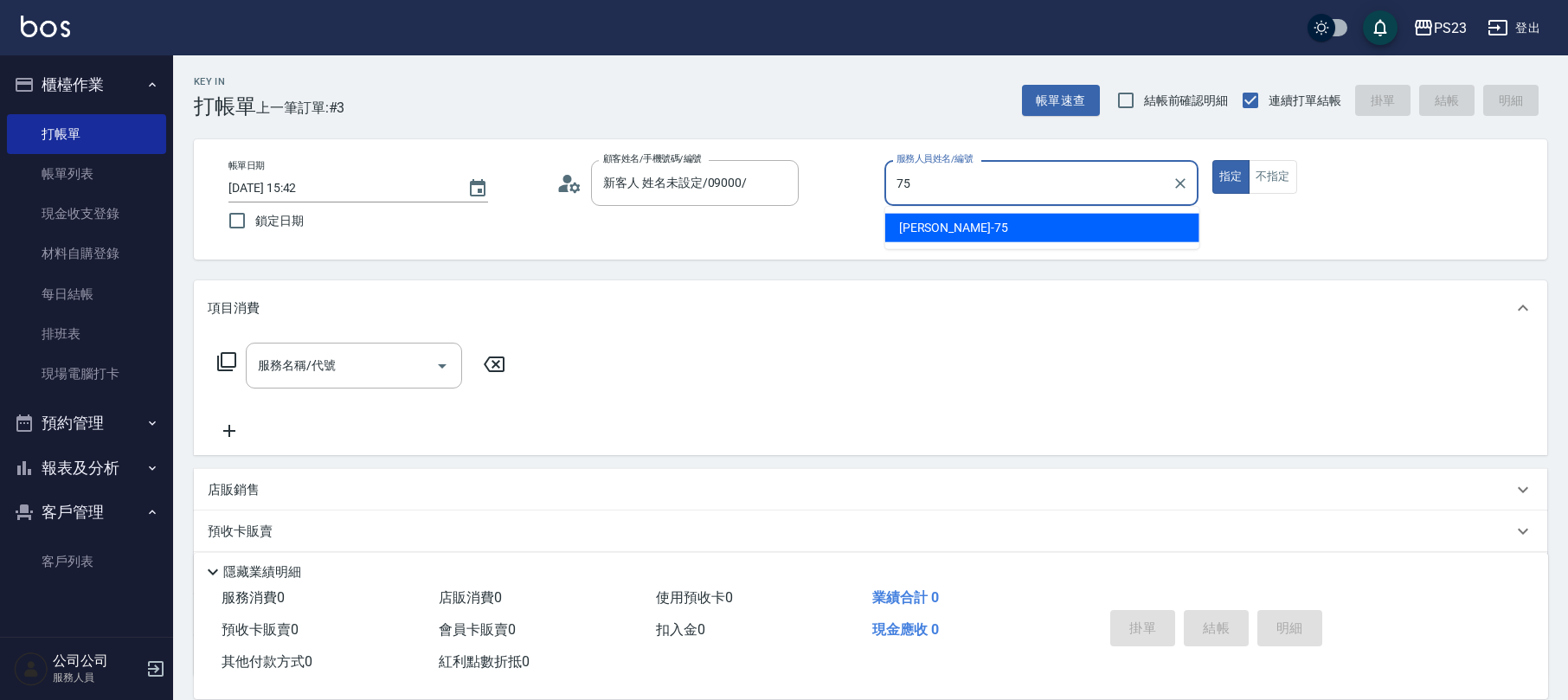
type input "Donna-75"
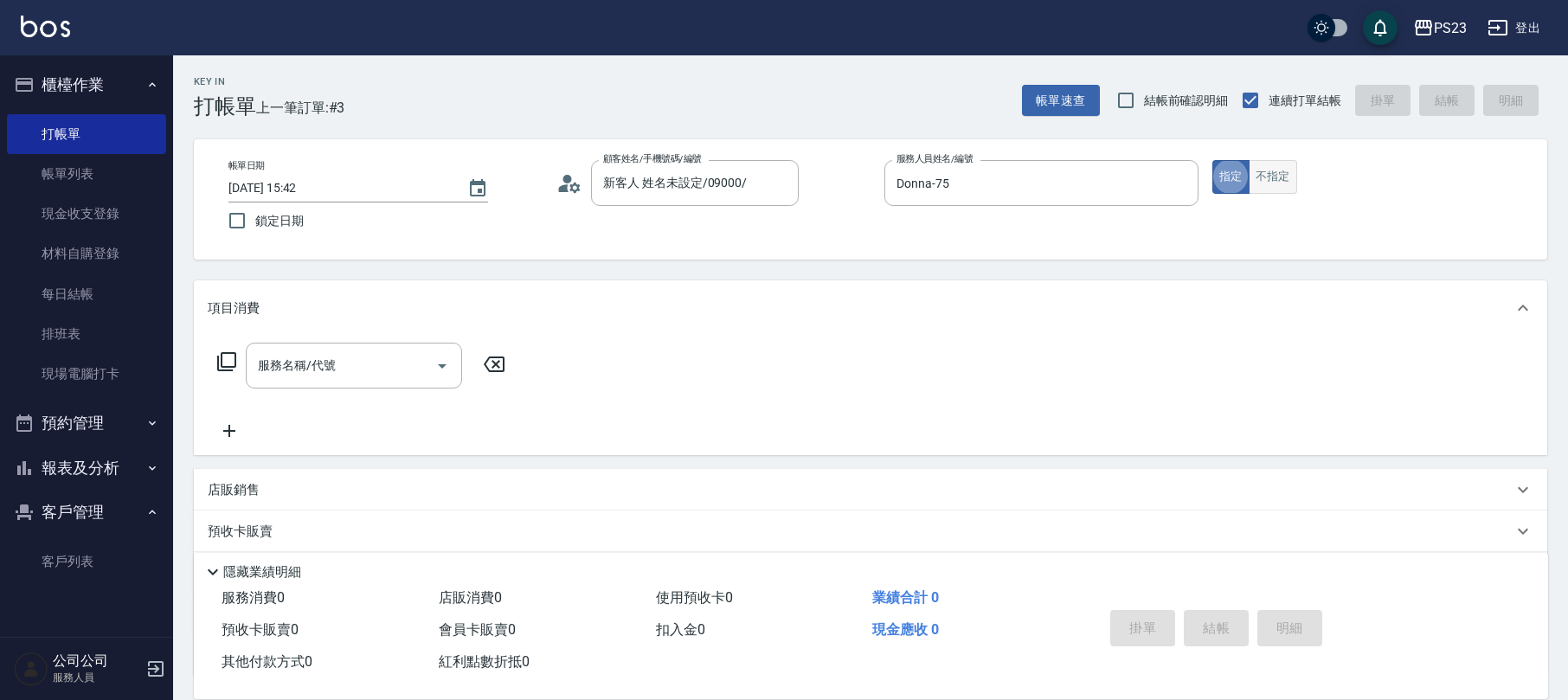
click at [1278, 171] on button "不指定" at bounding box center [1272, 177] width 49 height 34
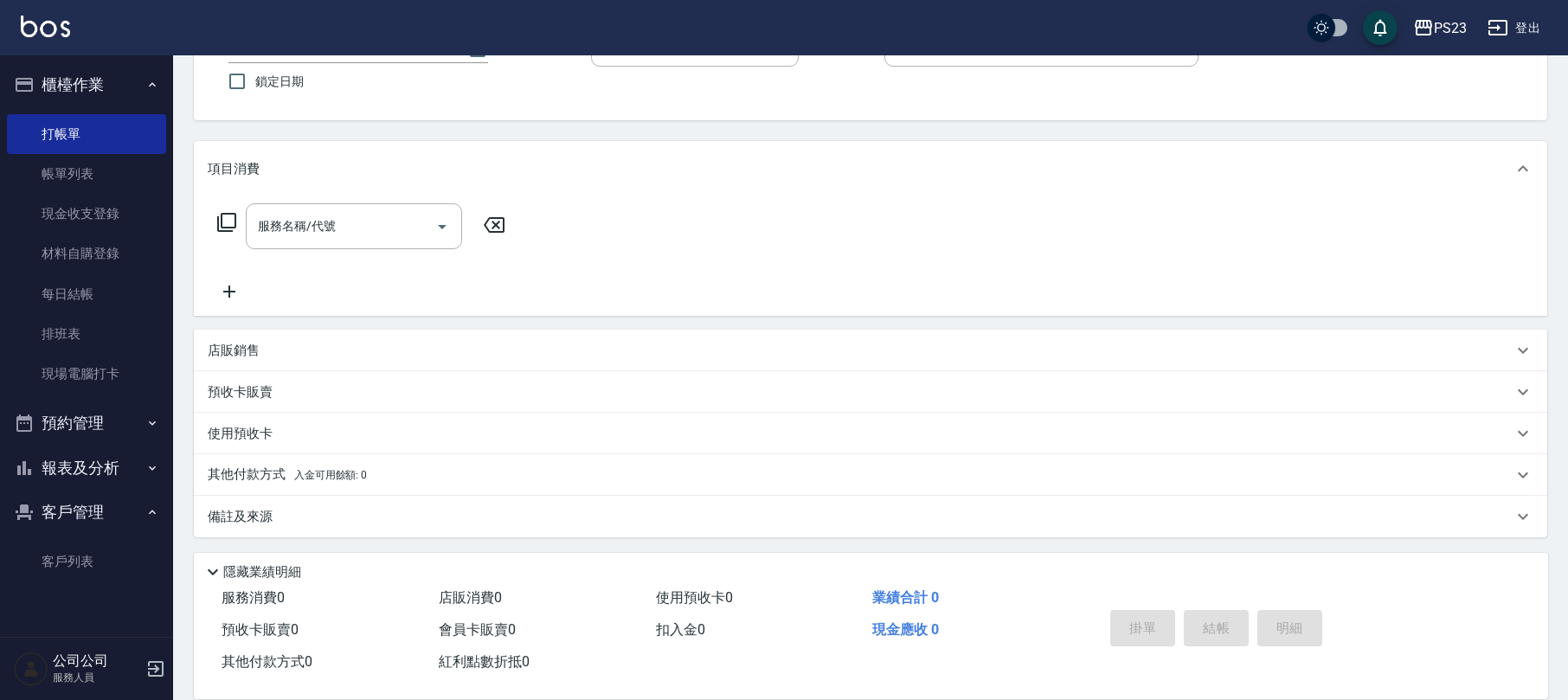
click at [485, 521] on div "備註及來源" at bounding box center [860, 517] width 1305 height 18
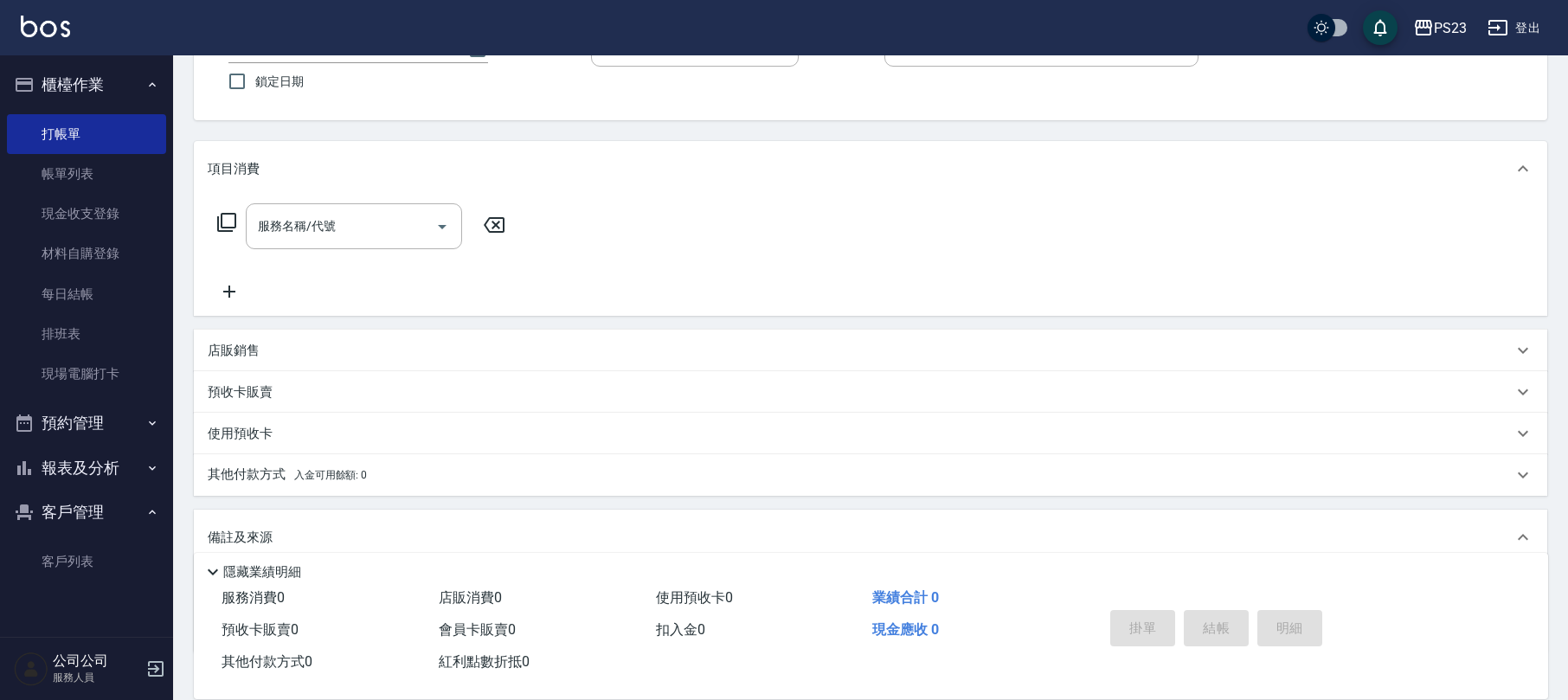
scroll to position [254, 0]
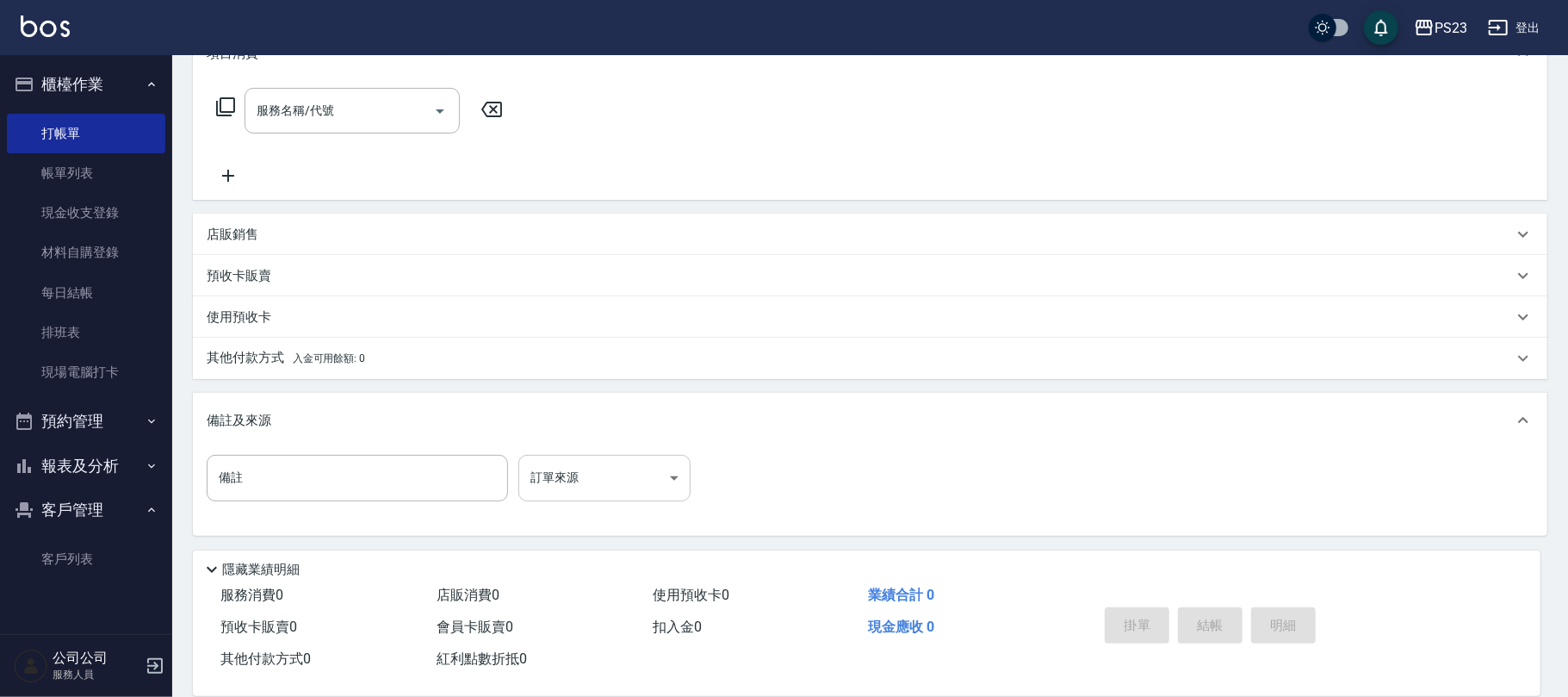
click at [566, 476] on body "PS23 登出 櫃檯作業 打帳單 帳單列表 現金收支登錄 材料自購登錄 每日結帳 排班表 現場電腦打卡 預約管理 預約管理 單日預約紀錄 單週預約紀錄 報表及…" at bounding box center [784, 222] width 1568 height 951
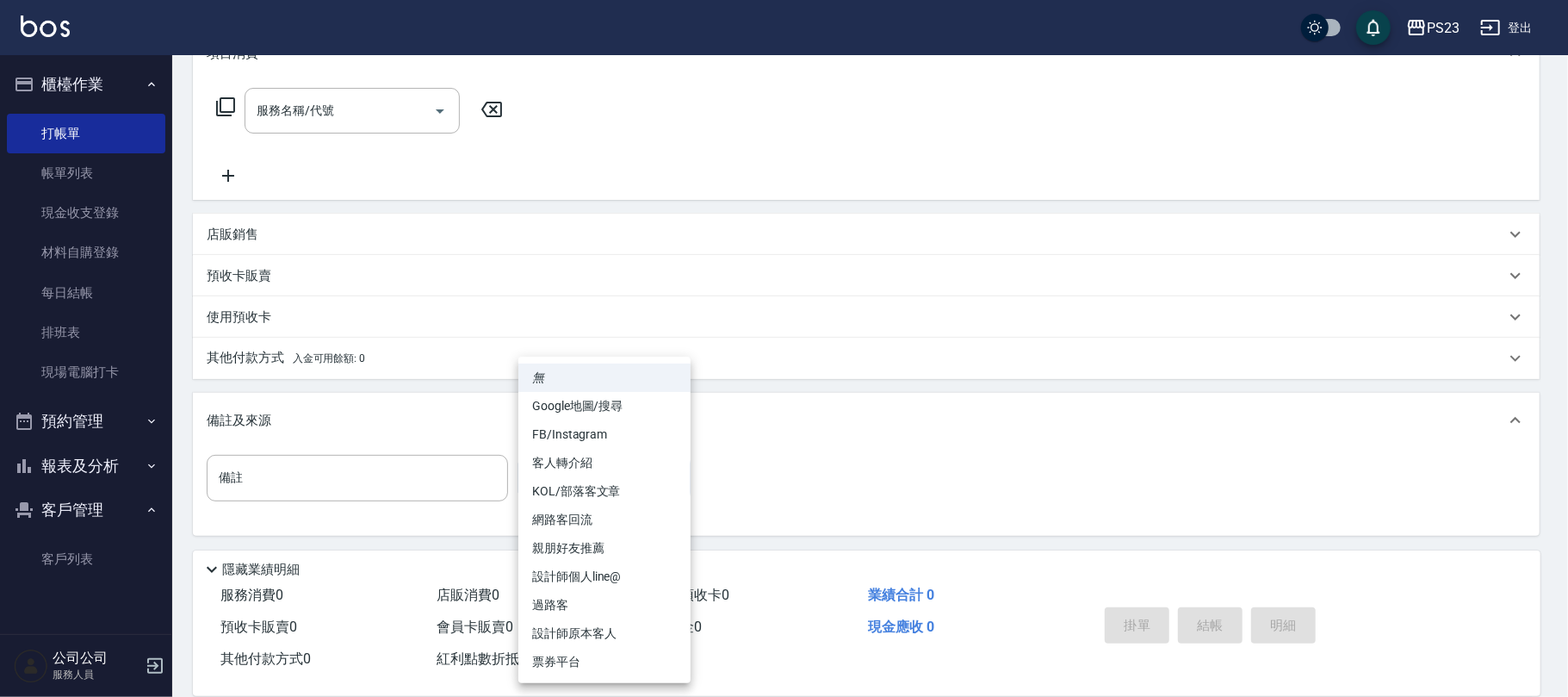
click at [589, 603] on li "過路客" at bounding box center [604, 605] width 172 height 28
type input "過路客"
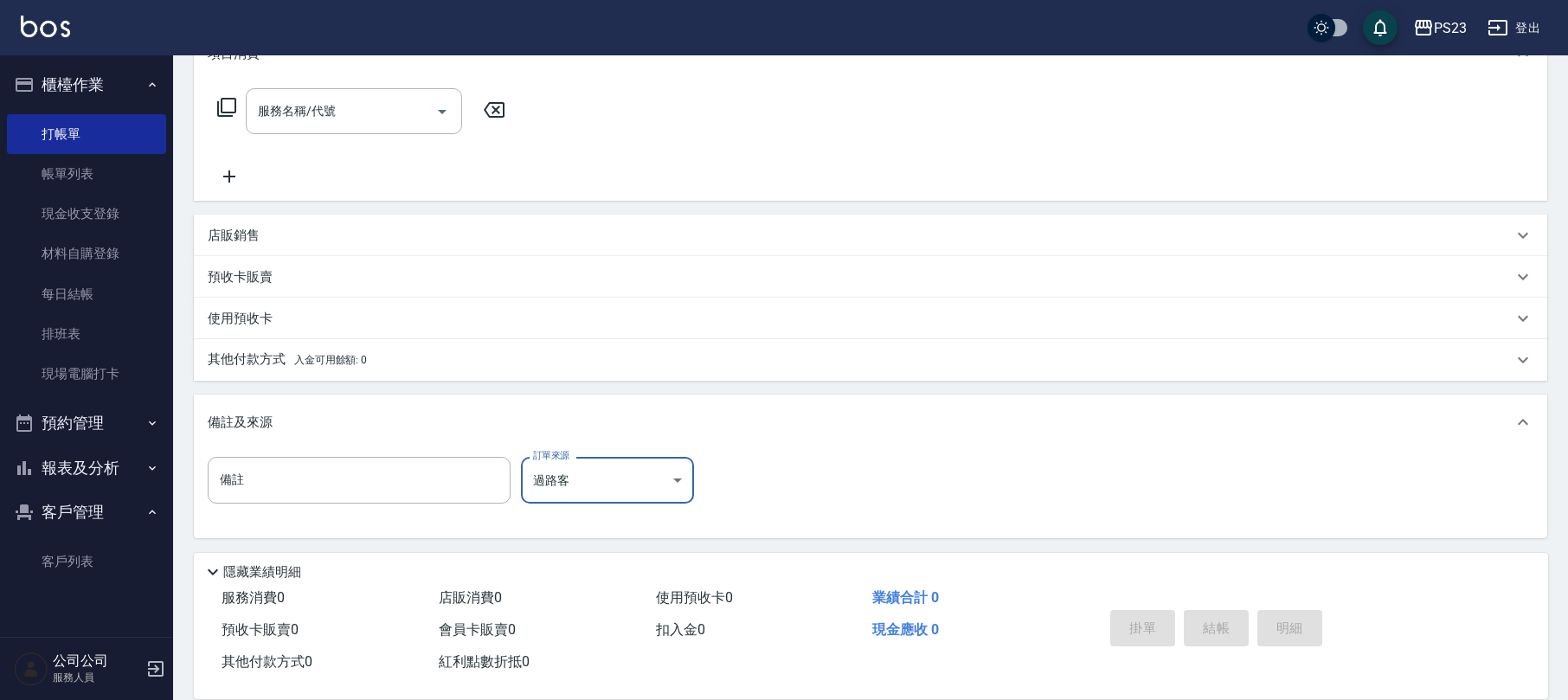
click at [227, 104] on icon at bounding box center [226, 107] width 21 height 21
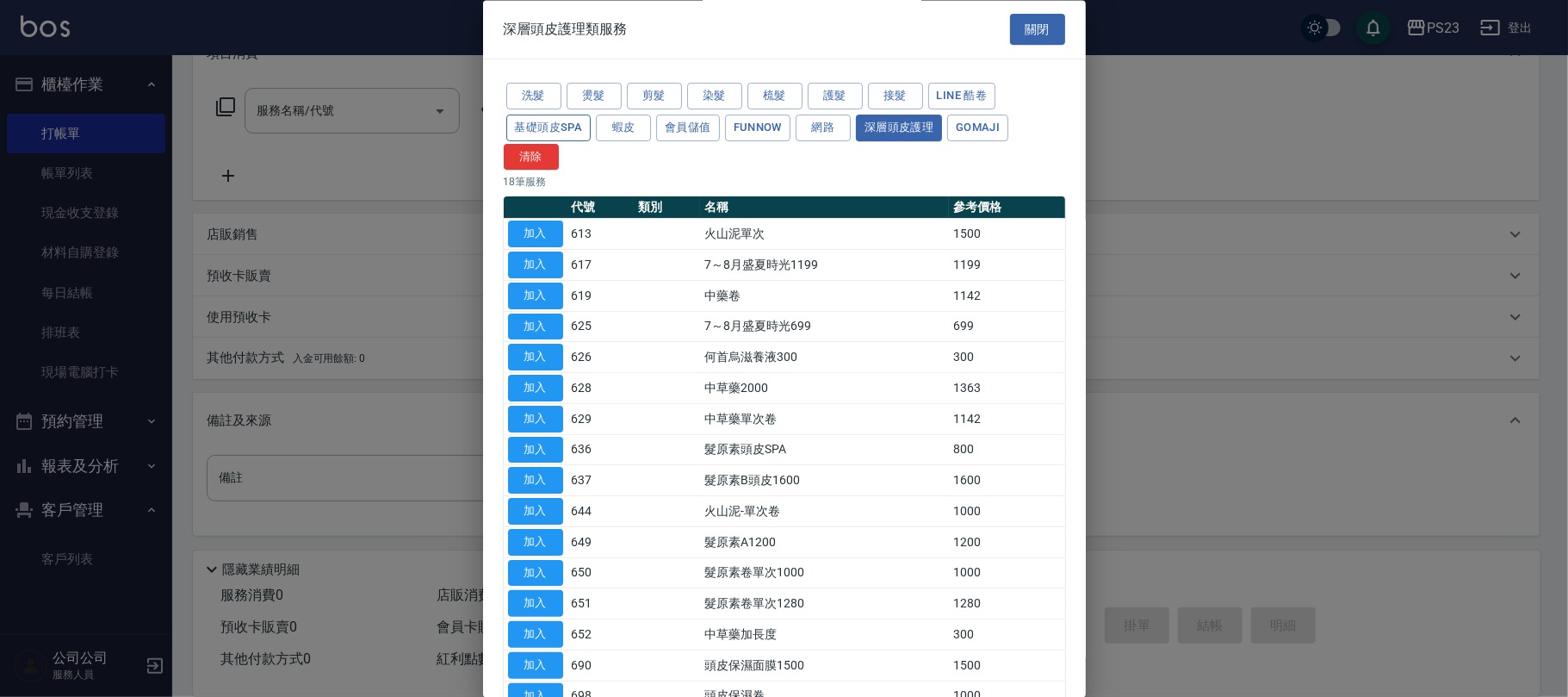
click at [573, 136] on button "基礎頭皮SPA" at bounding box center [549, 128] width 86 height 26
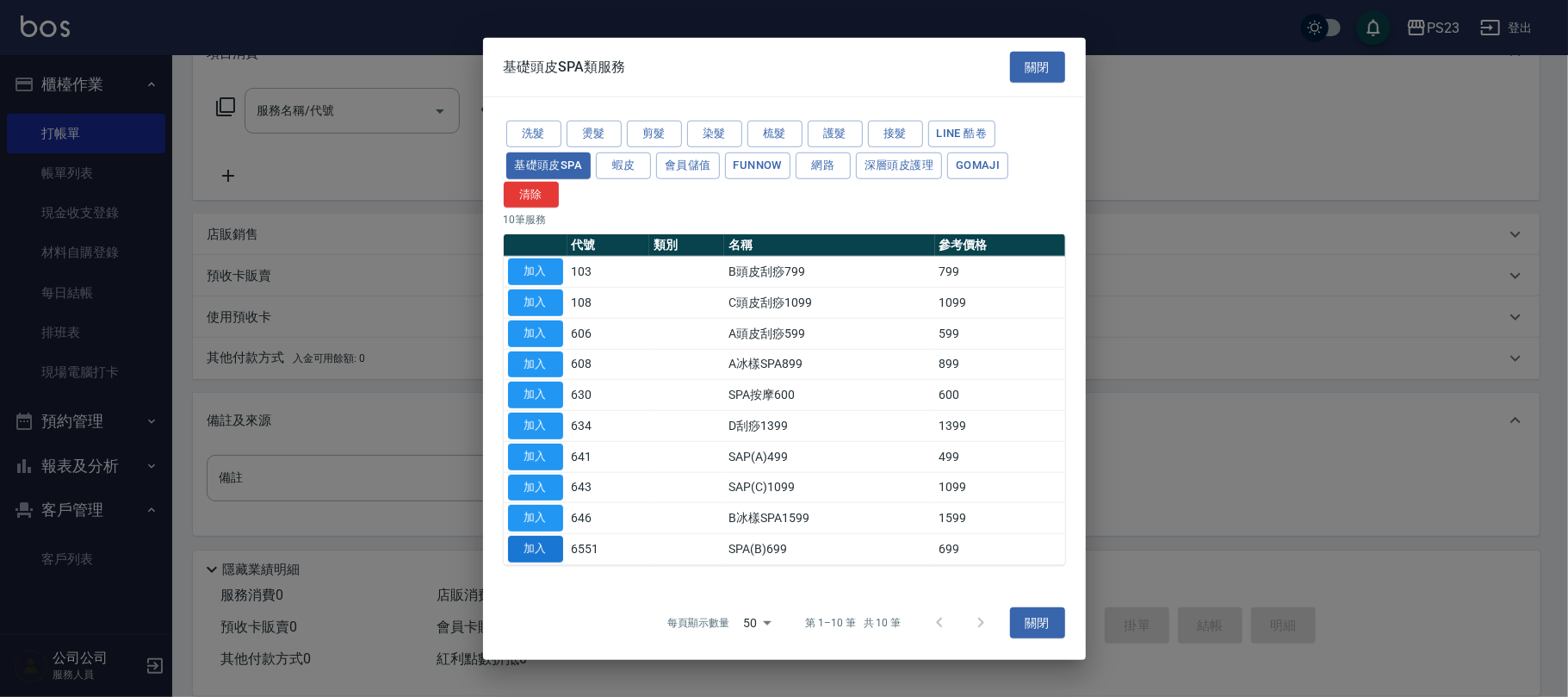
click at [537, 552] on button "加入" at bounding box center [535, 548] width 56 height 26
type input "SPA(B)699(6551)"
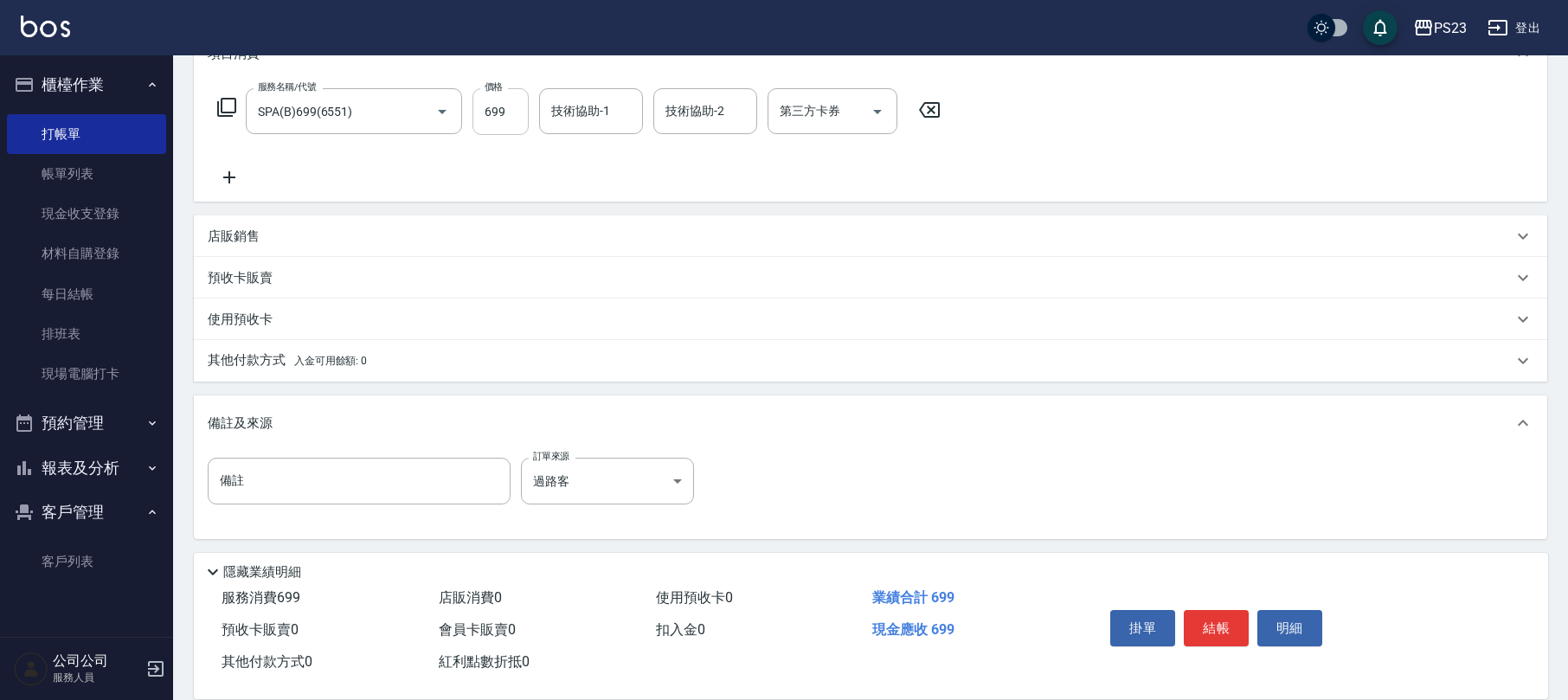
click at [503, 112] on input "699" at bounding box center [500, 111] width 56 height 47
type input "649"
type input "Donna-75"
click at [634, 105] on button "Clear" at bounding box center [624, 112] width 24 height 24
click at [576, 116] on input "技術協助-1" at bounding box center [591, 111] width 88 height 30
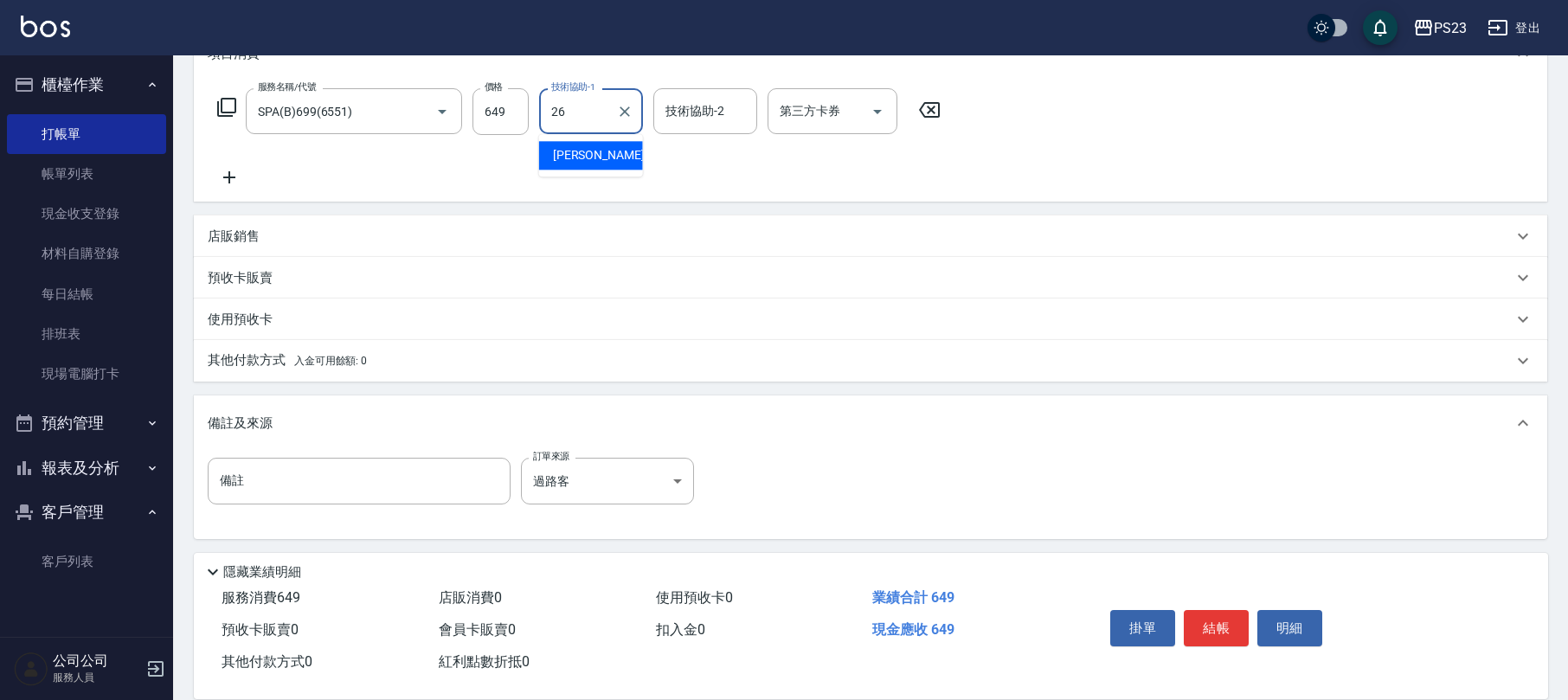
type input "青惠-26"
click at [1220, 633] on button "結帳" at bounding box center [1217, 629] width 65 height 37
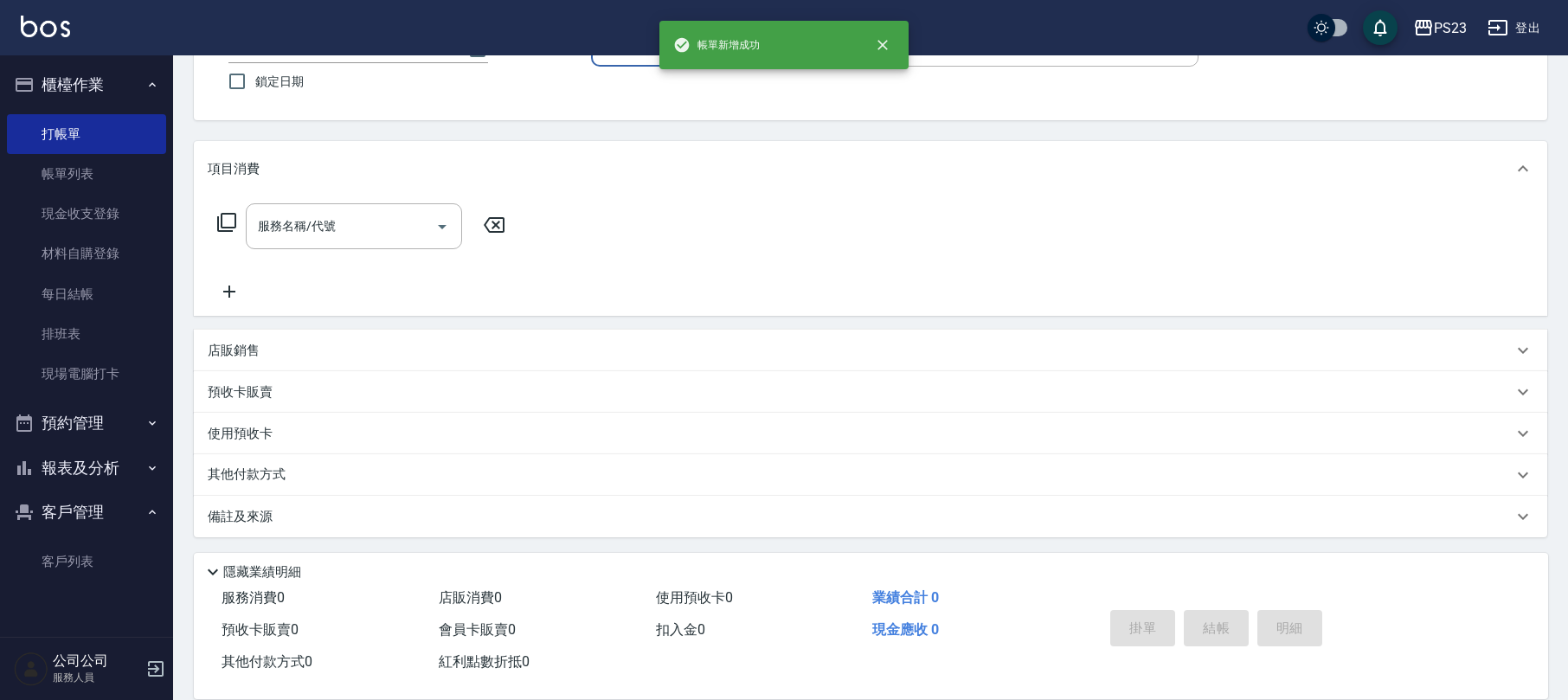
scroll to position [0, 0]
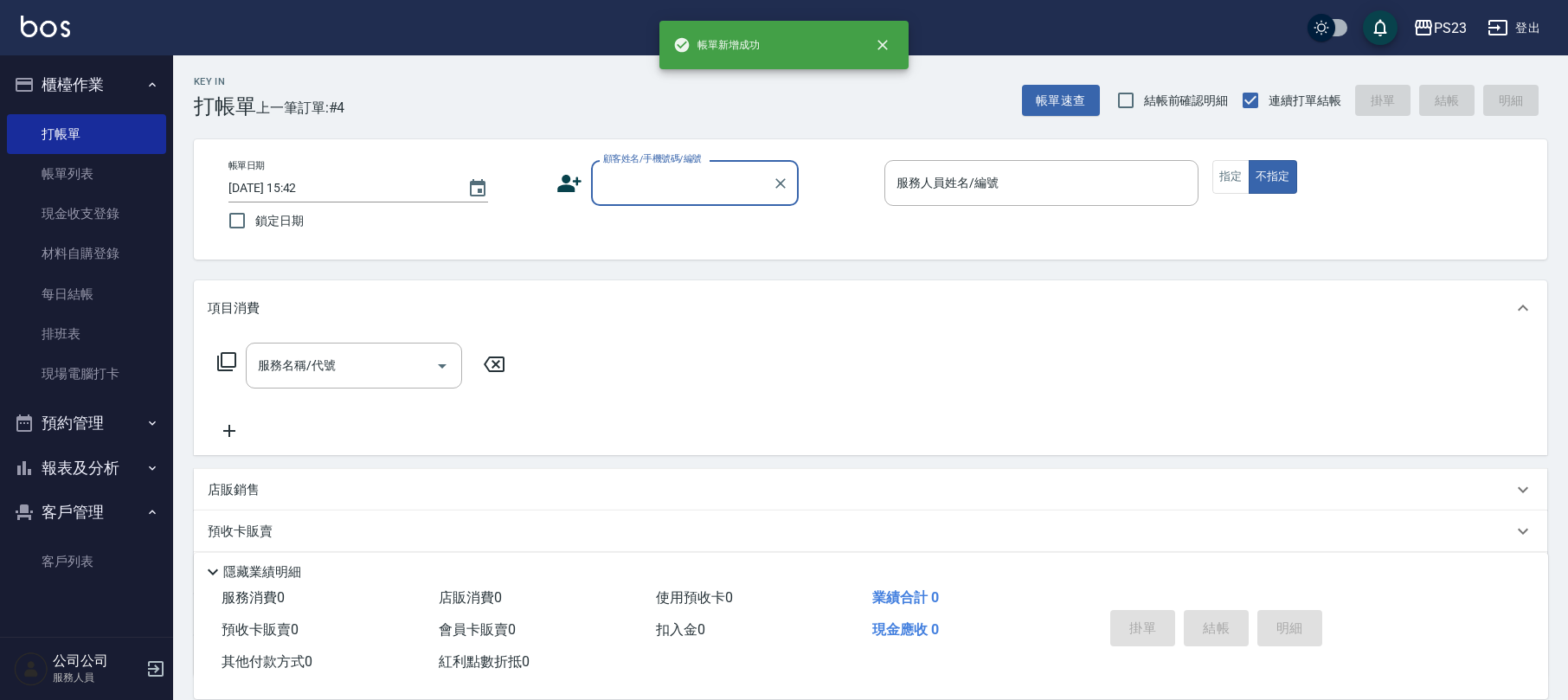
click at [645, 165] on label "顧客姓名/手機號碼/編號" at bounding box center [653, 158] width 99 height 13
click at [645, 167] on input "顧客姓名/手機號碼/編號" at bounding box center [682, 182] width 167 height 30
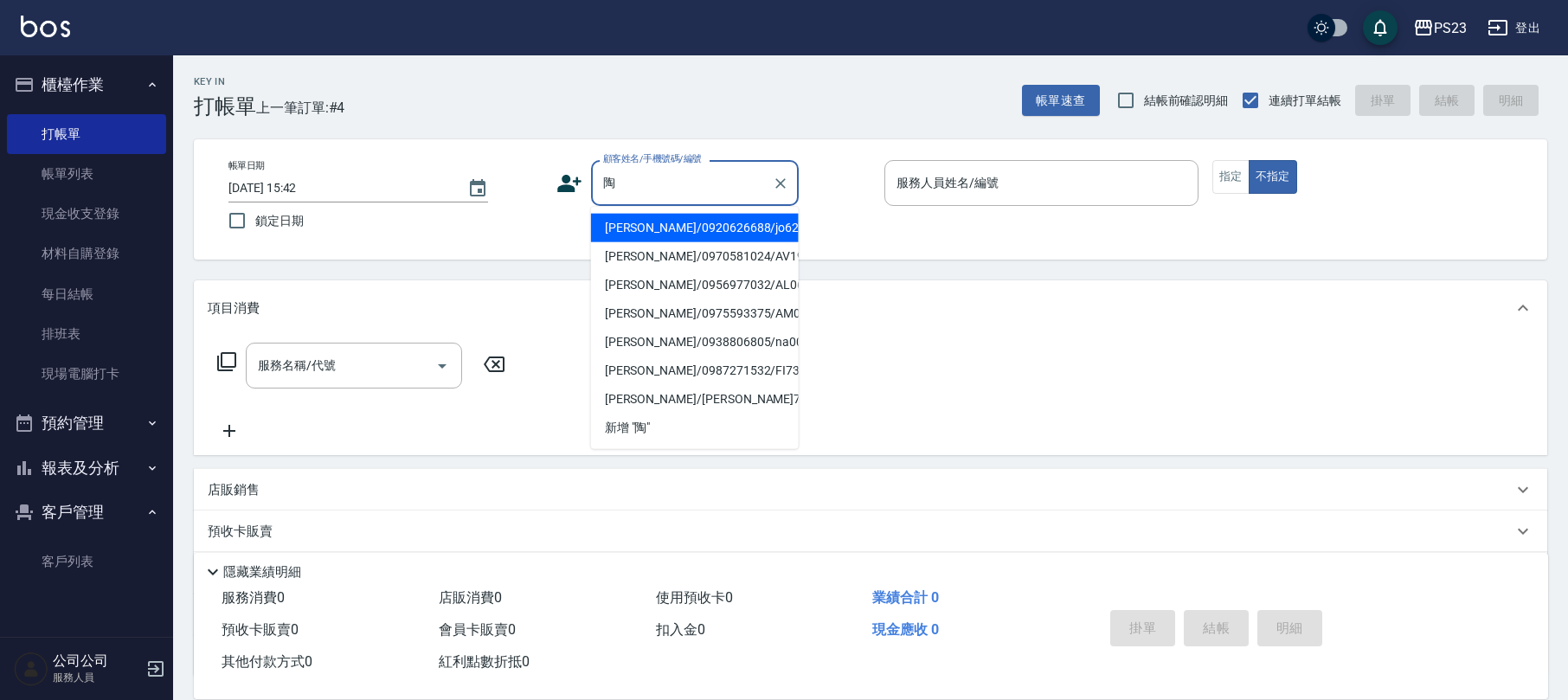
click at [684, 231] on li "[PERSON_NAME]/0920626688/jo620606" at bounding box center [695, 228] width 208 height 28
type input "[PERSON_NAME]/0920626688/jo620606"
type input "[PERSON_NAME]-89"
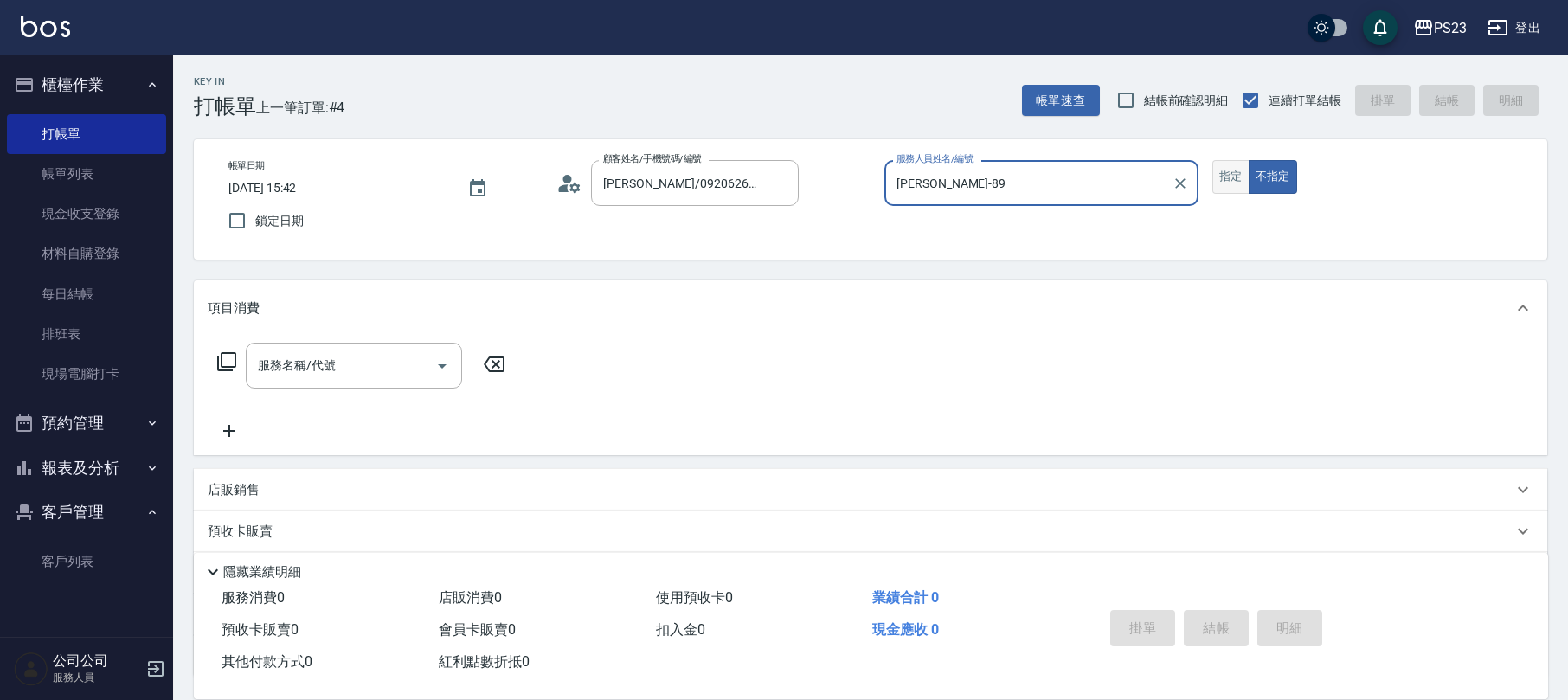
click at [1220, 178] on button "指定" at bounding box center [1231, 177] width 38 height 34
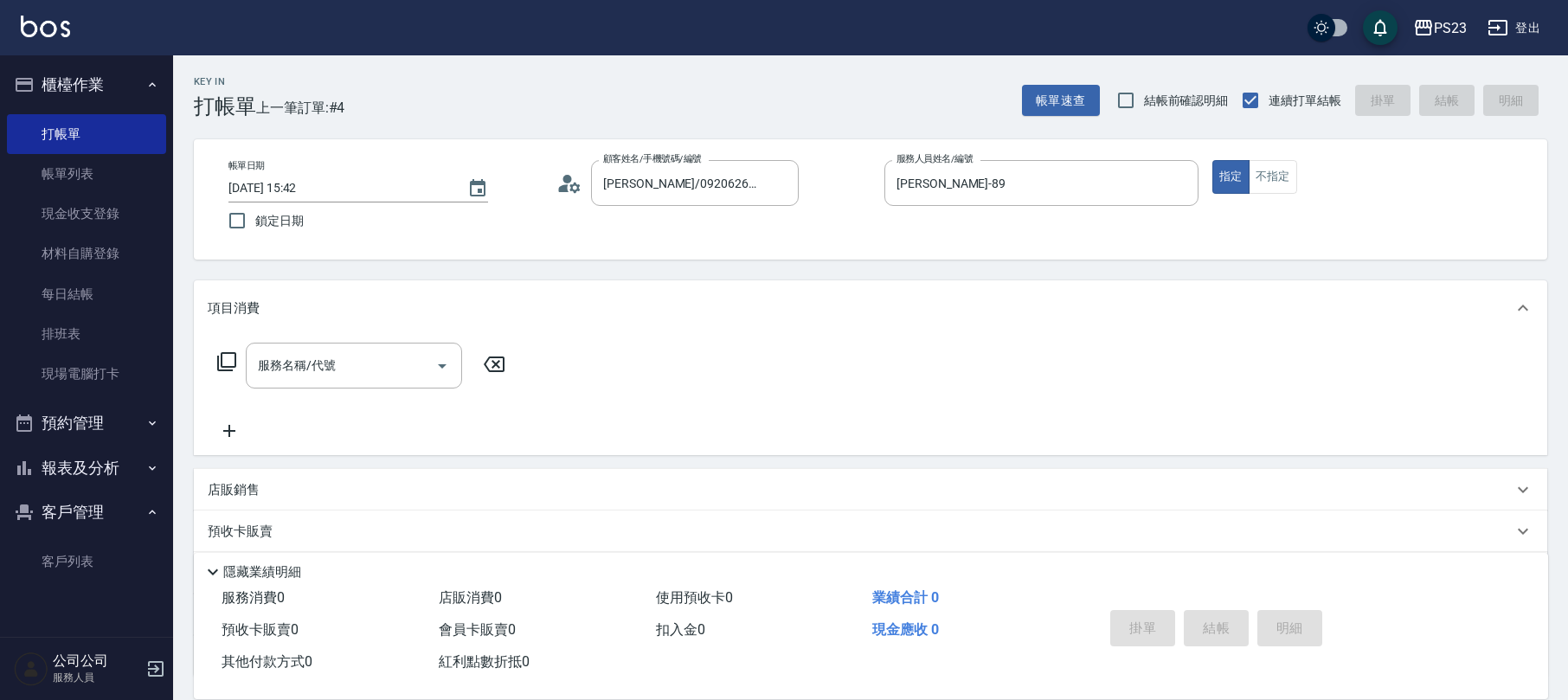
click at [226, 364] on icon at bounding box center [226, 361] width 21 height 21
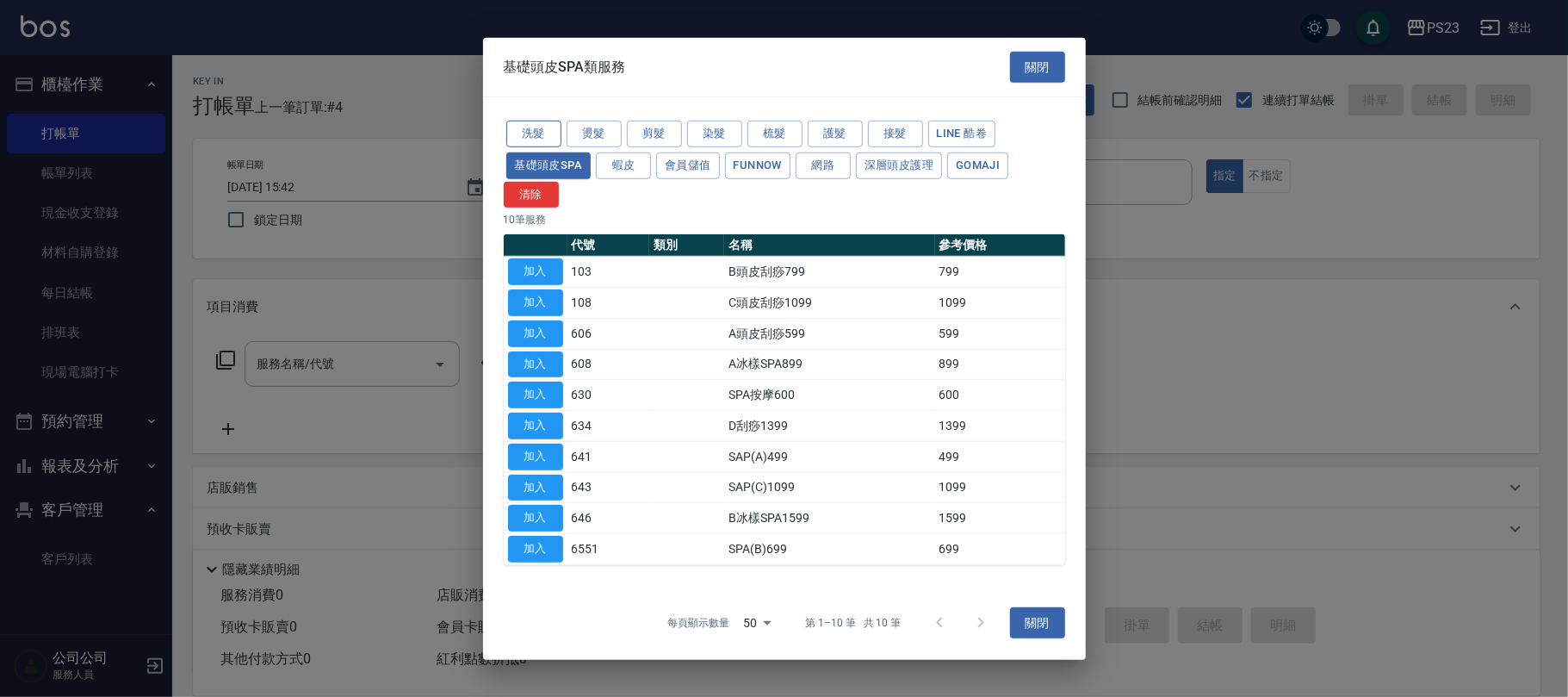
click at [539, 126] on button "洗髮" at bounding box center [534, 133] width 56 height 26
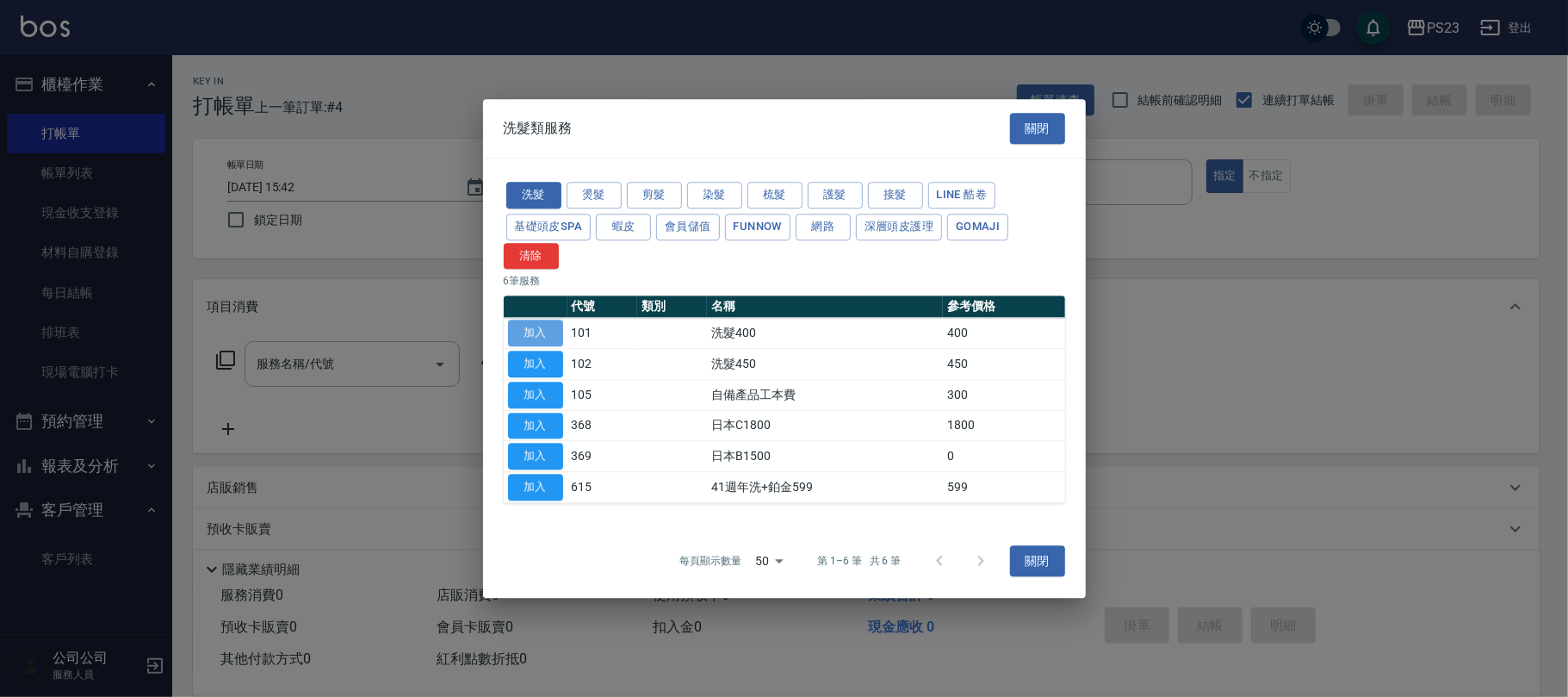
click at [549, 336] on button "加入" at bounding box center [535, 333] width 56 height 26
type input "洗髮400(101)"
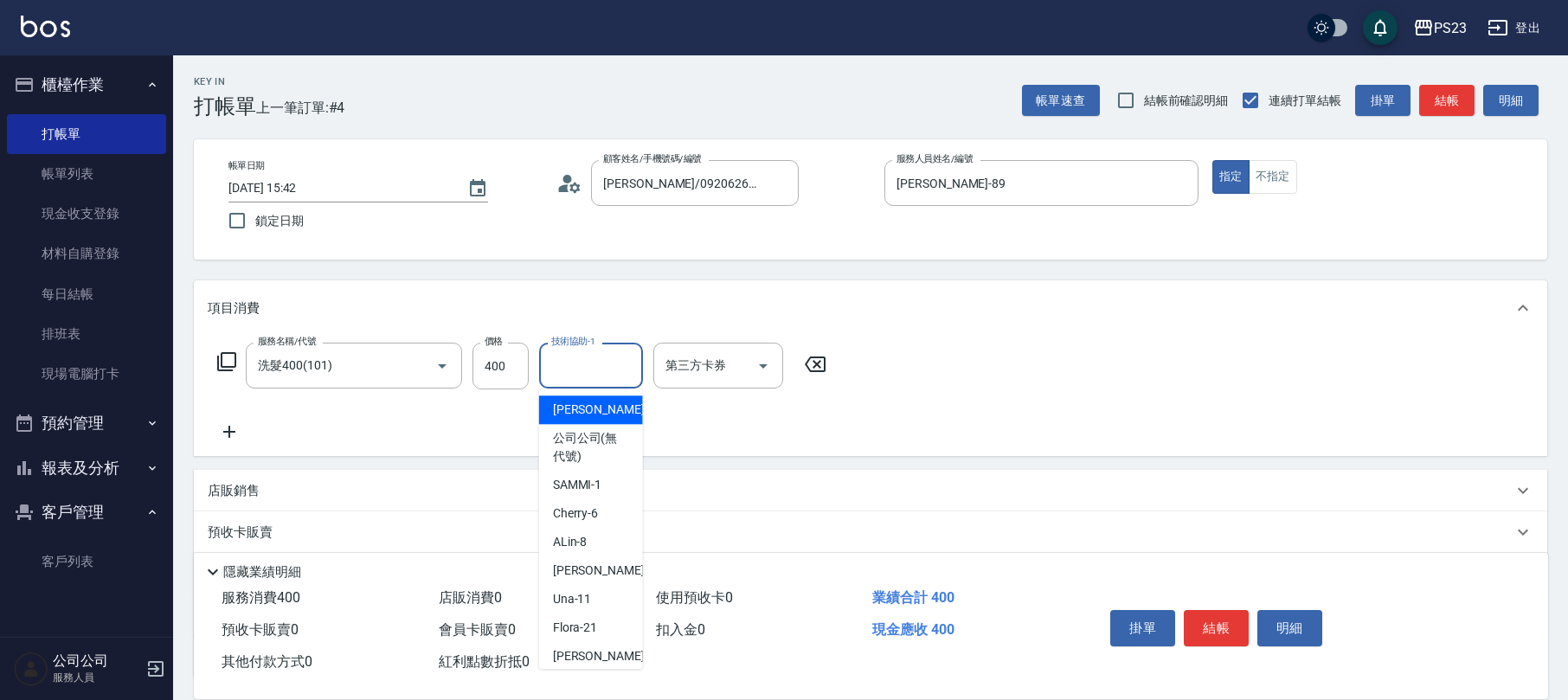
click at [596, 364] on div "技術協助-1 技術協助-1" at bounding box center [590, 365] width 103 height 46
type input "Flora-21"
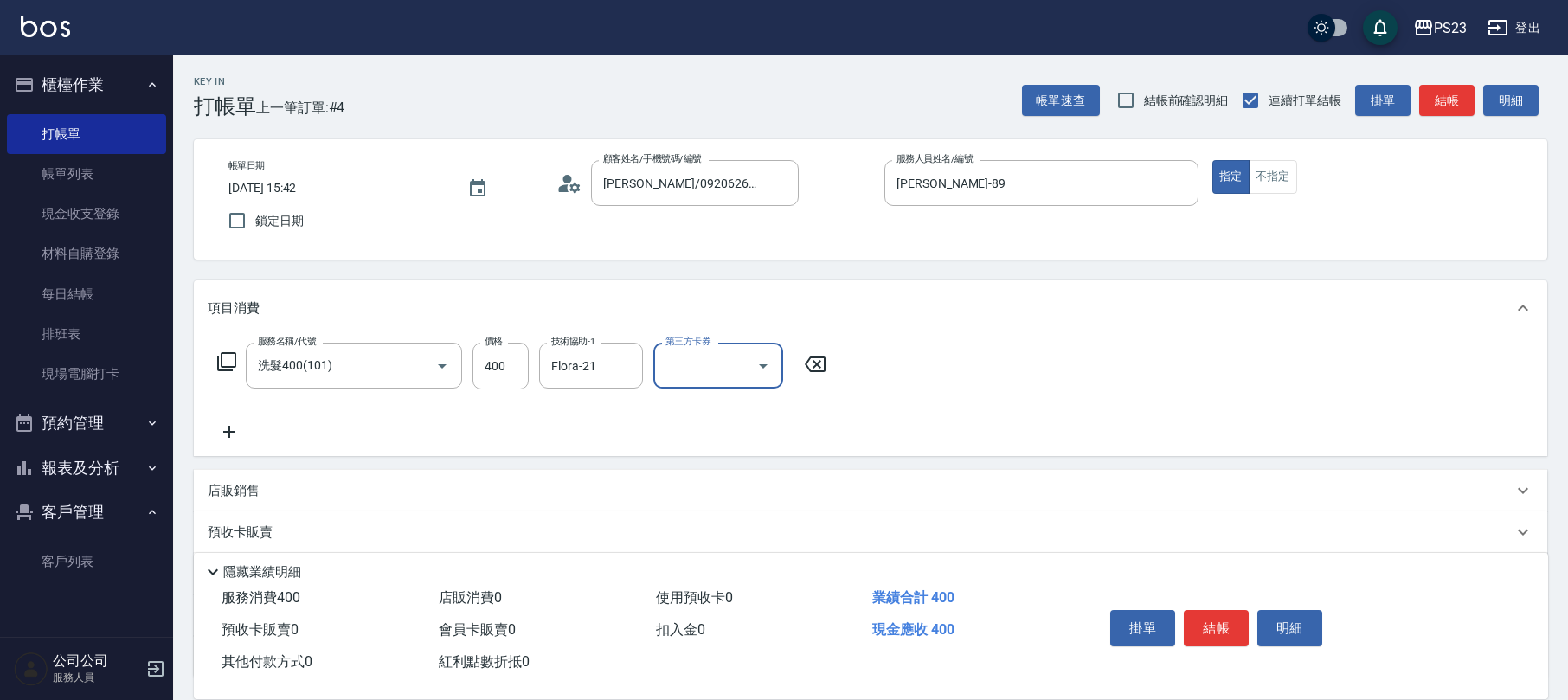
scroll to position [139, 0]
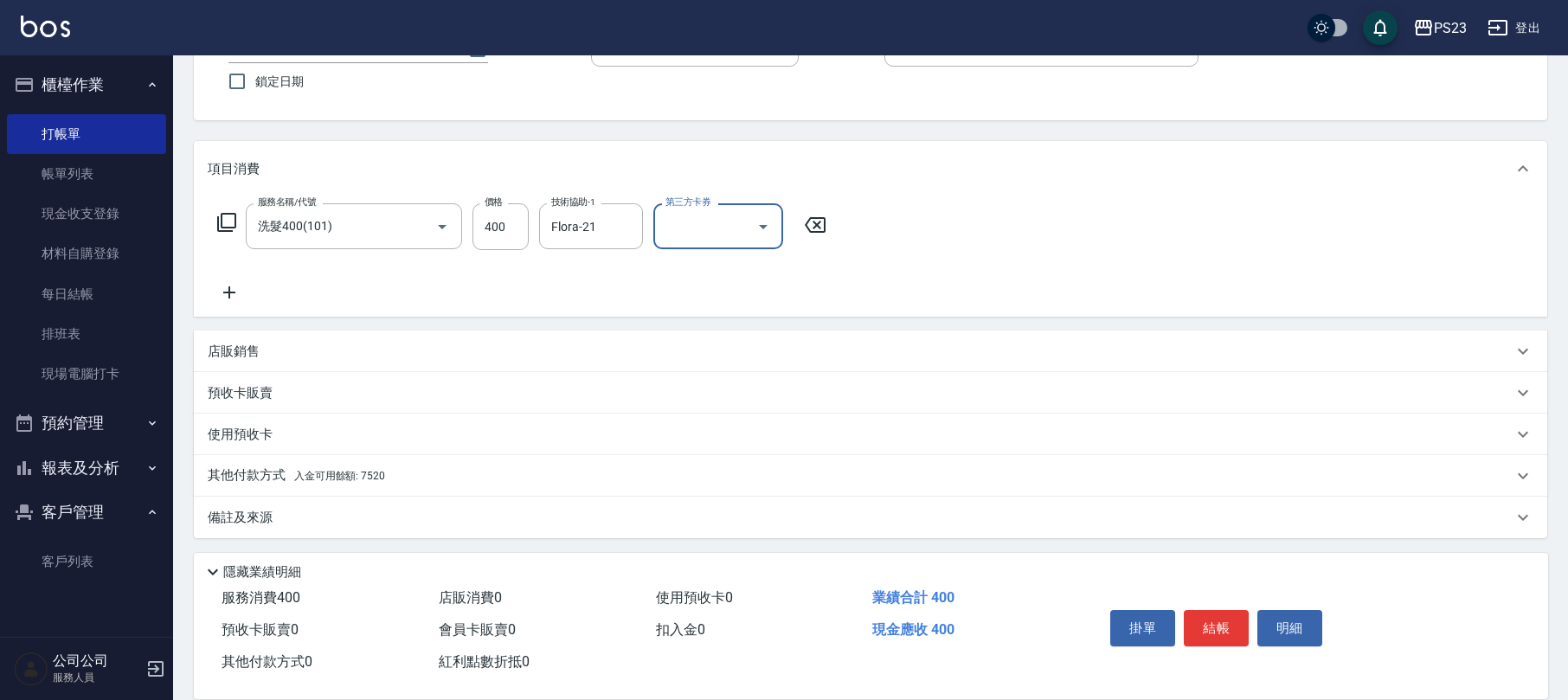
click at [455, 478] on div "其他付款方式 入金可用餘額: 7520" at bounding box center [860, 476] width 1305 height 19
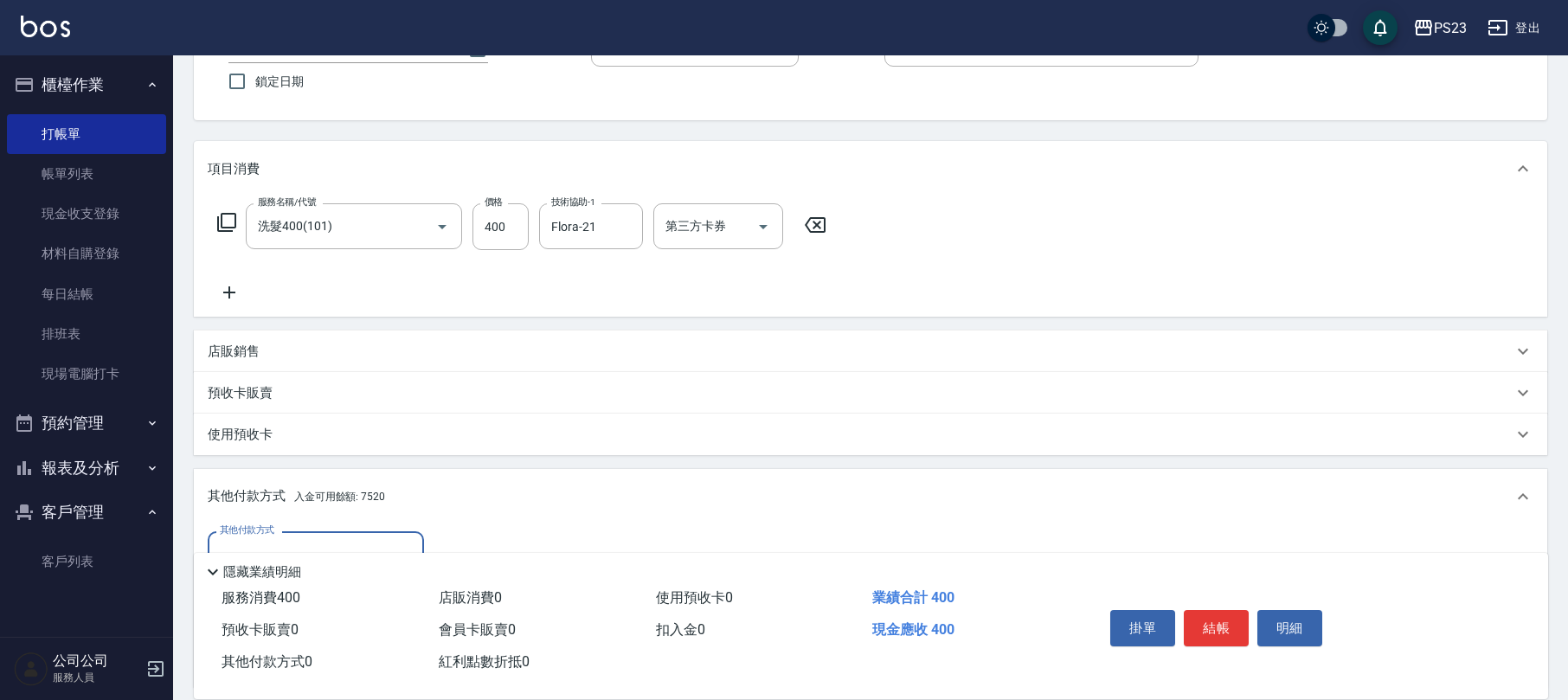
scroll to position [343, 0]
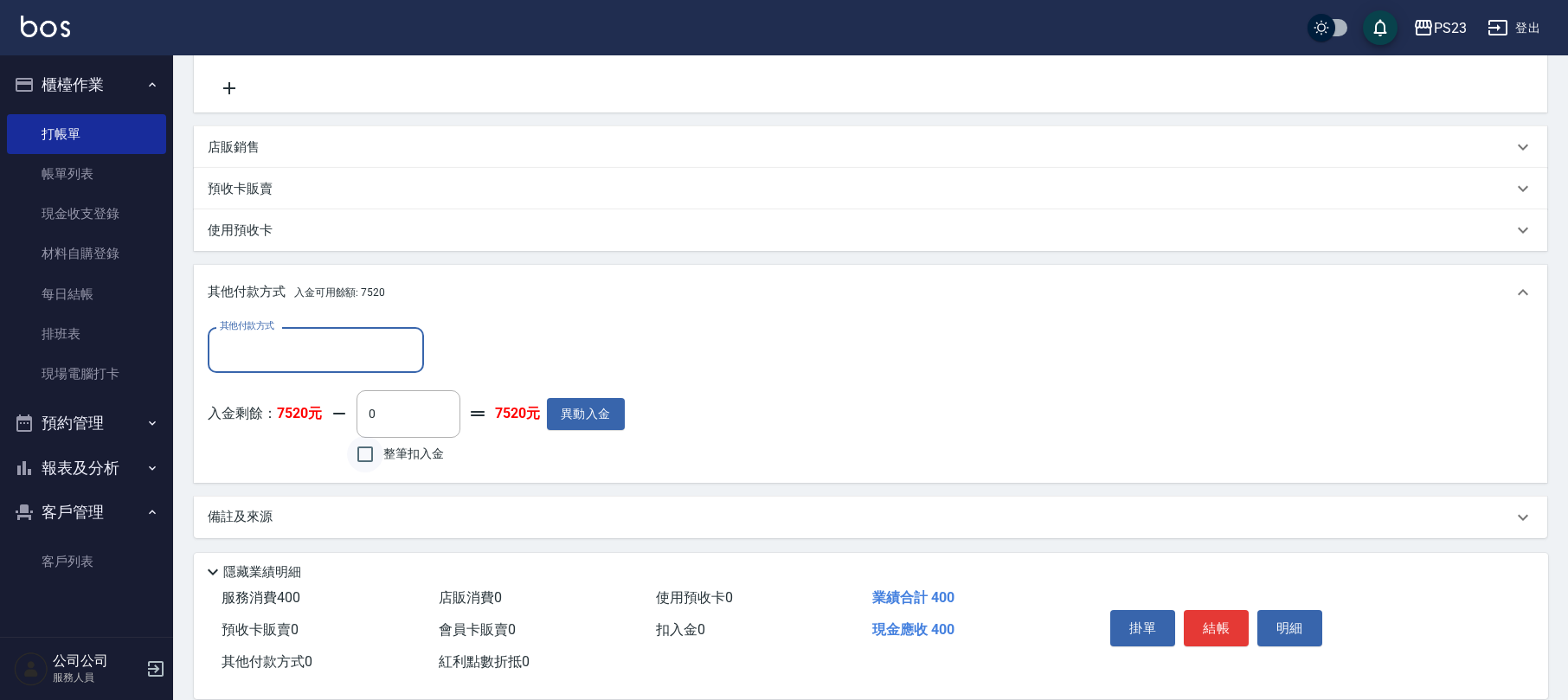
click at [363, 458] on input "整筆扣入金" at bounding box center [365, 455] width 37 height 37
checkbox input "true"
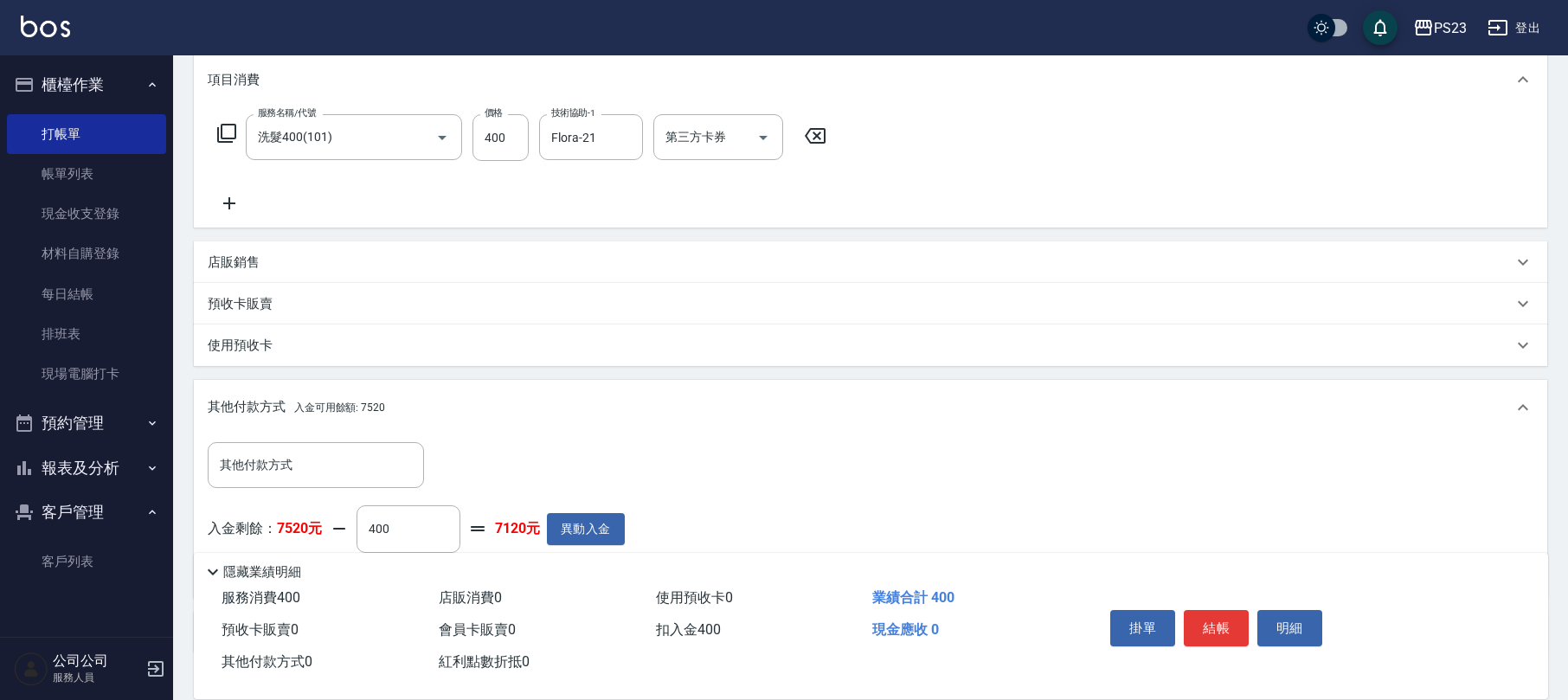
scroll to position [113, 0]
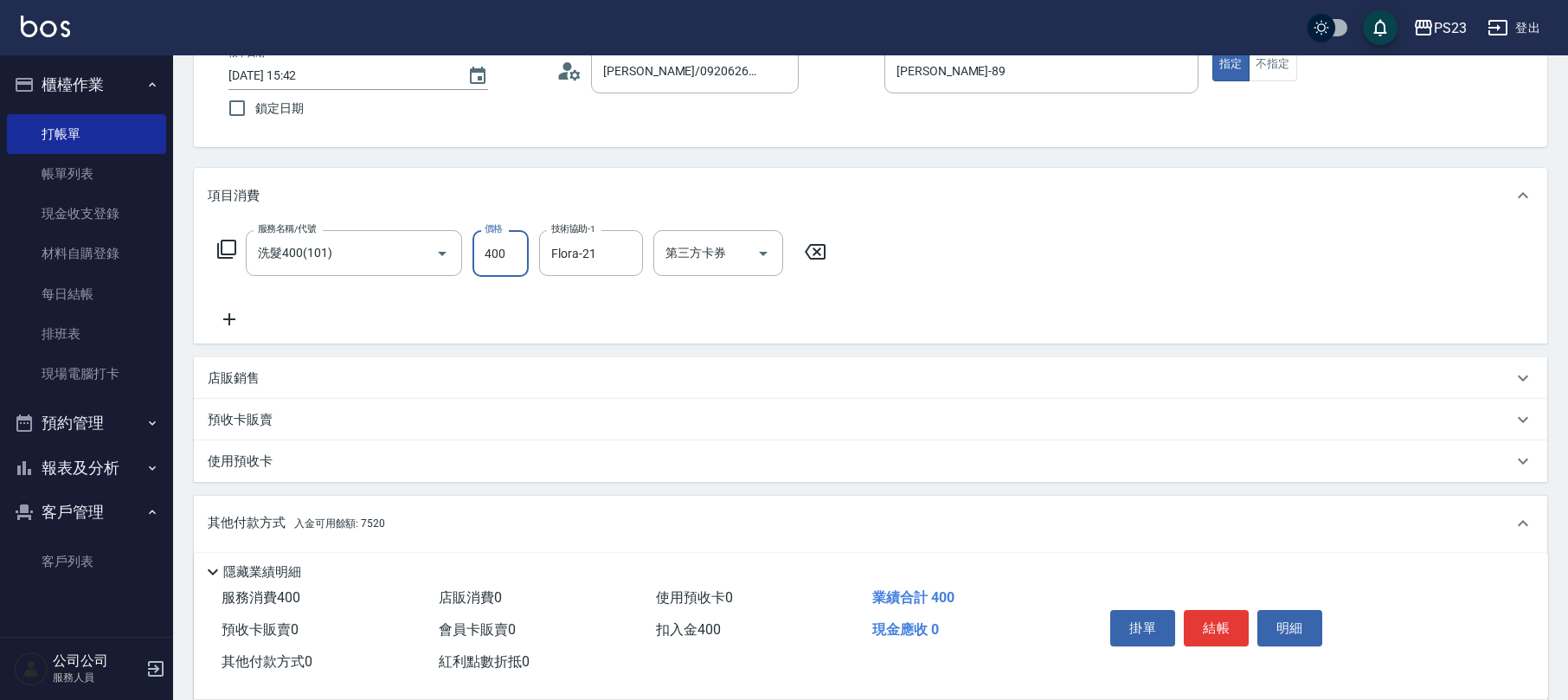
click at [492, 240] on input "400" at bounding box center [500, 253] width 56 height 47
type input "0"
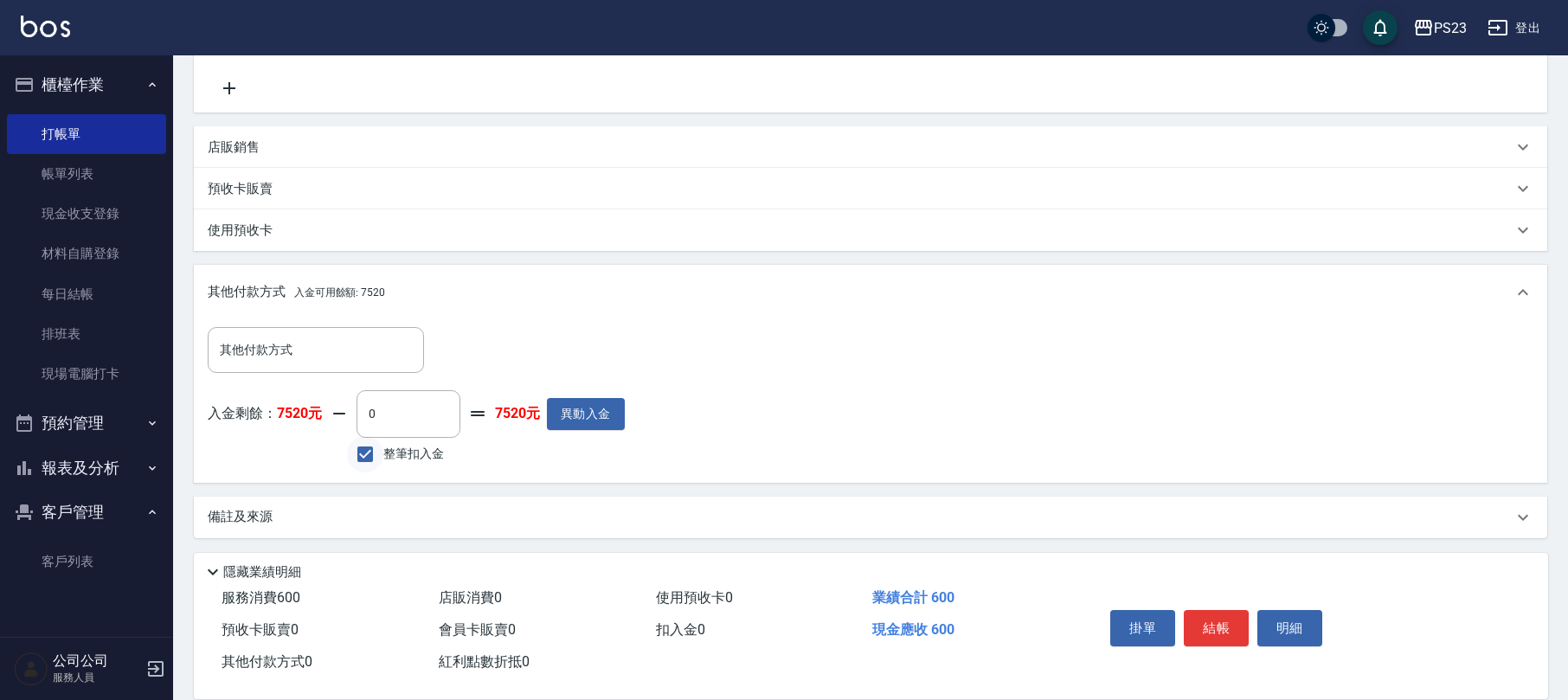
type input "600"
click at [369, 450] on input "整筆扣入金" at bounding box center [365, 455] width 37 height 37
click at [368, 452] on input "整筆扣入金" at bounding box center [365, 455] width 37 height 37
checkbox input "true"
type input "600"
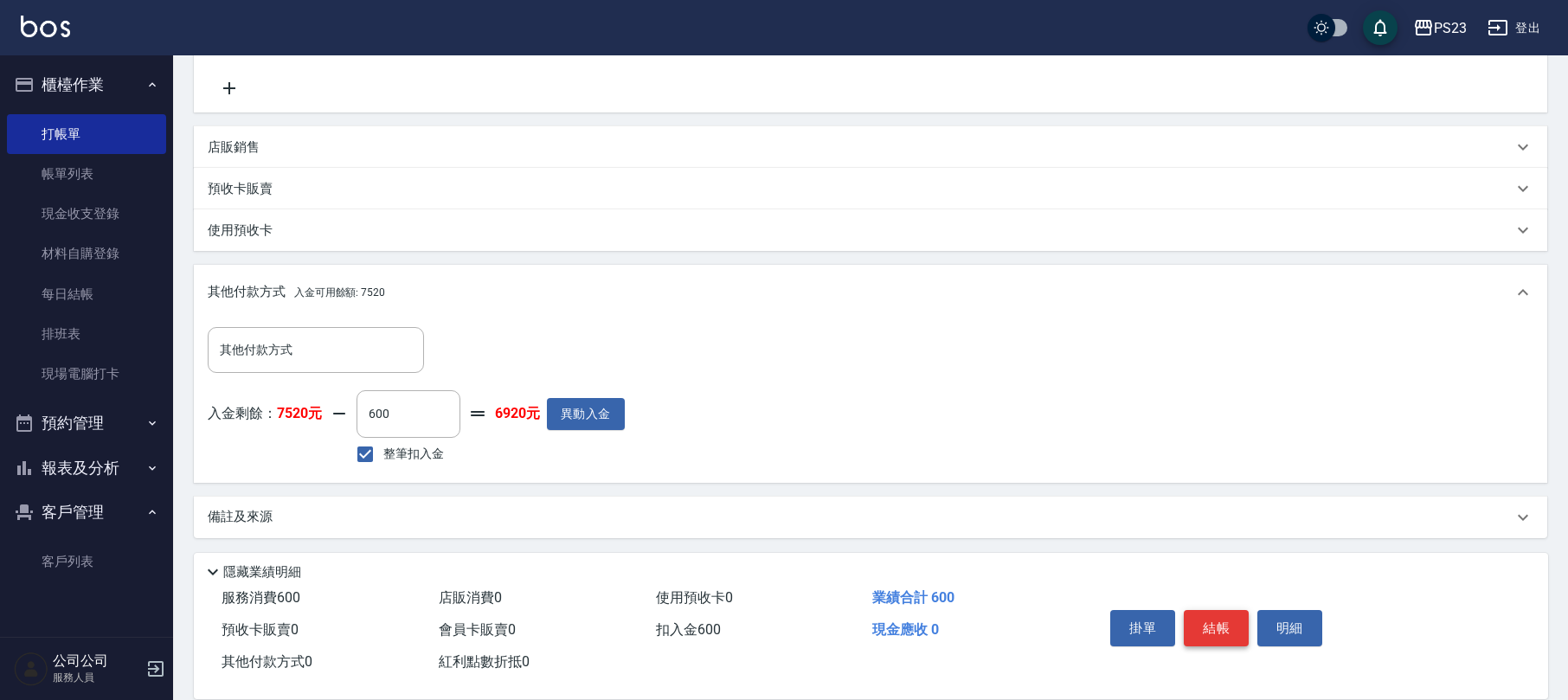
click at [1206, 616] on button "結帳" at bounding box center [1217, 629] width 65 height 37
type input "[DATE] 15:43"
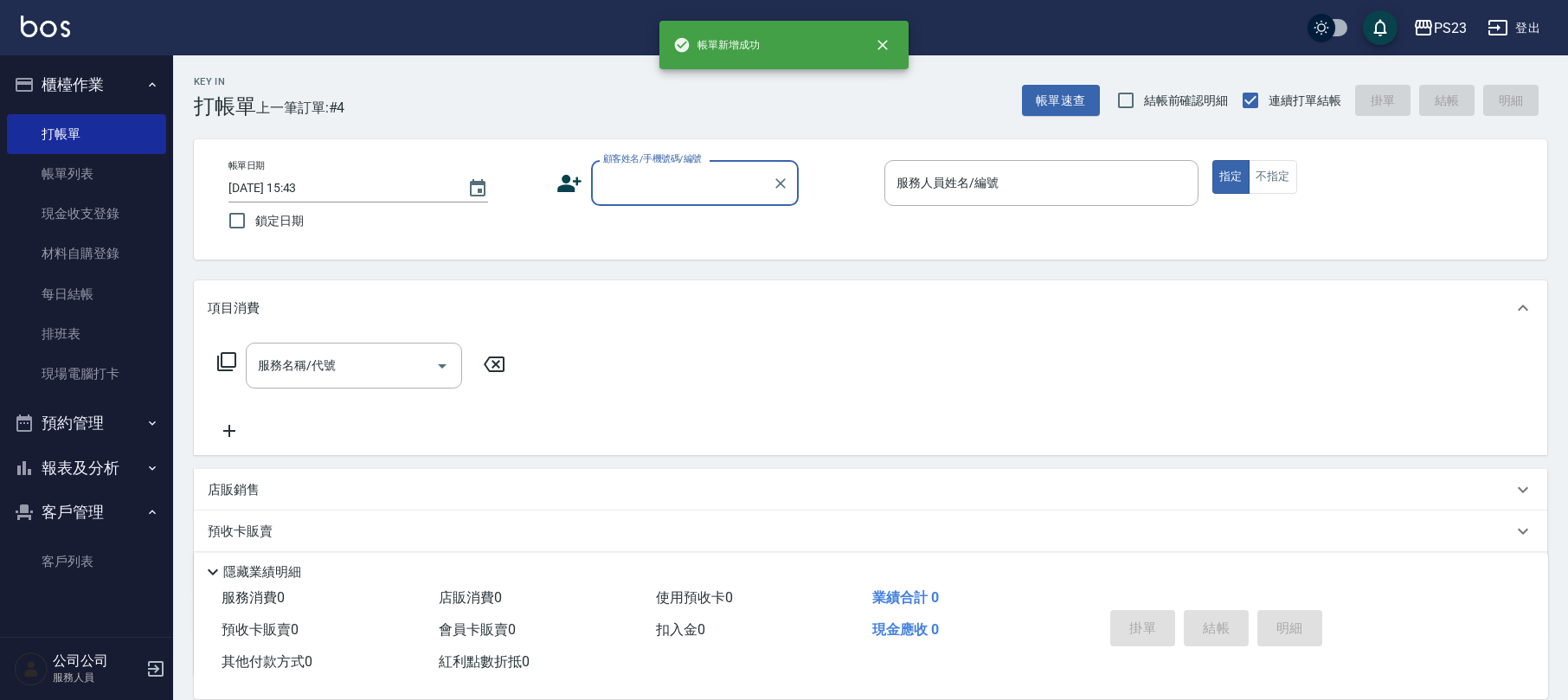
scroll to position [0, 0]
